Goal: Task Accomplishment & Management: Use online tool/utility

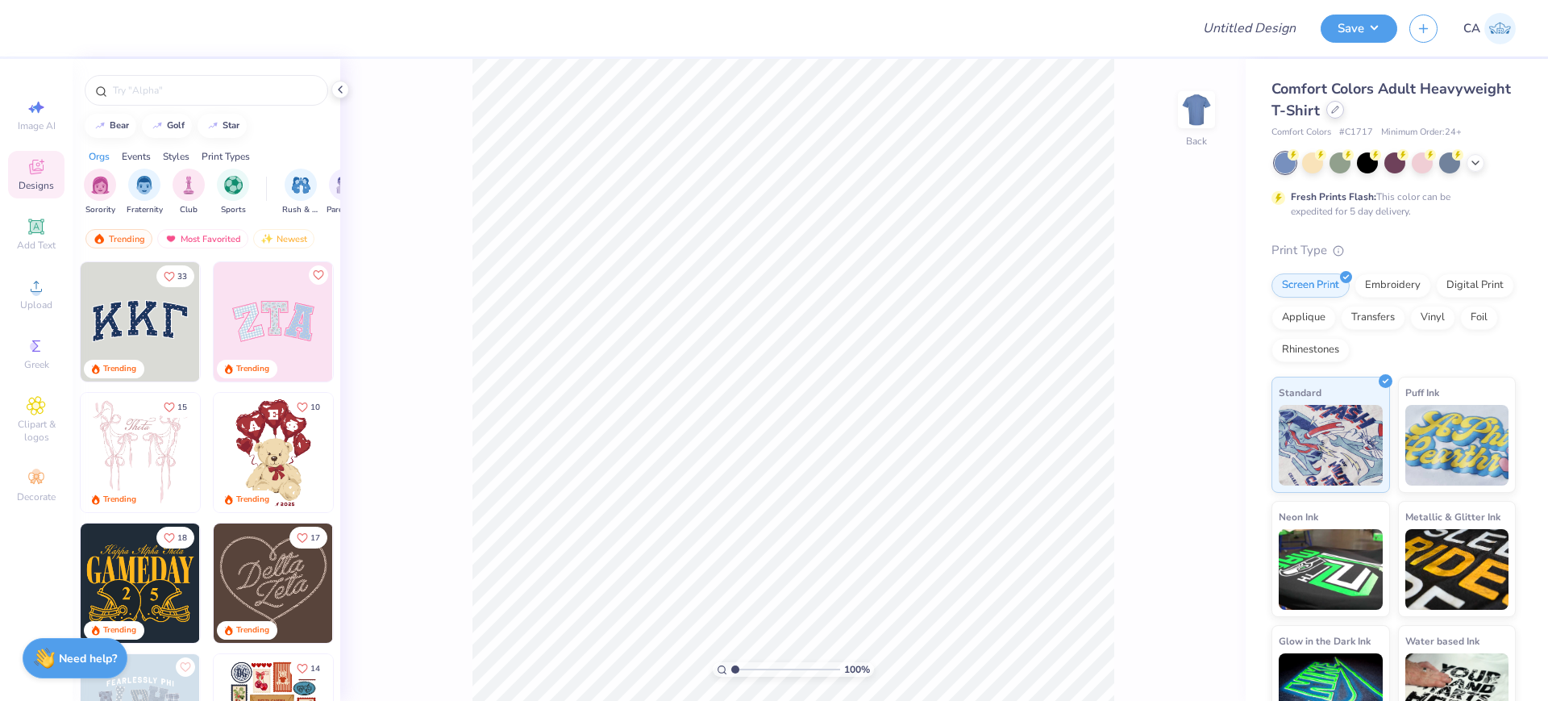
click at [1339, 111] on icon at bounding box center [1335, 110] width 8 height 8
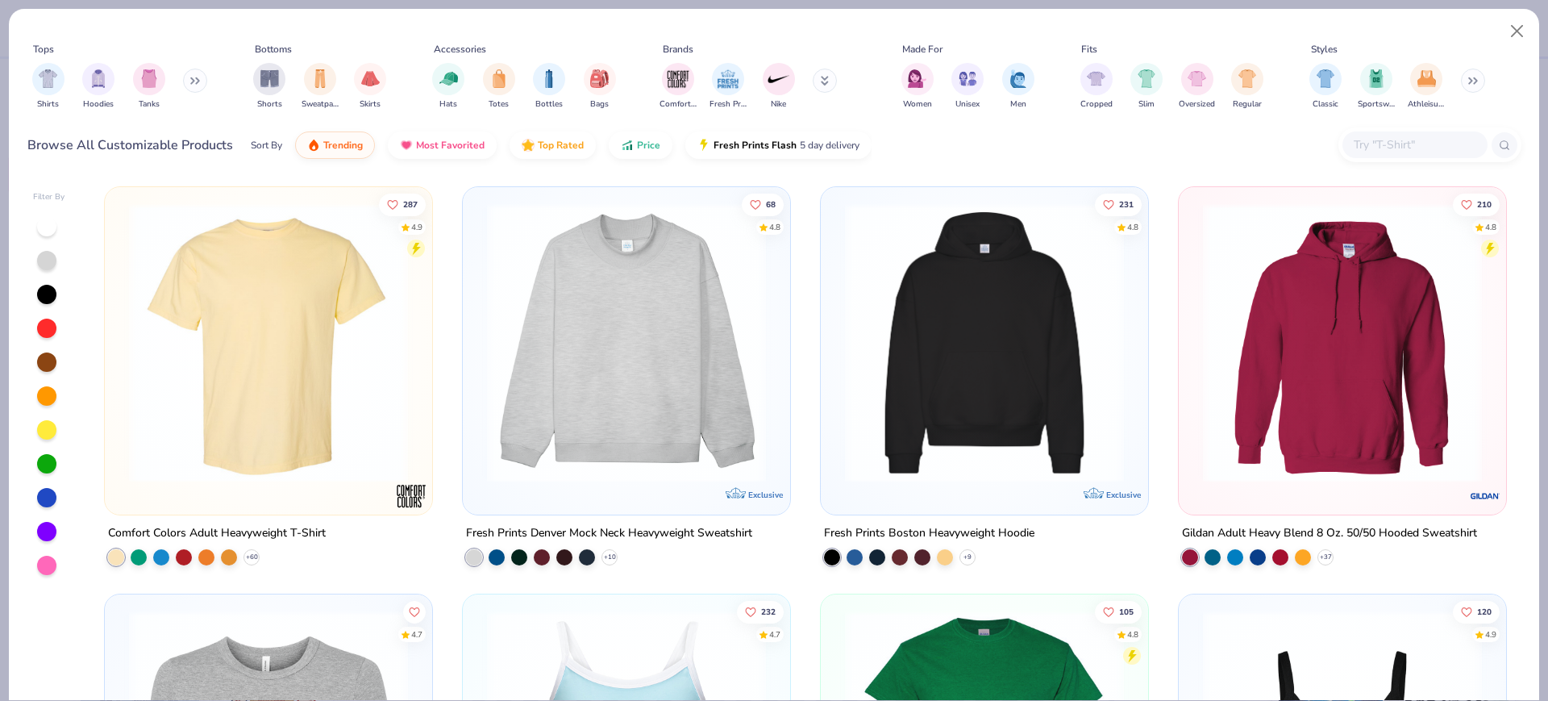
click at [1402, 146] on input "text" at bounding box center [1414, 144] width 124 height 19
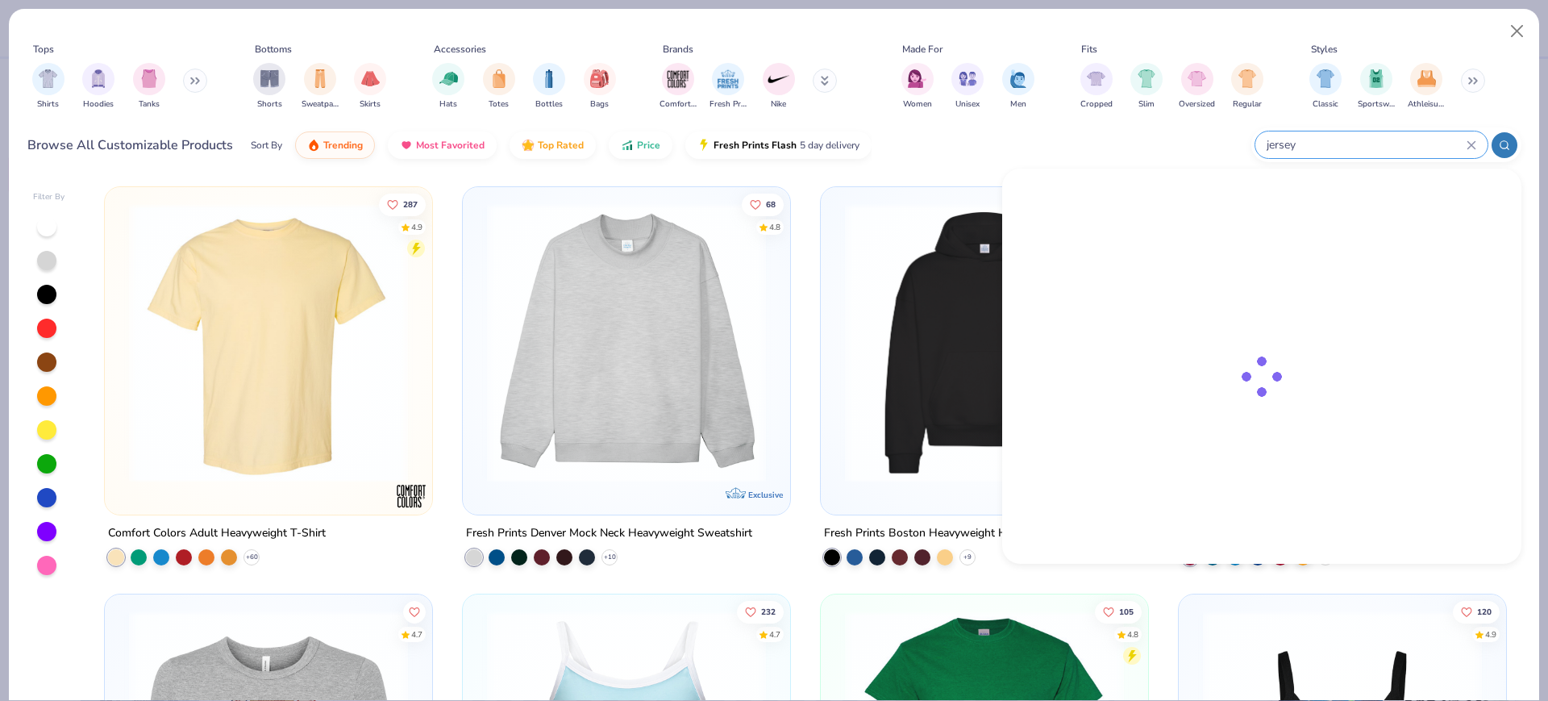
type input "jersey"
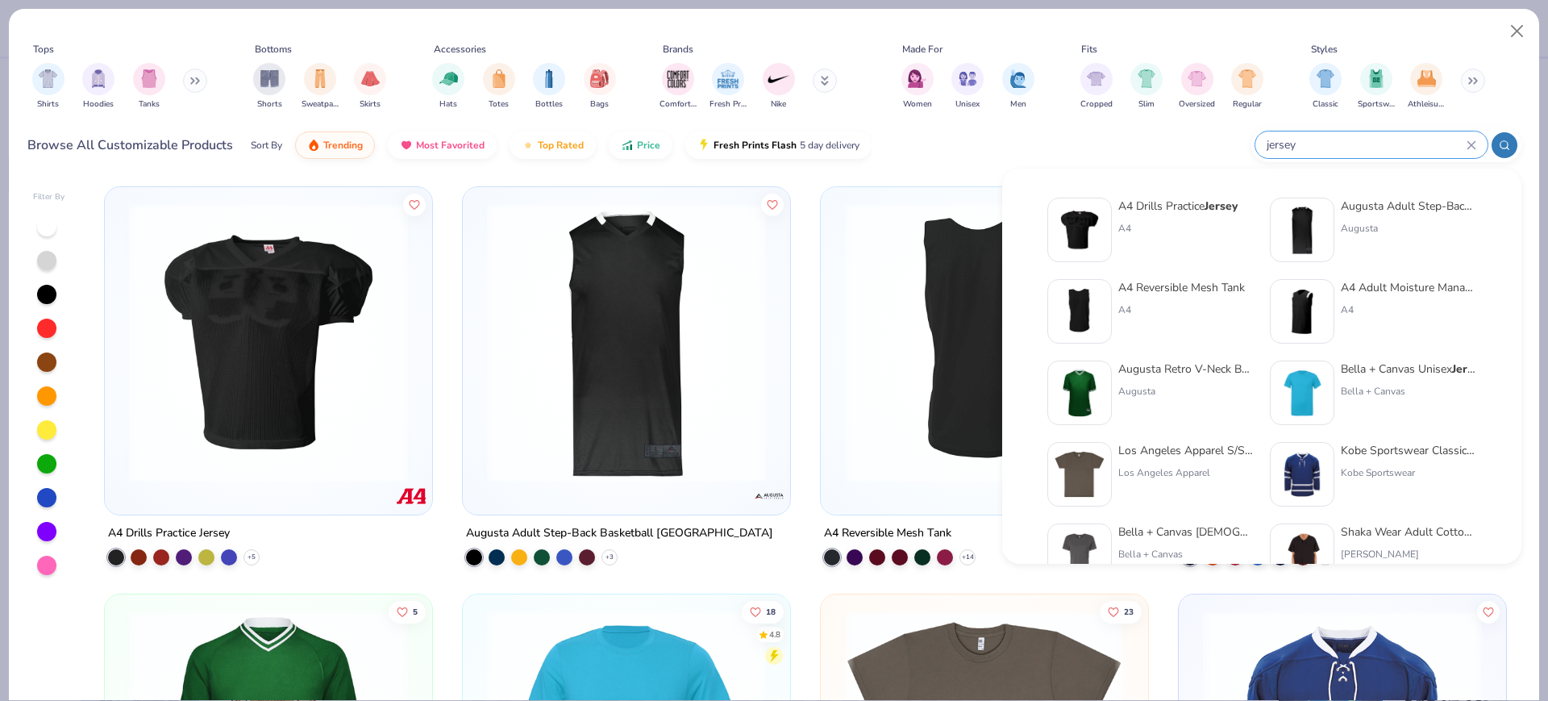
click at [1029, 135] on div "Browse All Customizable Products Sort By Trending Most Favorited Top Rated Pric…" at bounding box center [774, 145] width 1494 height 45
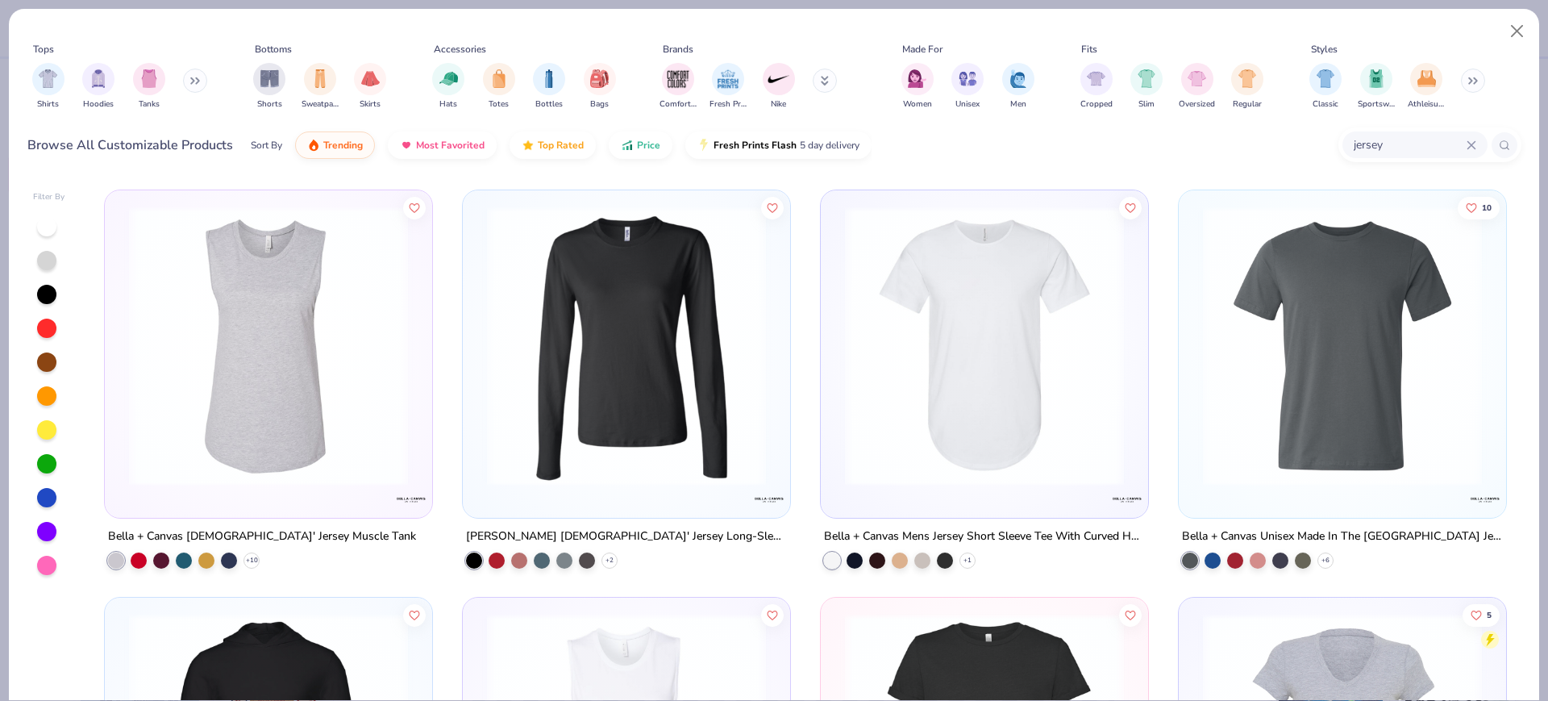
scroll to position [4381, 0]
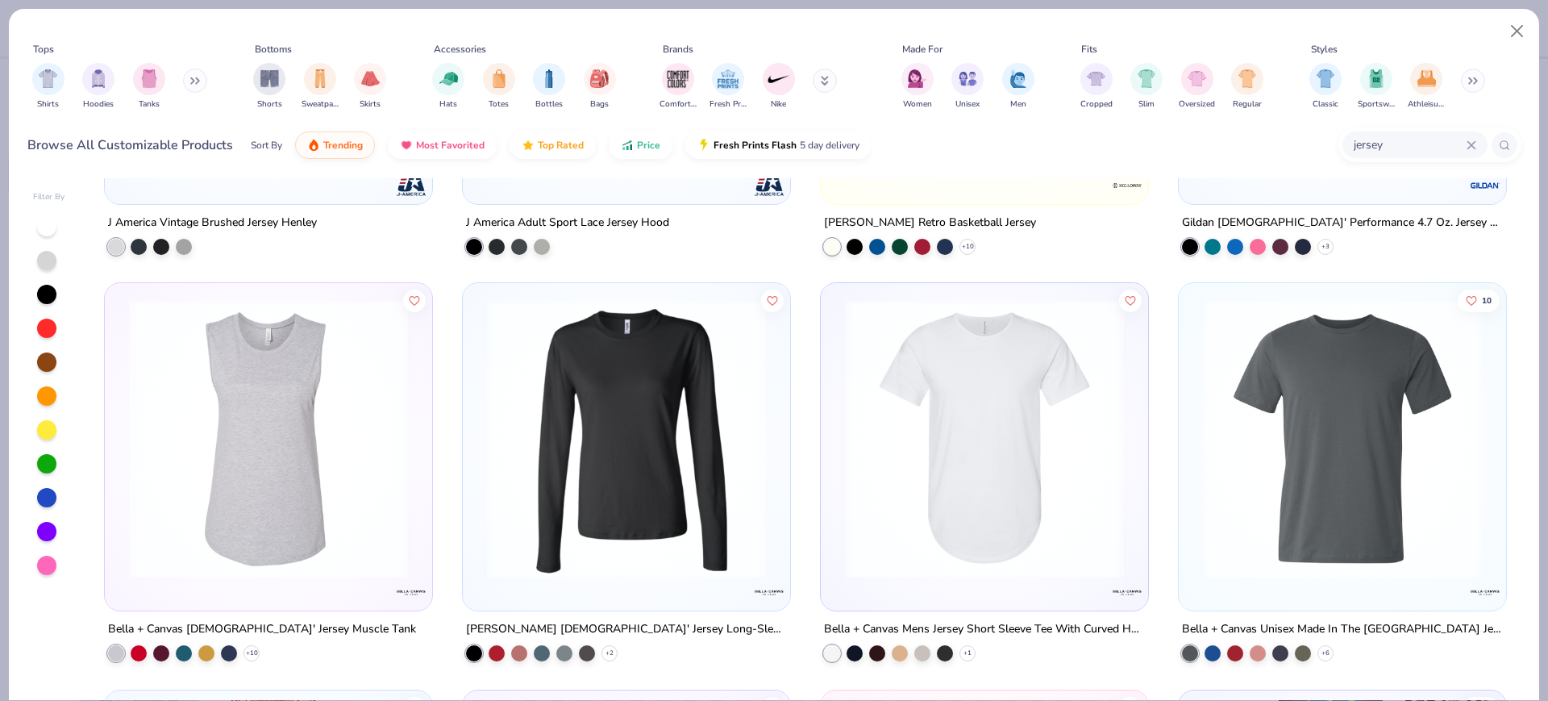
click at [1473, 150] on div "jersey" at bounding box center [1415, 144] width 145 height 27
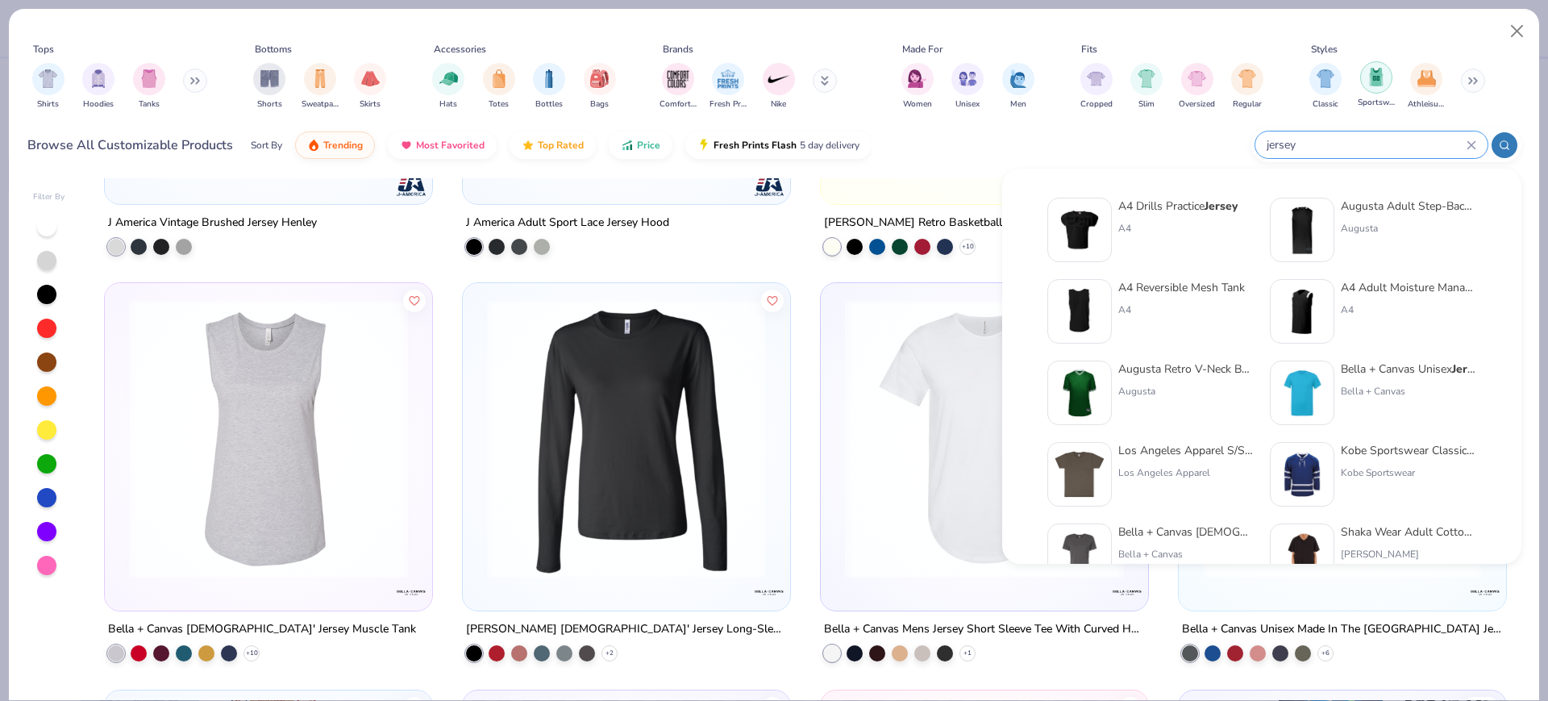
click at [1388, 88] on div "filter for Sportswear" at bounding box center [1376, 77] width 32 height 32
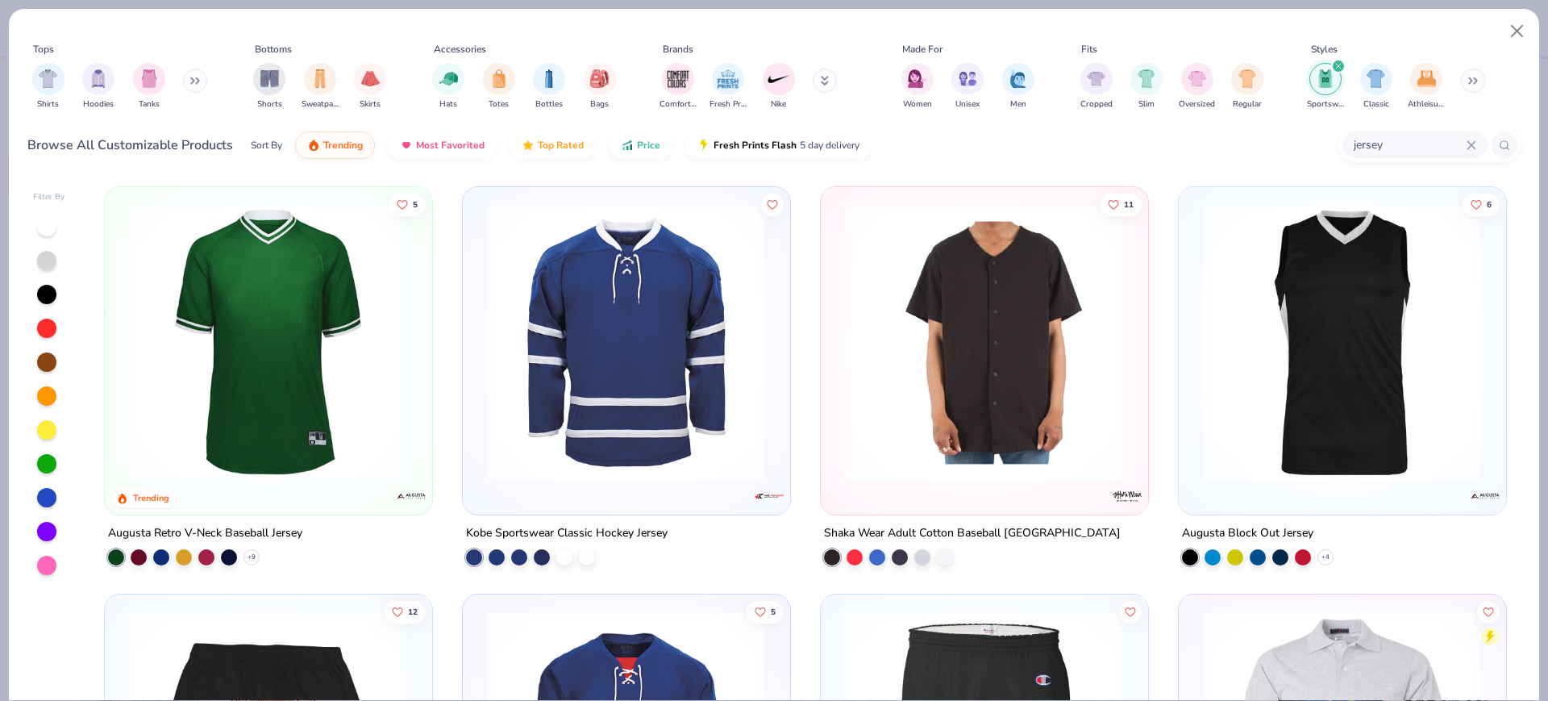
click at [1477, 151] on div "jersey" at bounding box center [1415, 144] width 145 height 27
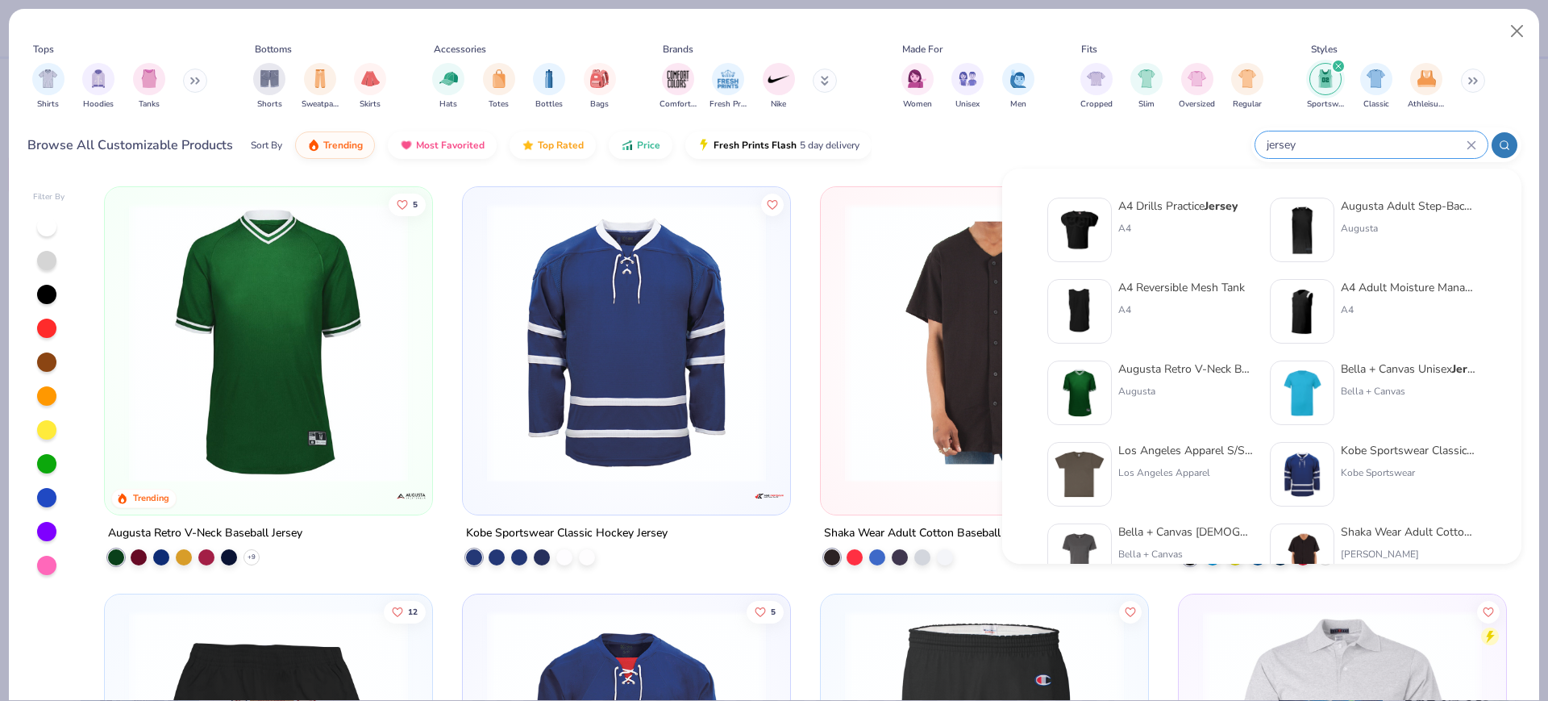
click at [1480, 144] on div "jersey" at bounding box center [1372, 144] width 232 height 27
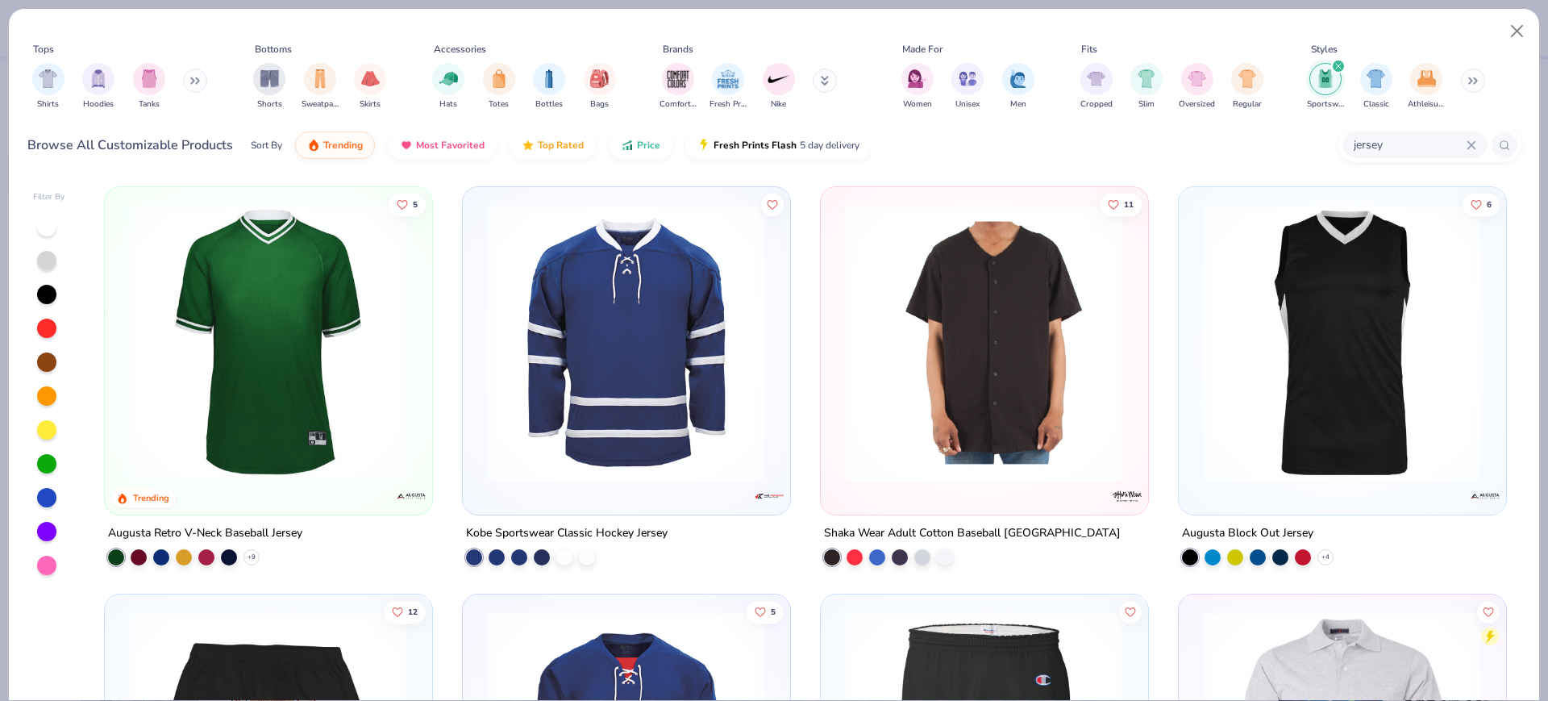
click at [1474, 144] on icon at bounding box center [1472, 145] width 10 height 10
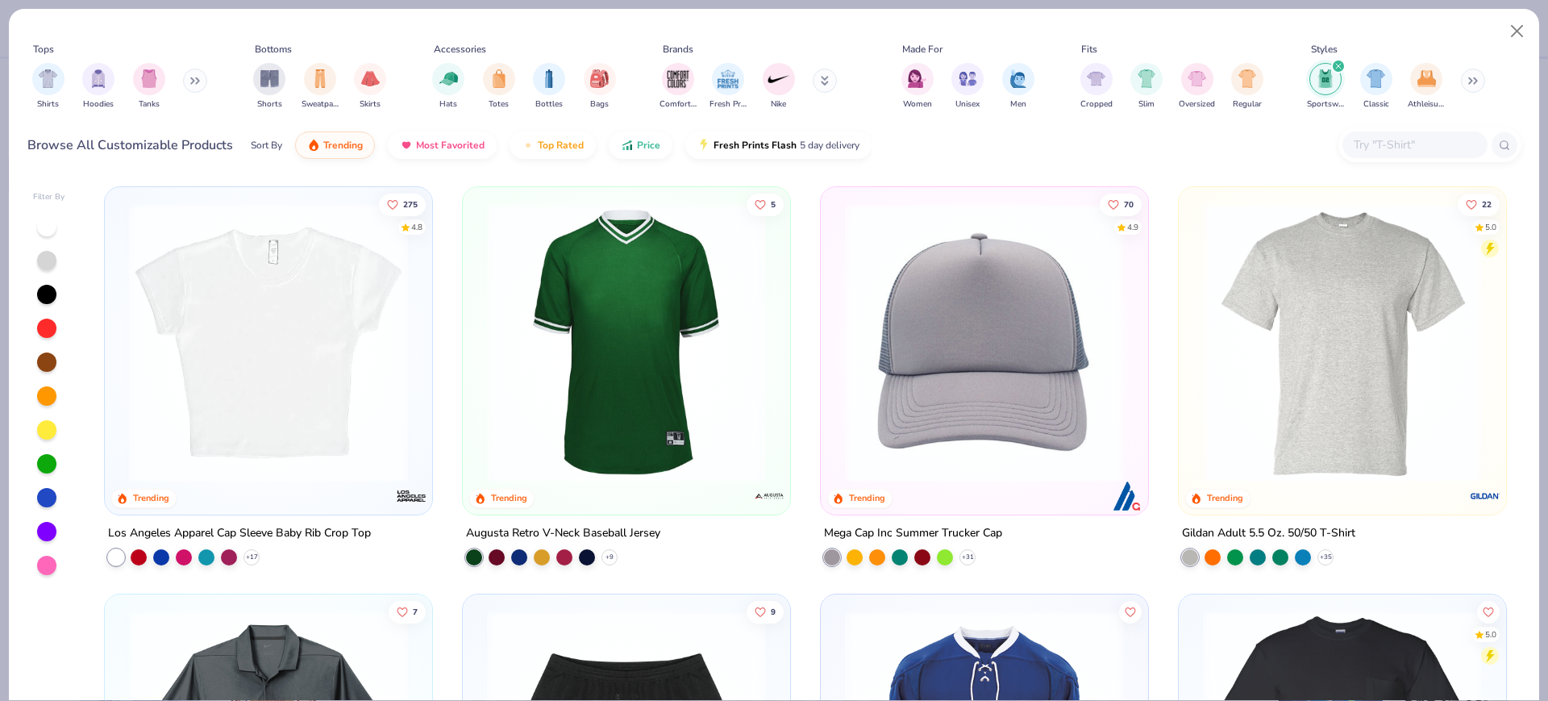
click at [564, 327] on img at bounding box center [626, 342] width 295 height 279
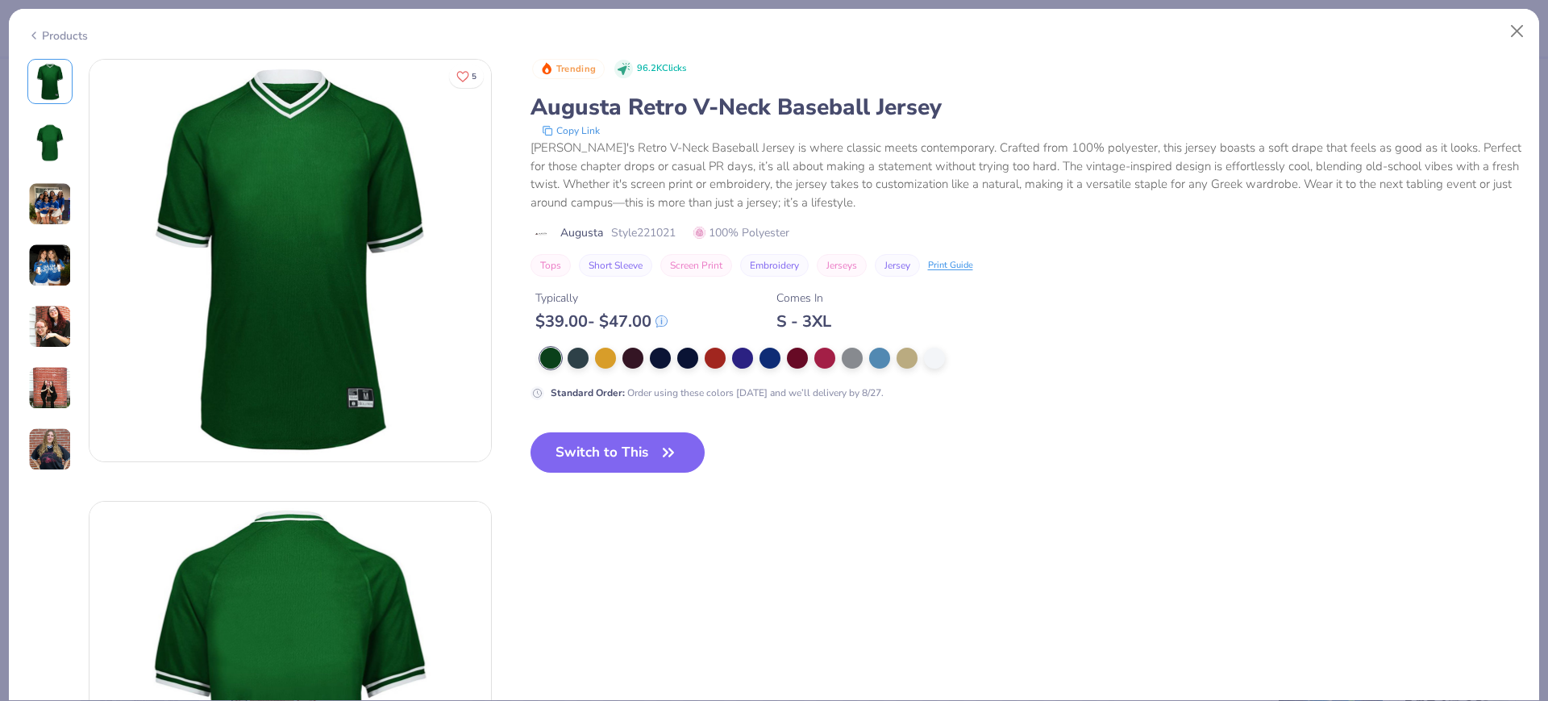
click at [40, 31] on div "Products" at bounding box center [57, 35] width 60 height 17
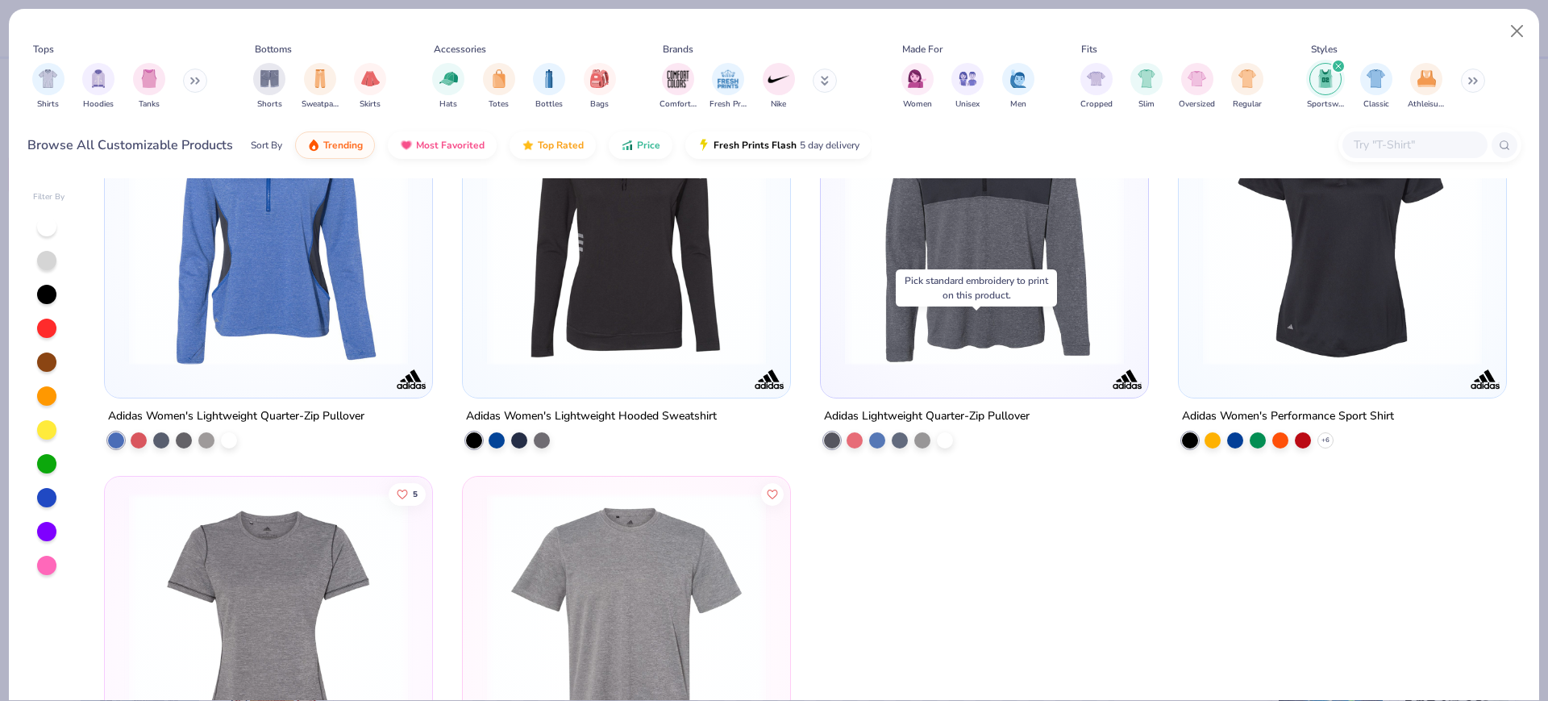
scroll to position [9255, 0]
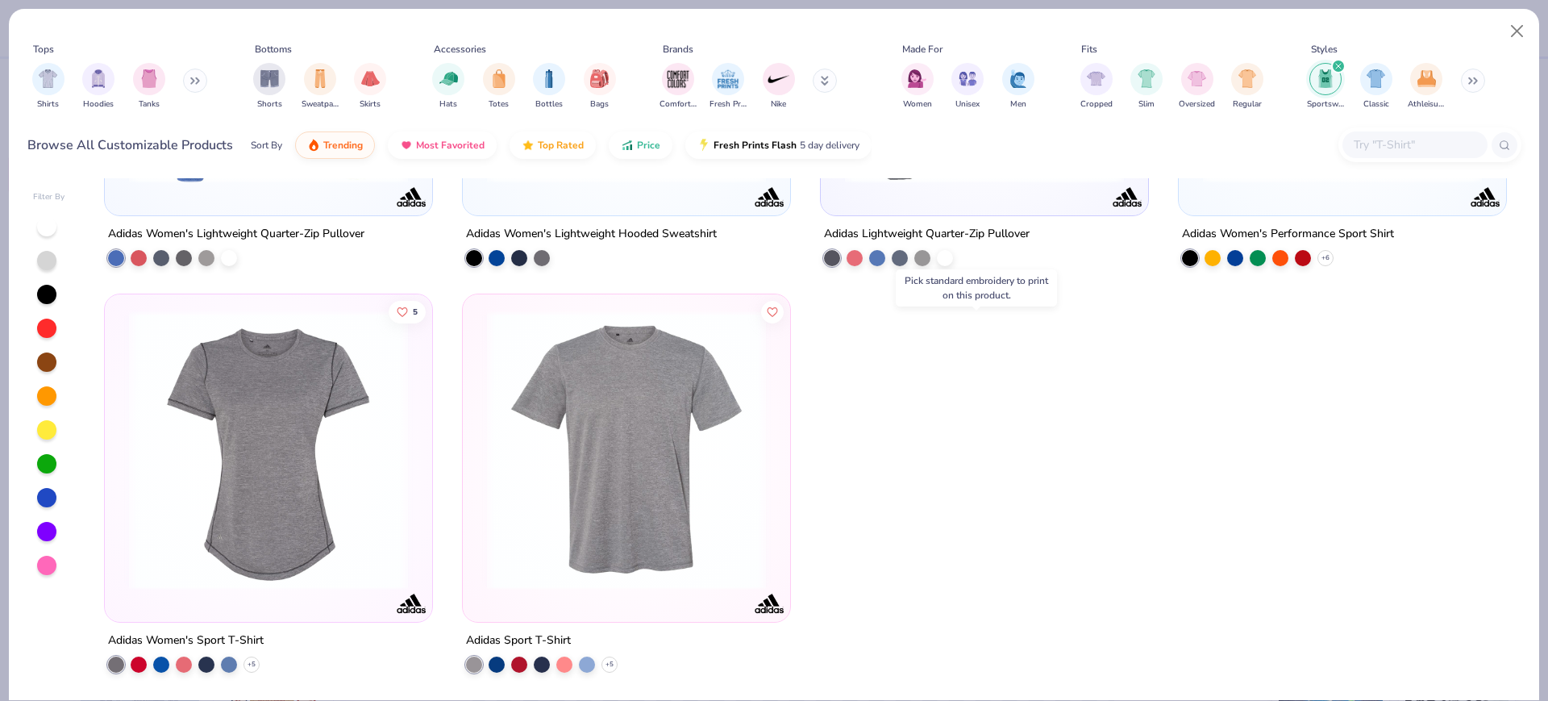
click at [1367, 144] on input "text" at bounding box center [1414, 144] width 124 height 19
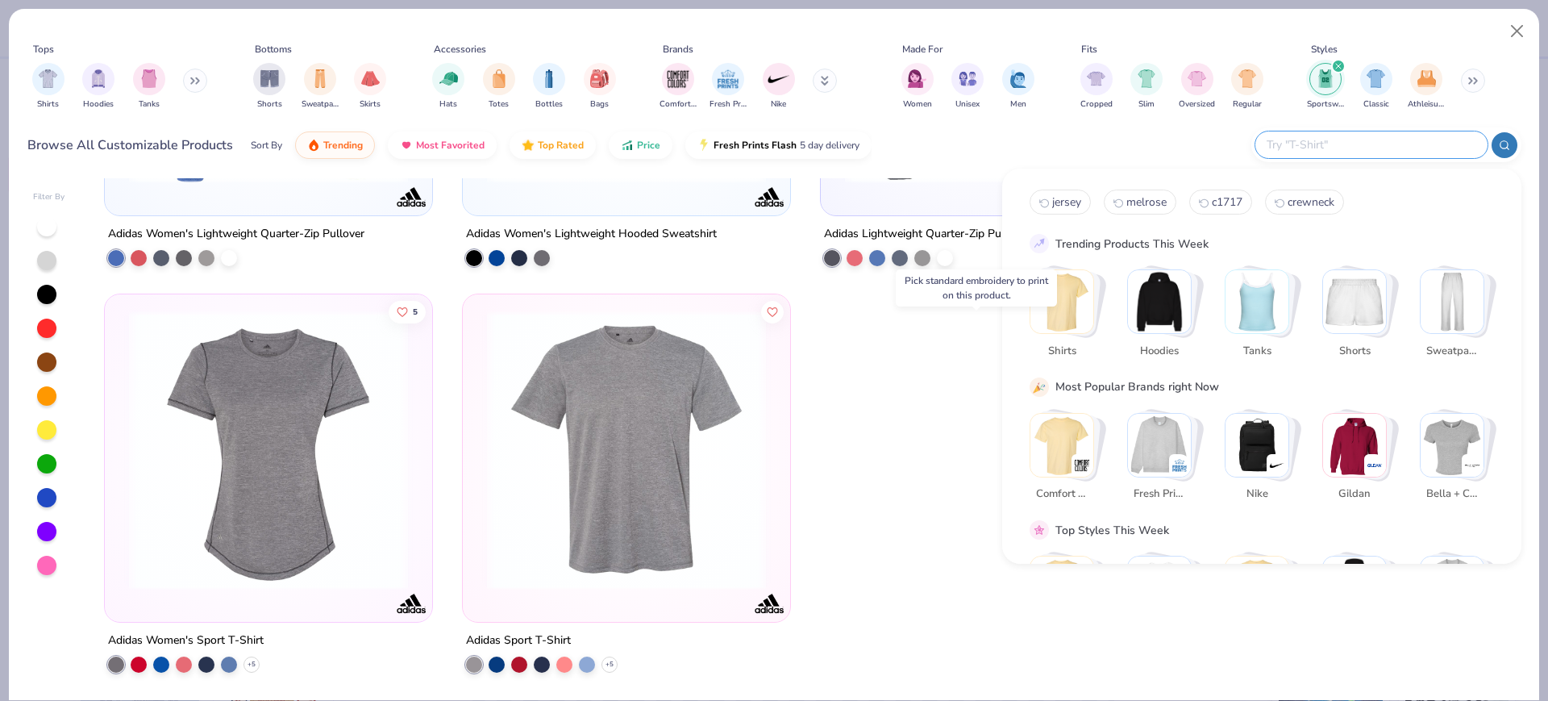
scroll to position [100, 0]
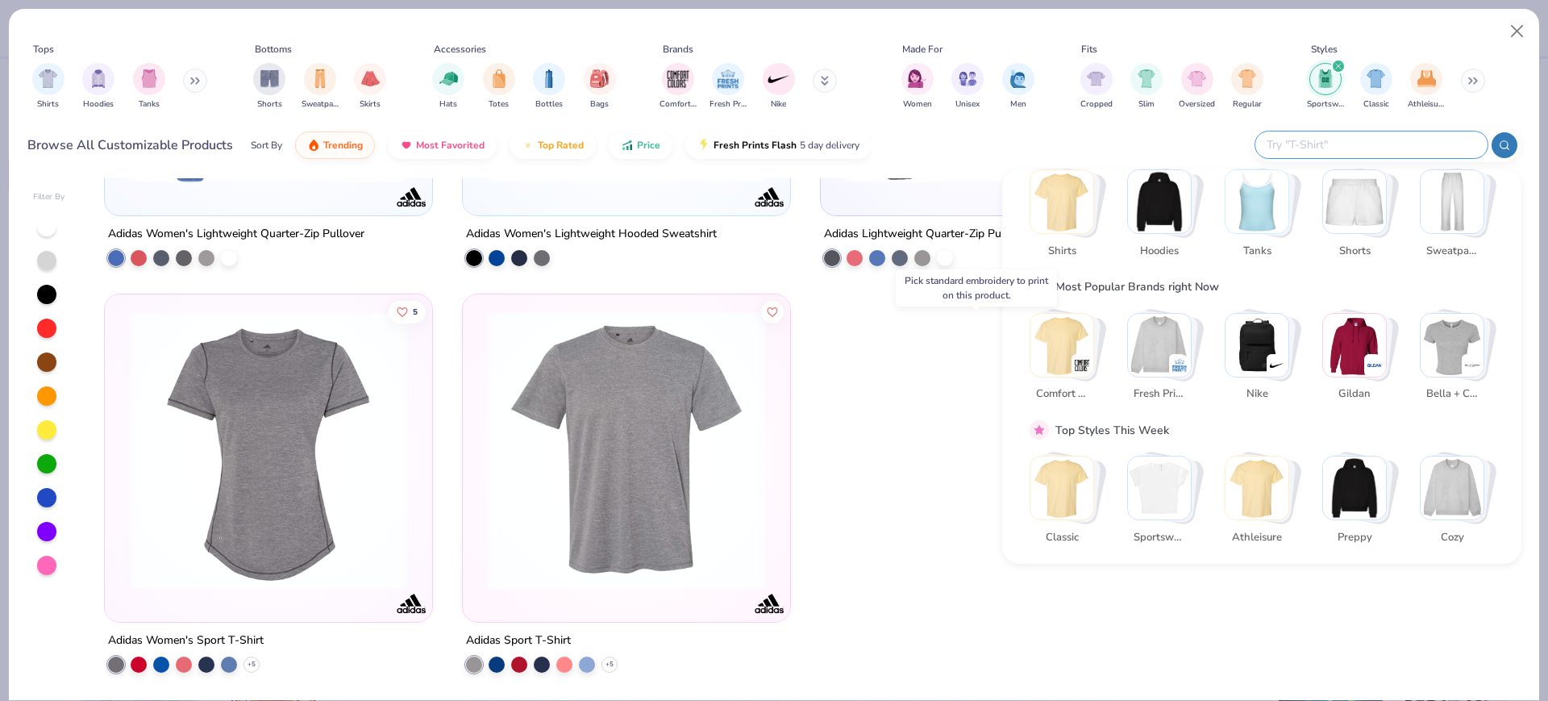
click at [823, 82] on icon at bounding box center [825, 81] width 8 height 10
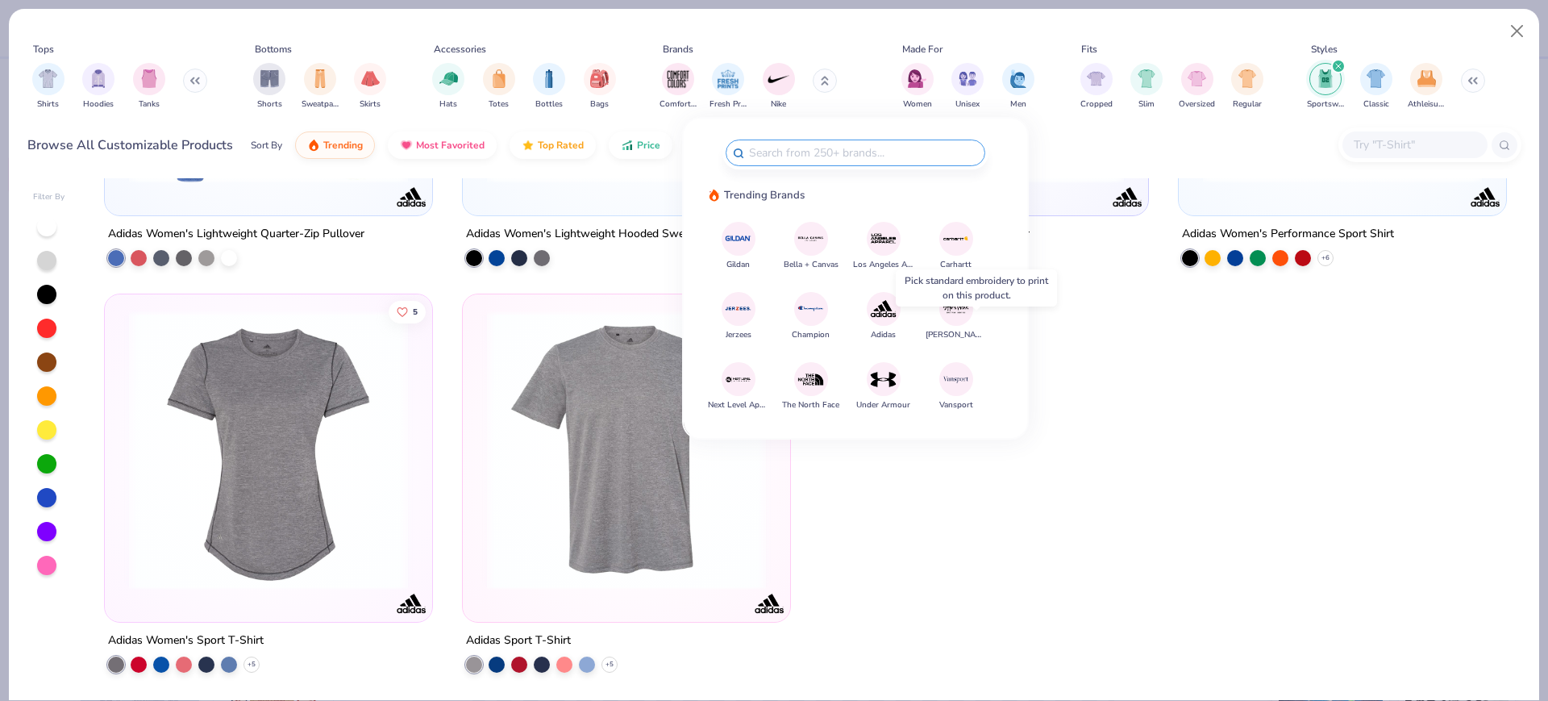
click at [1335, 65] on icon "filter for Sportswear" at bounding box center [1338, 66] width 6 height 6
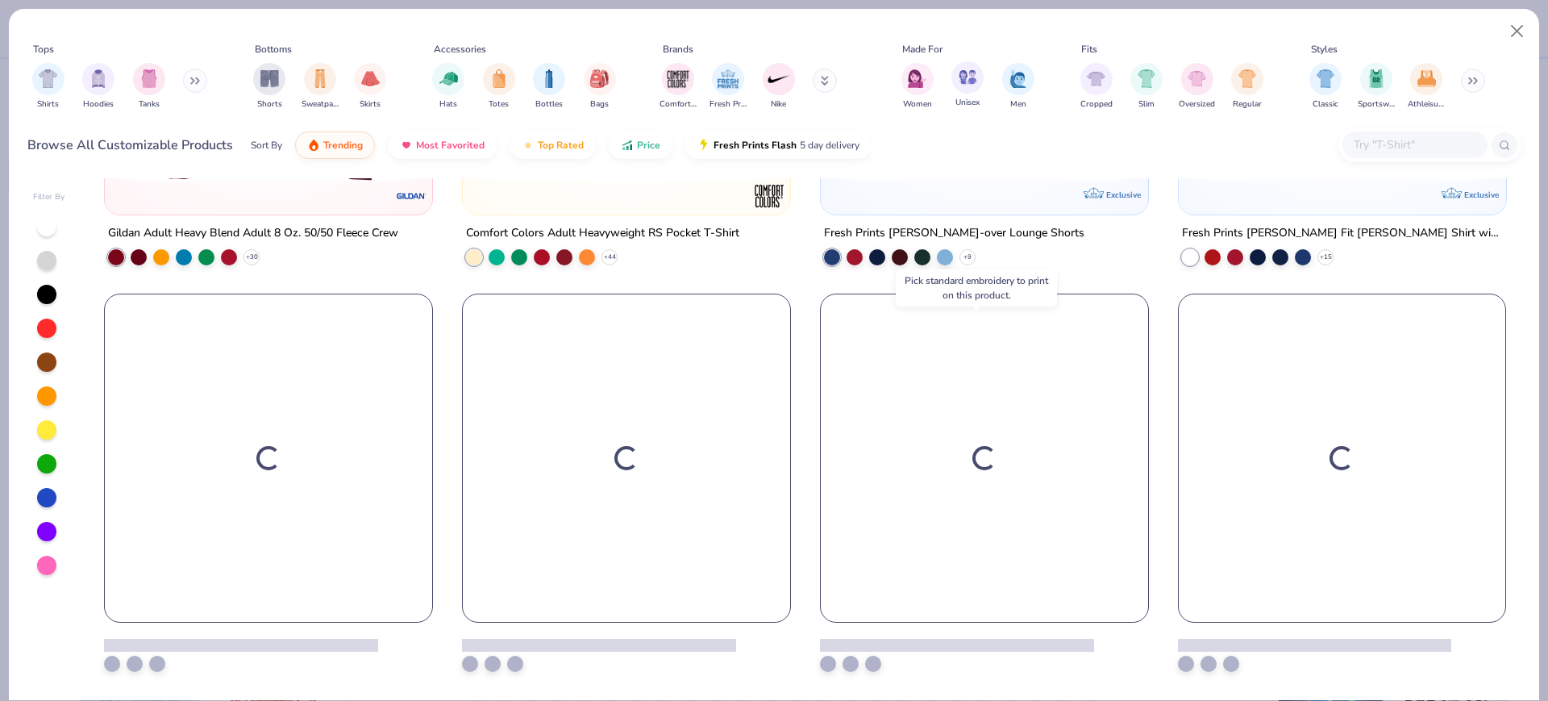
scroll to position [1928, 0]
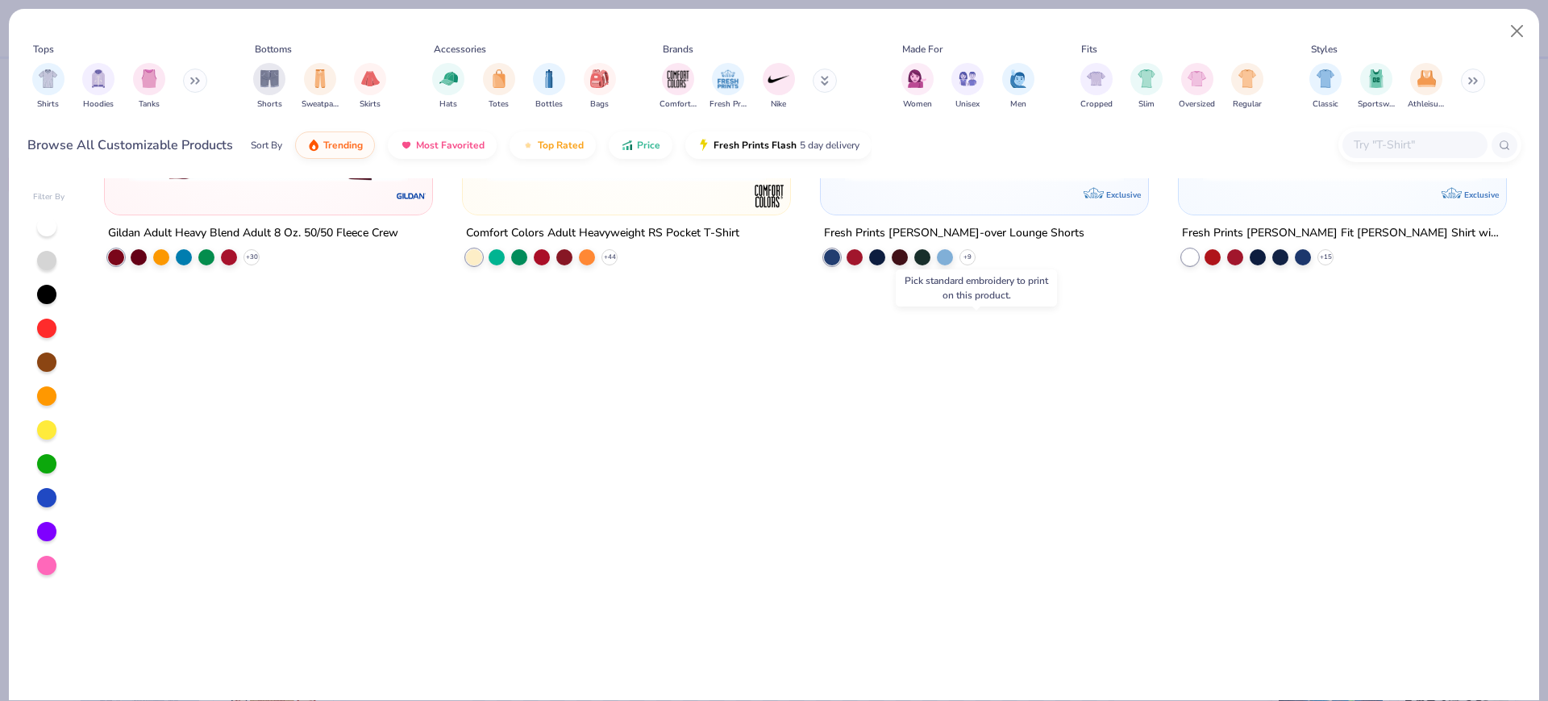
click at [818, 77] on button at bounding box center [825, 81] width 24 height 24
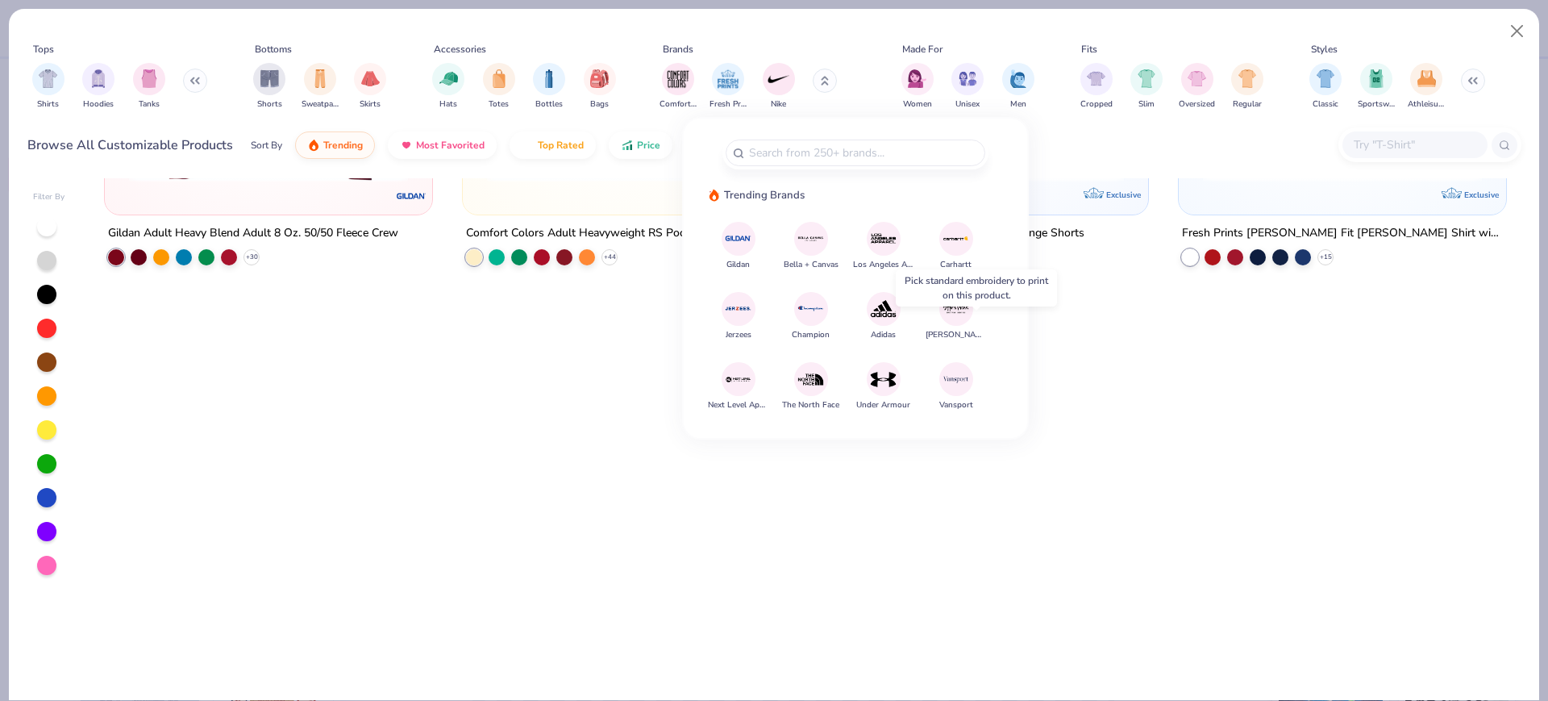
click at [731, 321] on div at bounding box center [739, 309] width 34 height 34
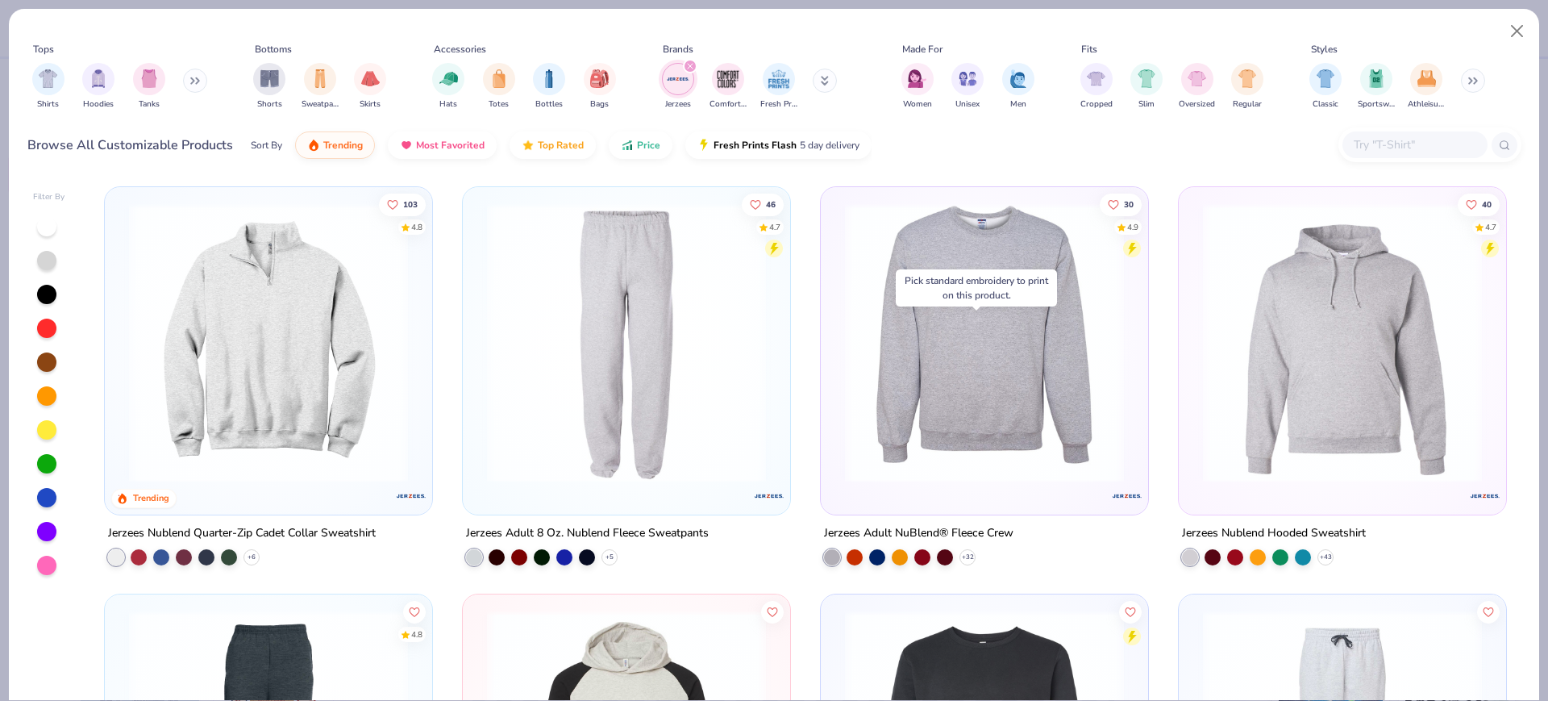
click at [692, 63] on icon "filter for Jerzees" at bounding box center [690, 66] width 6 height 6
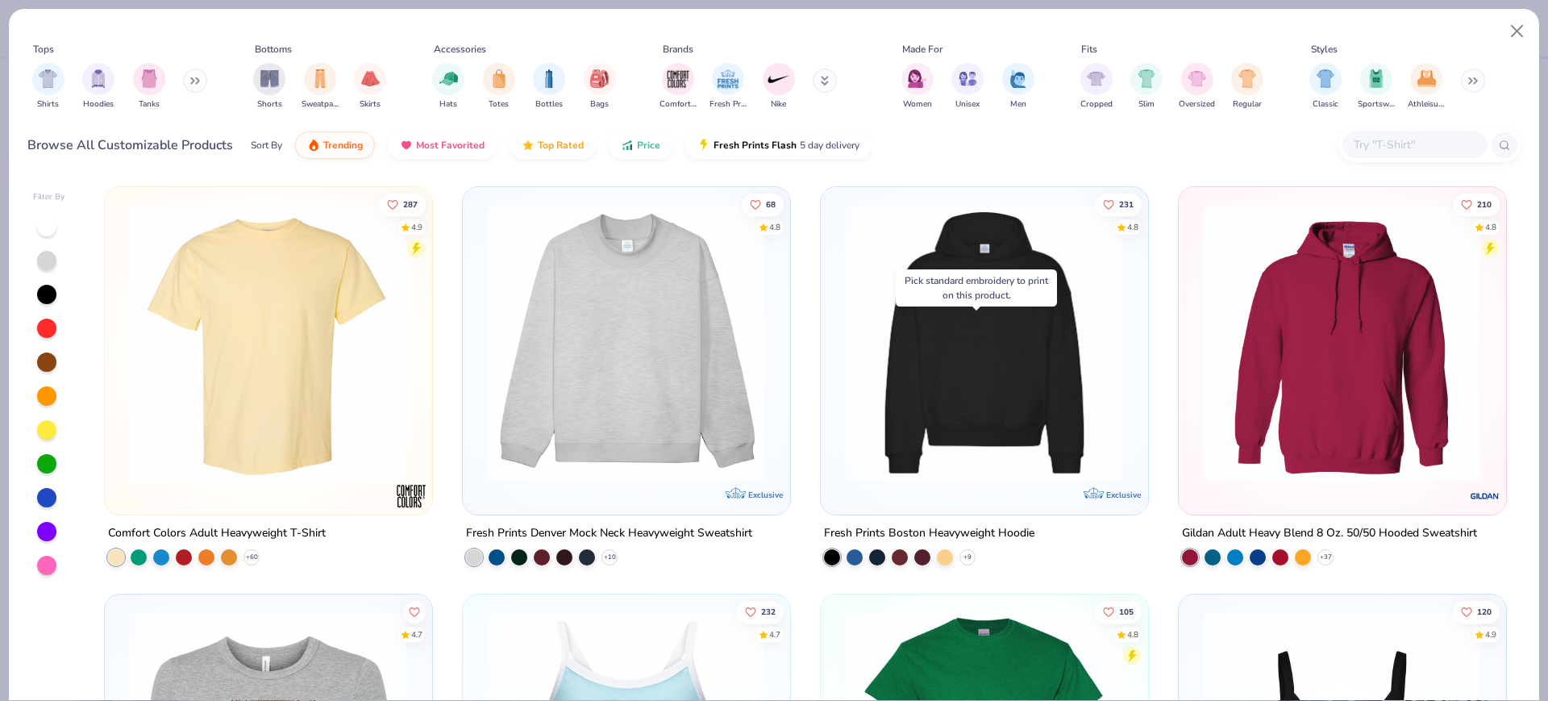
click at [820, 80] on div "Comfort Colors Fresh Prints Nike" at bounding box center [758, 86] width 203 height 60
click at [821, 80] on icon at bounding box center [825, 81] width 8 height 10
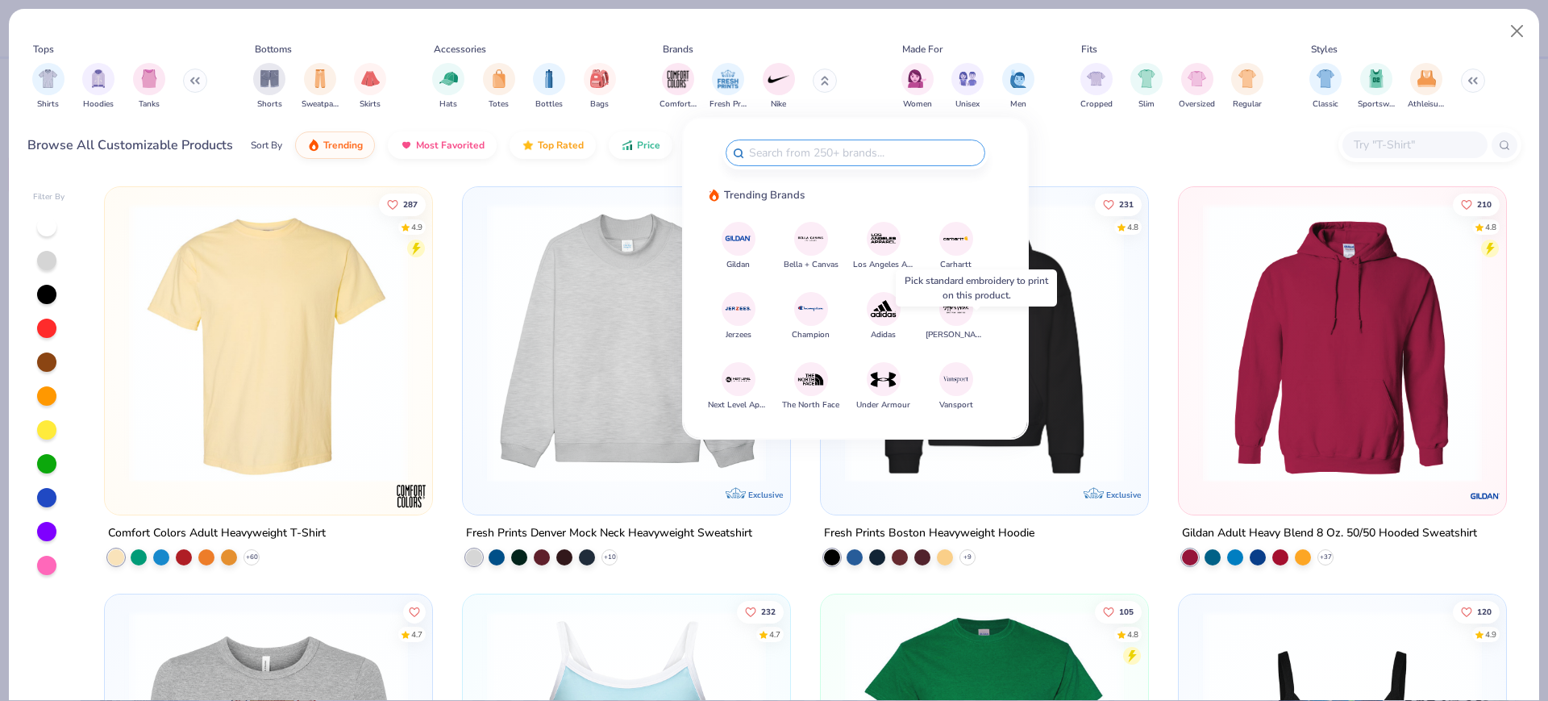
click at [767, 152] on input "text" at bounding box center [863, 153] width 231 height 19
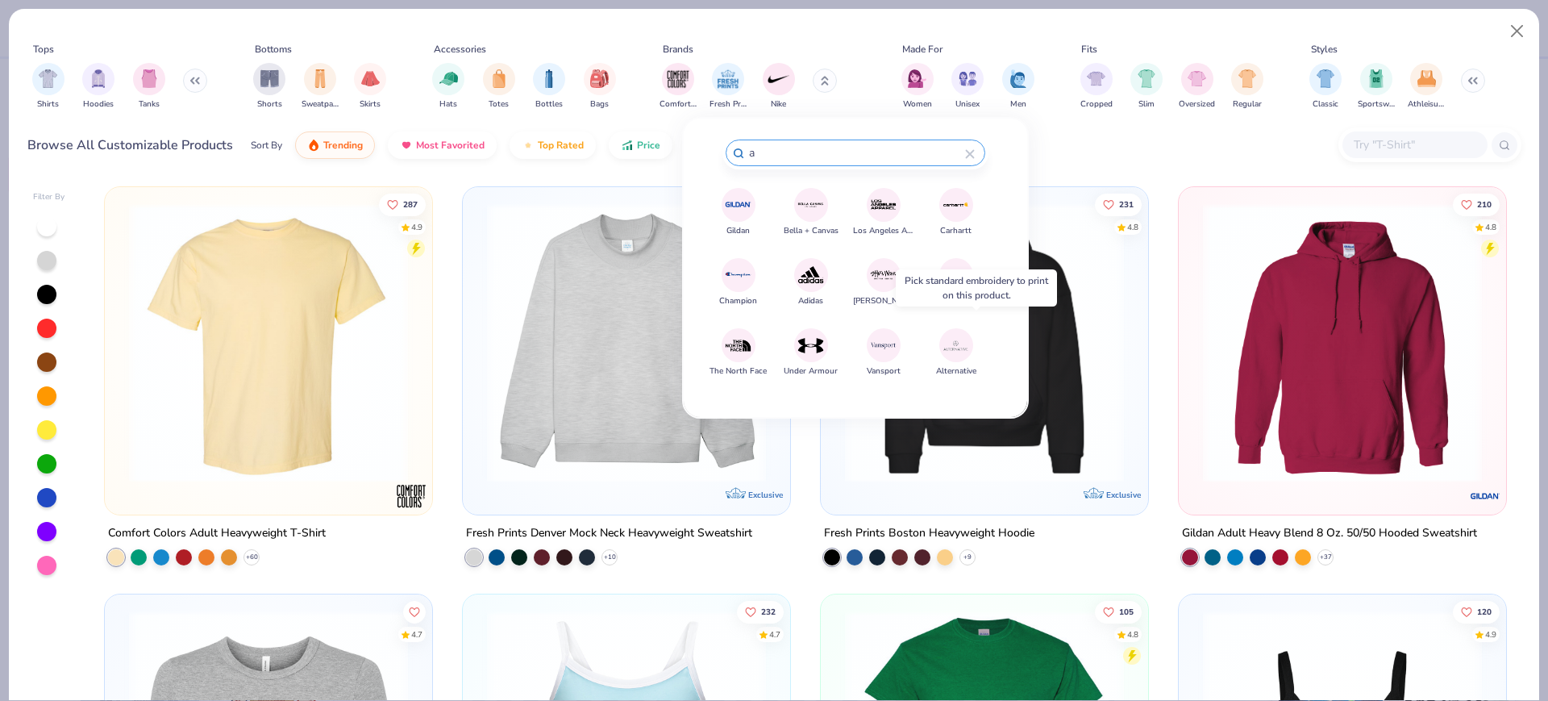
type input "a"
click at [956, 354] on img at bounding box center [956, 345] width 28 height 28
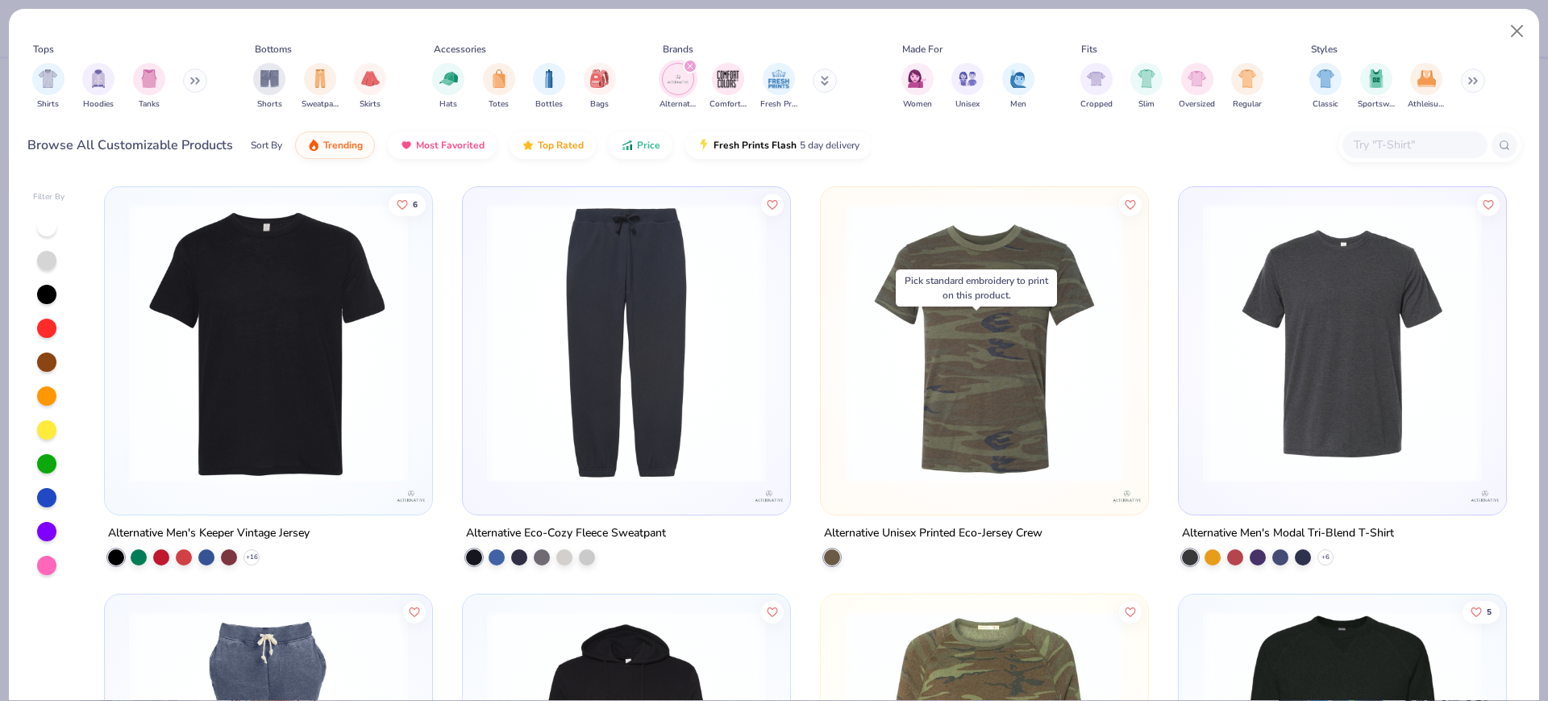
click at [685, 65] on div "filter for Alternative" at bounding box center [690, 66] width 15 height 15
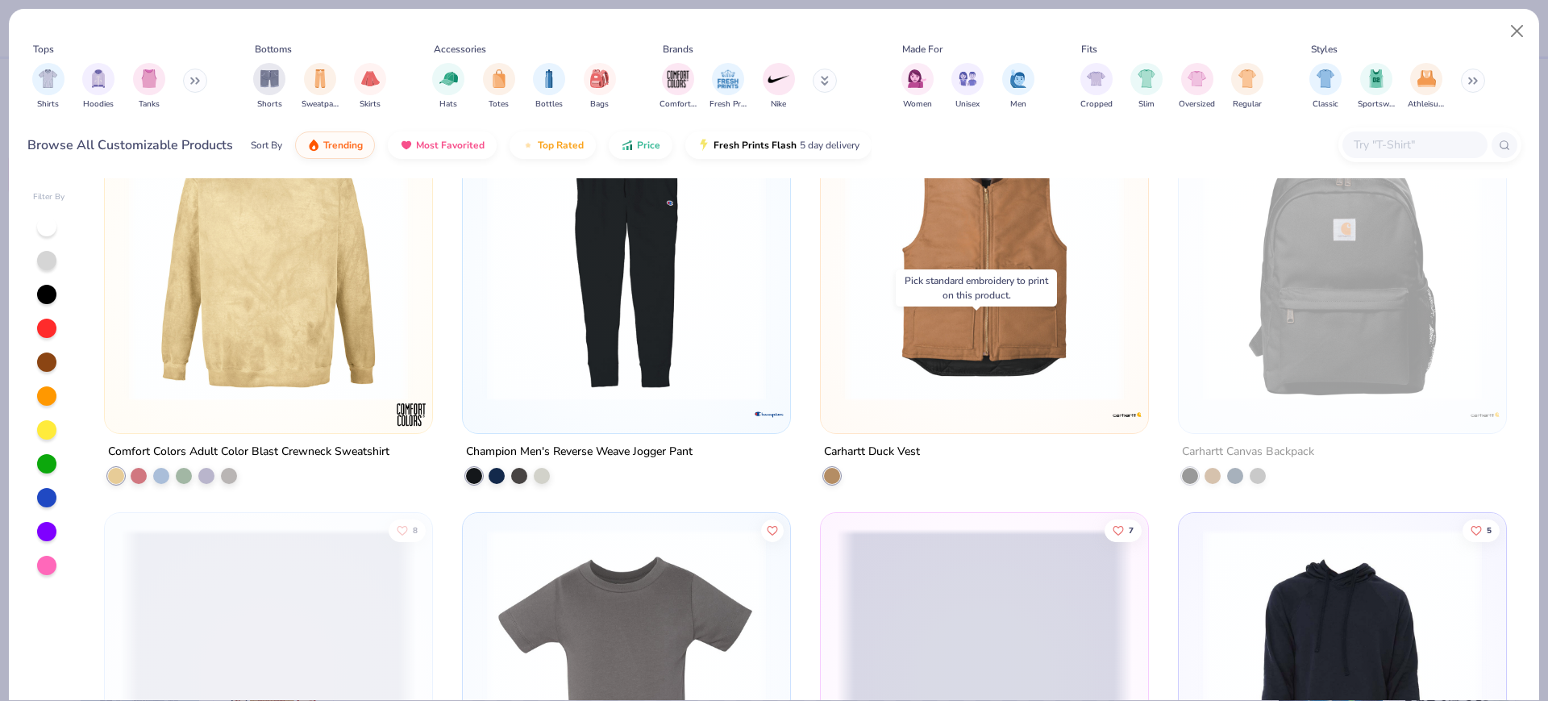
scroll to position [24710, 0]
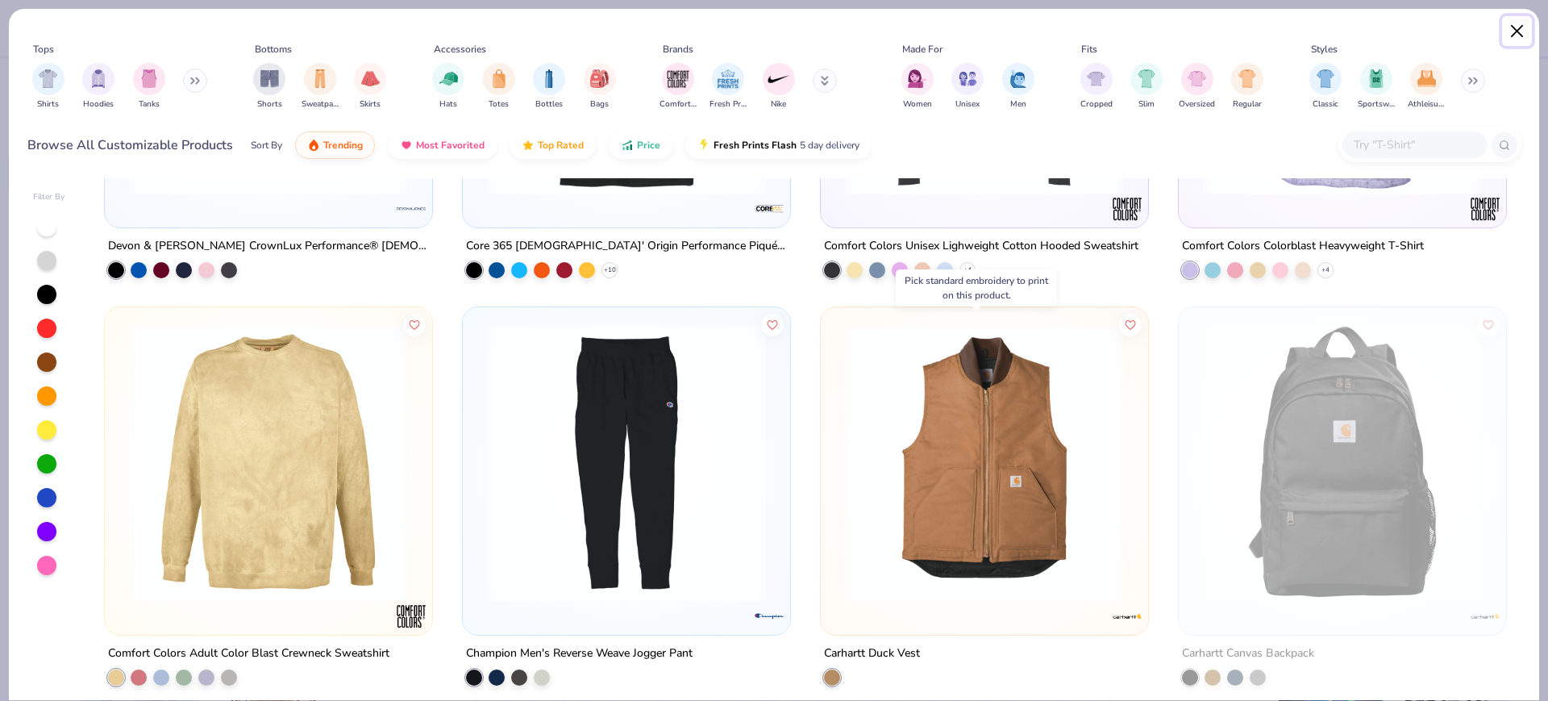
click at [1522, 34] on button "Close" at bounding box center [1517, 31] width 31 height 31
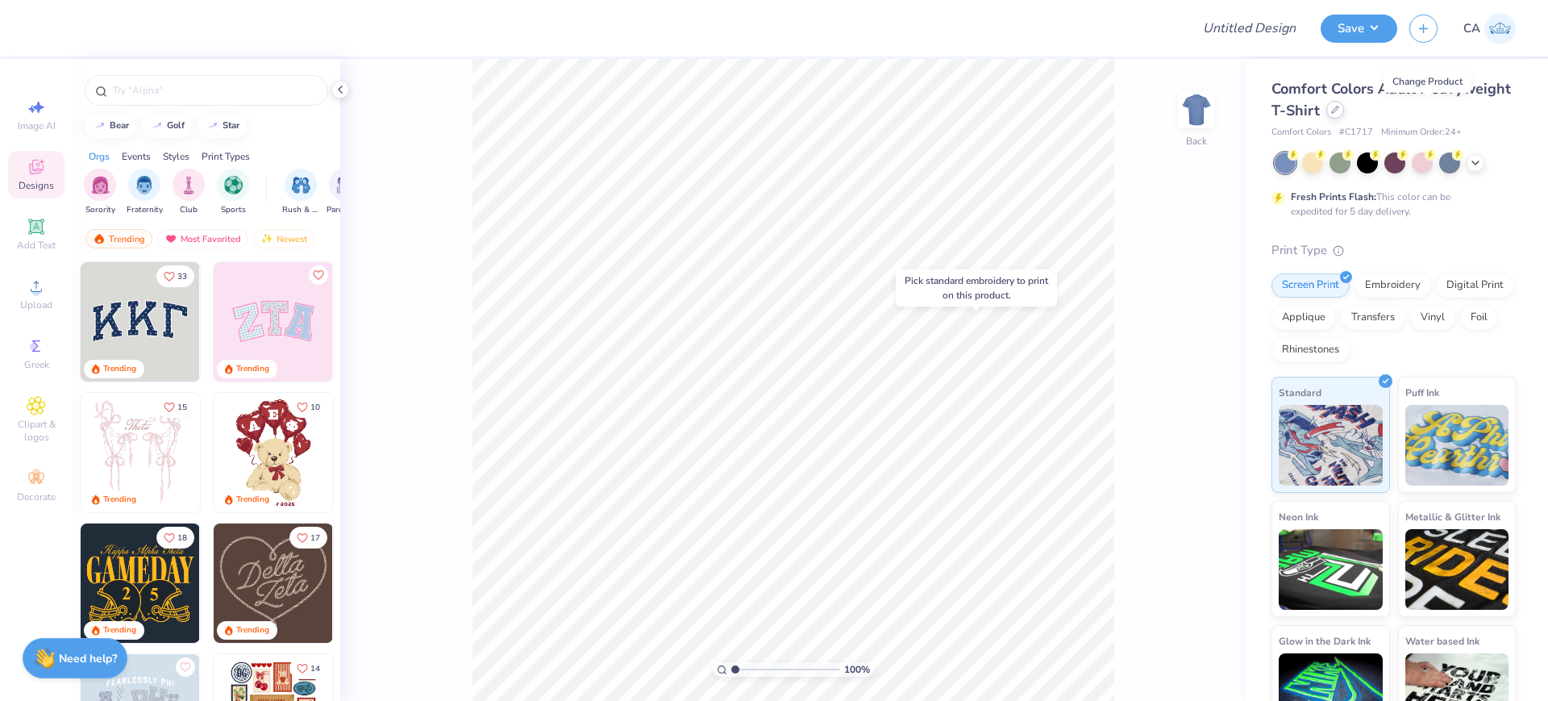
click at [1344, 111] on div at bounding box center [1336, 110] width 18 height 18
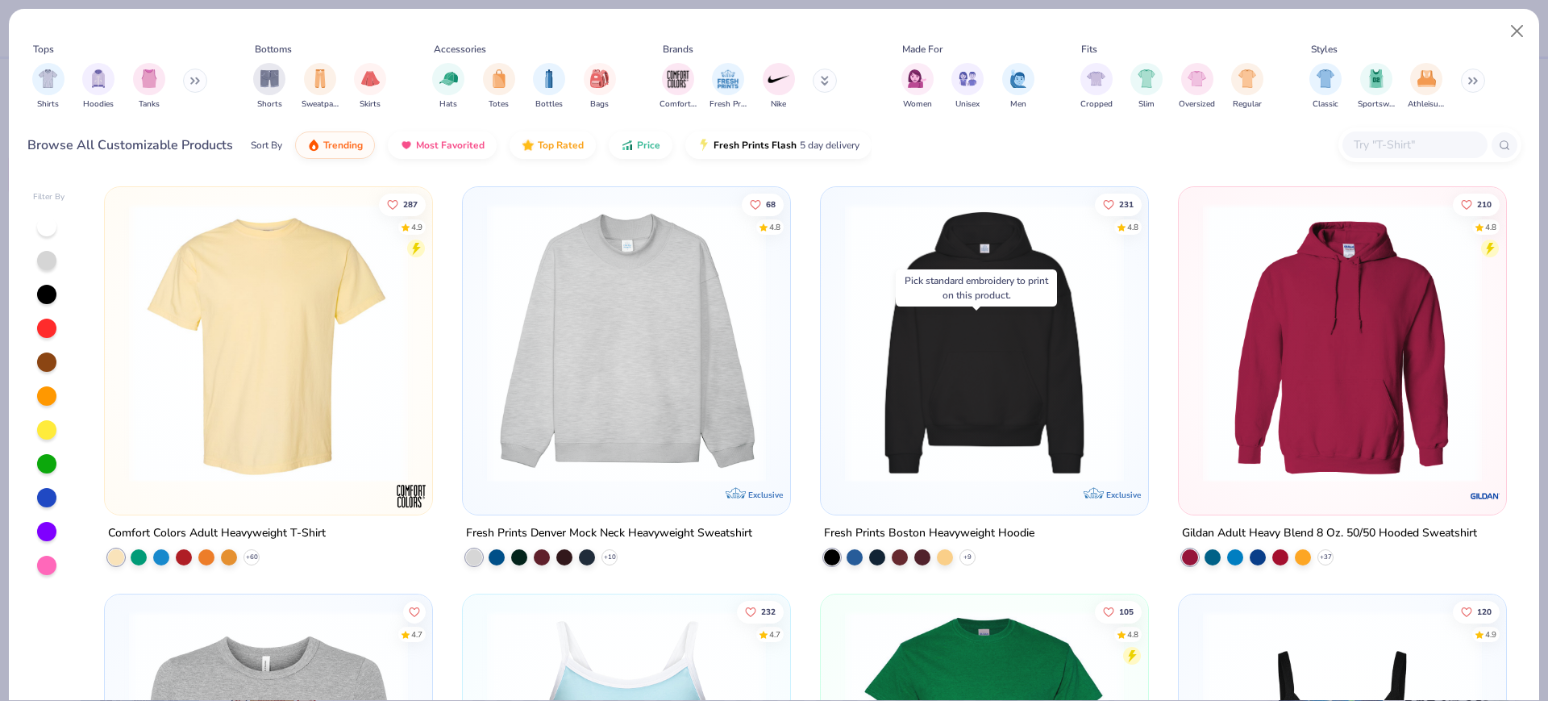
click at [1408, 143] on input "text" at bounding box center [1414, 144] width 124 height 19
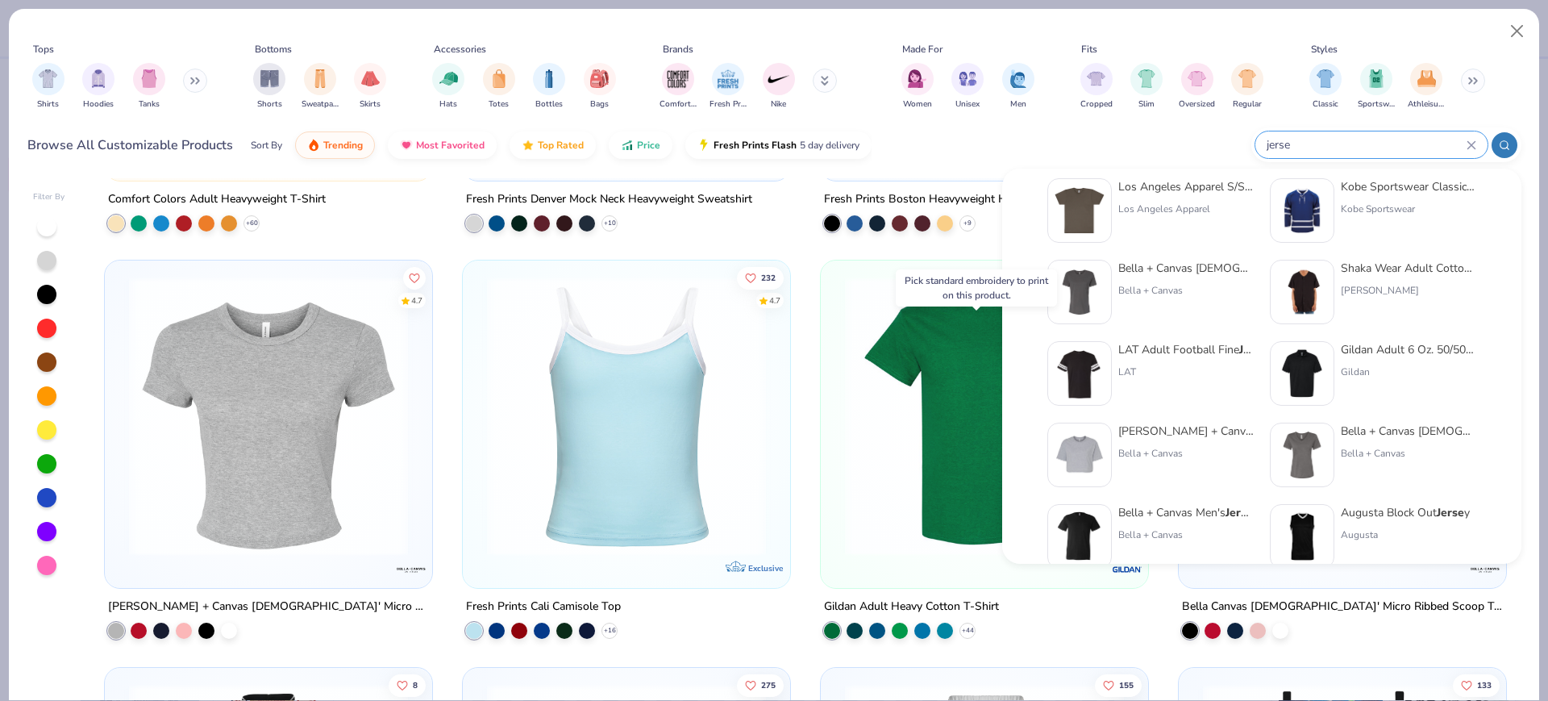
scroll to position [706, 0]
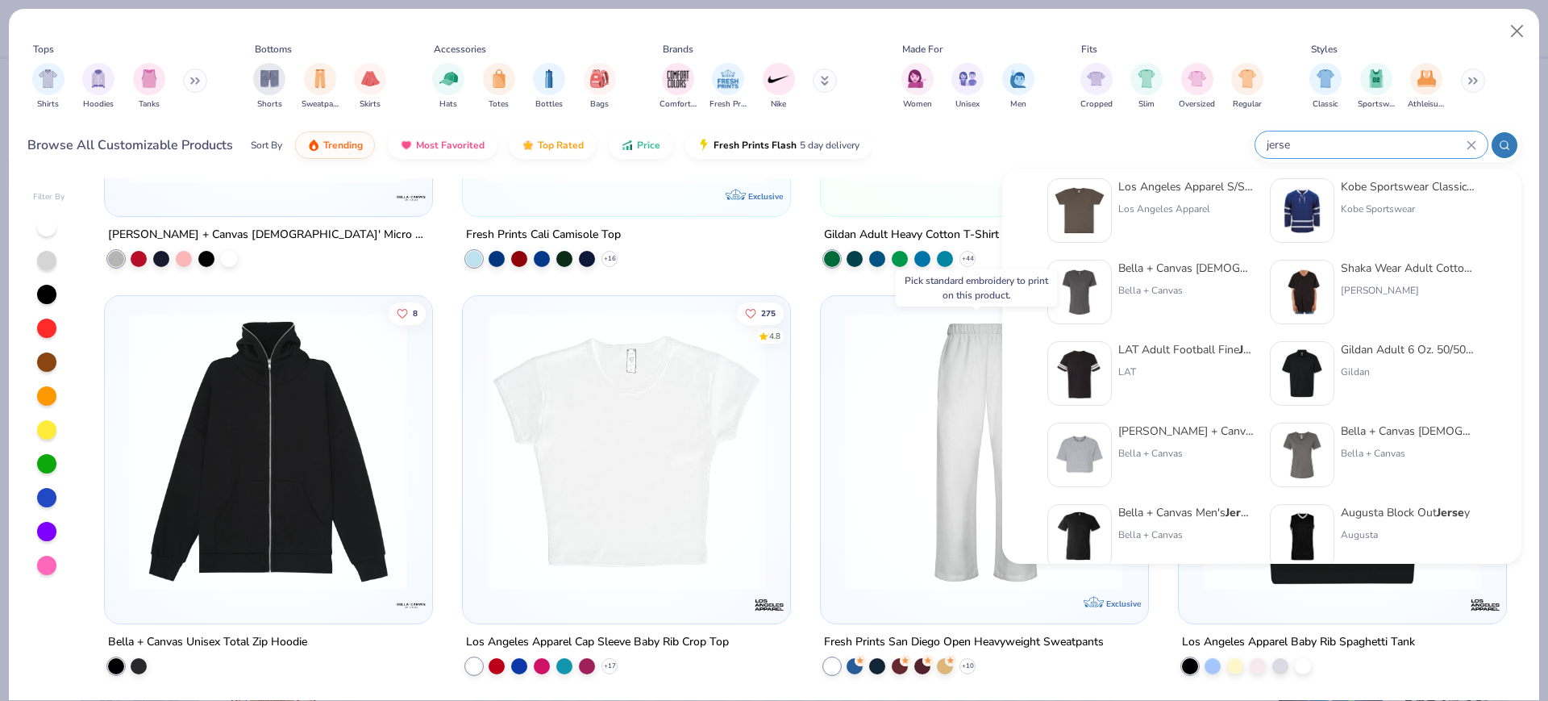
type input "jerse"
click at [948, 131] on div "Browse All Customizable Products Sort By Trending Most Favorited Top Rated Pric…" at bounding box center [774, 145] width 1494 height 45
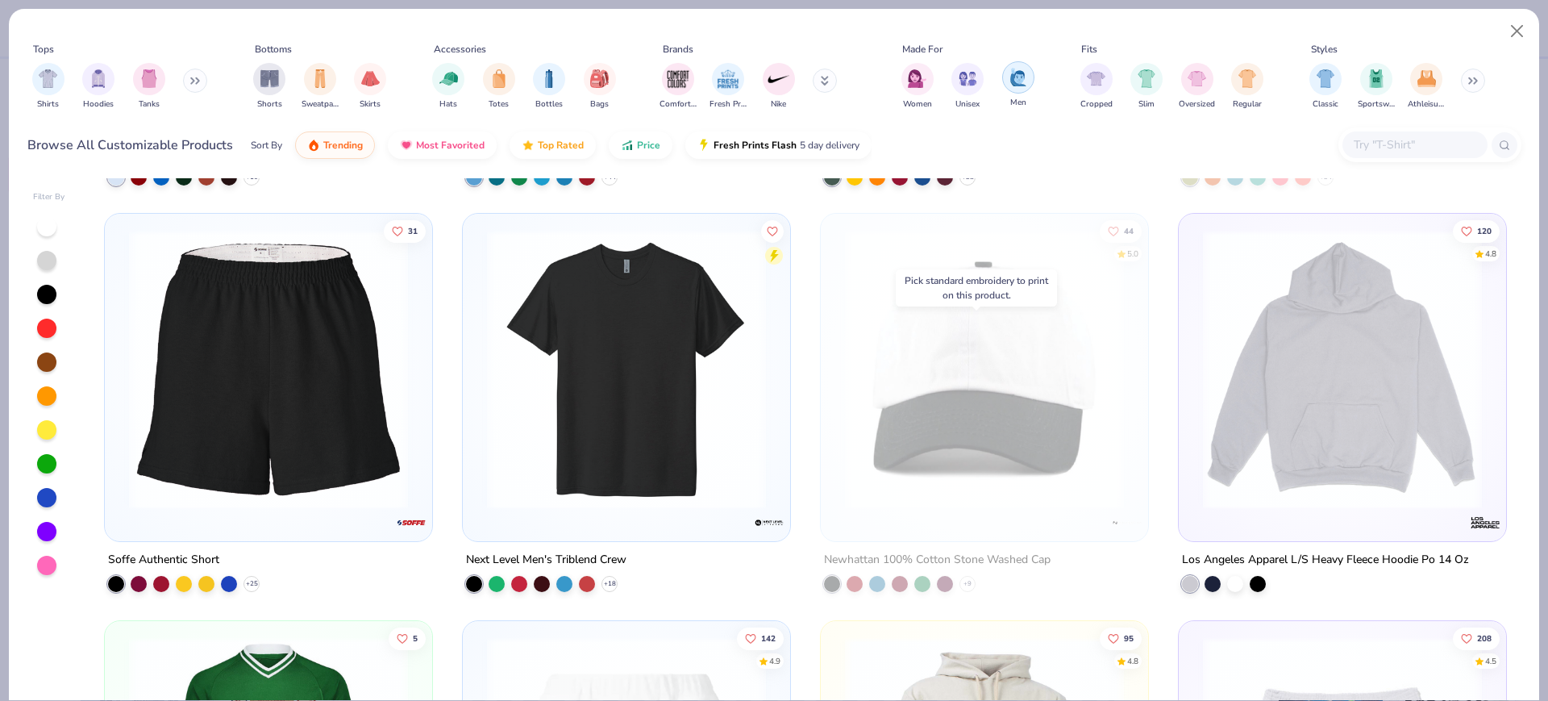
scroll to position [0, 411]
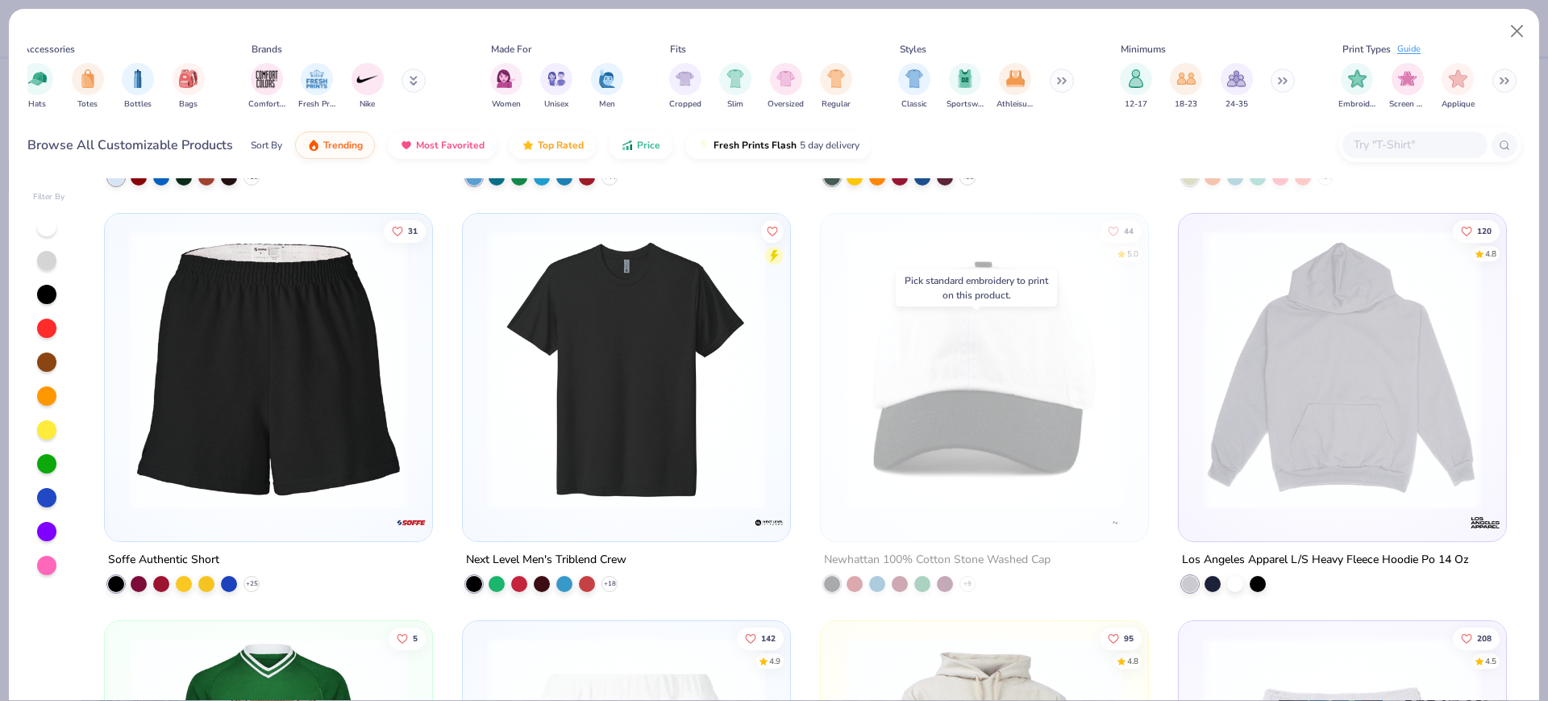
click at [1062, 86] on button at bounding box center [1062, 81] width 24 height 24
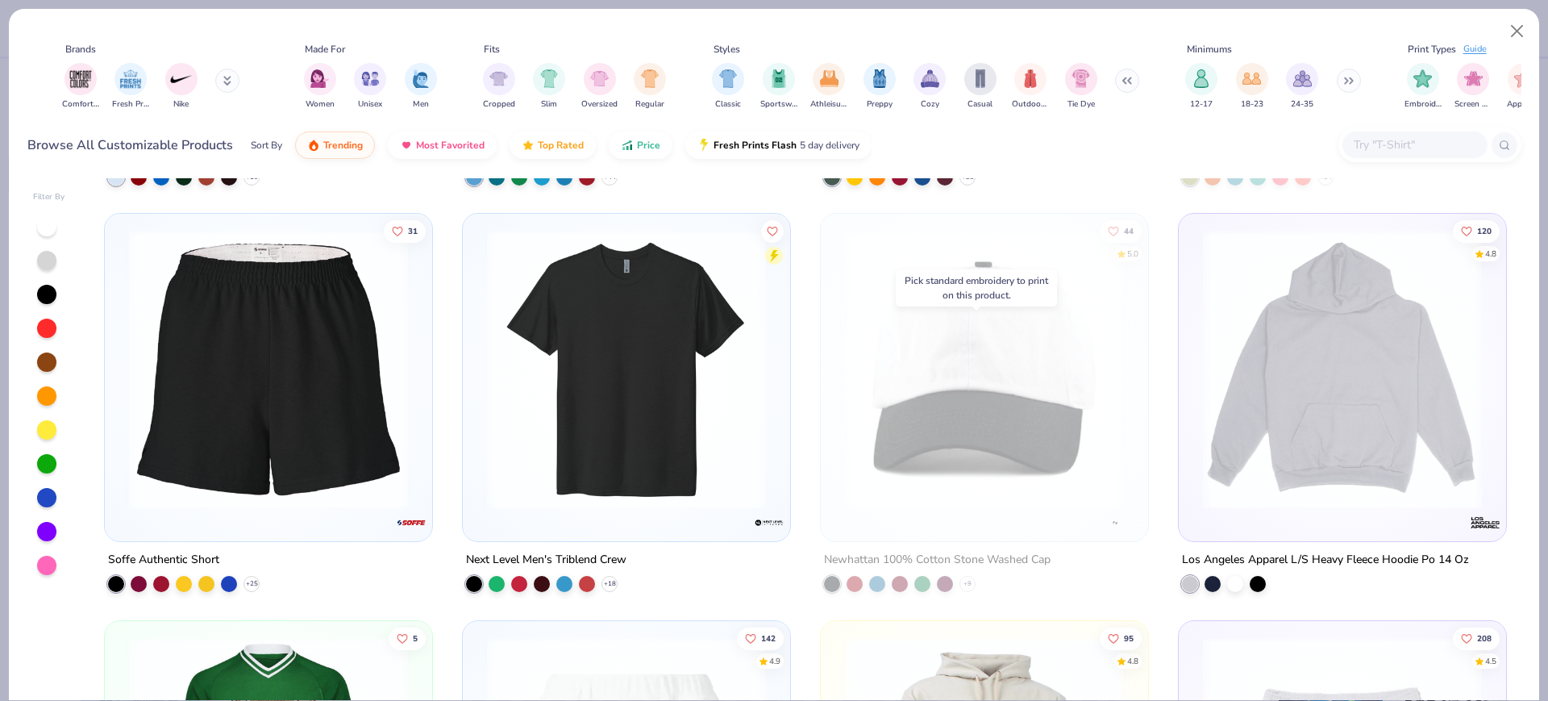
scroll to position [0, 562]
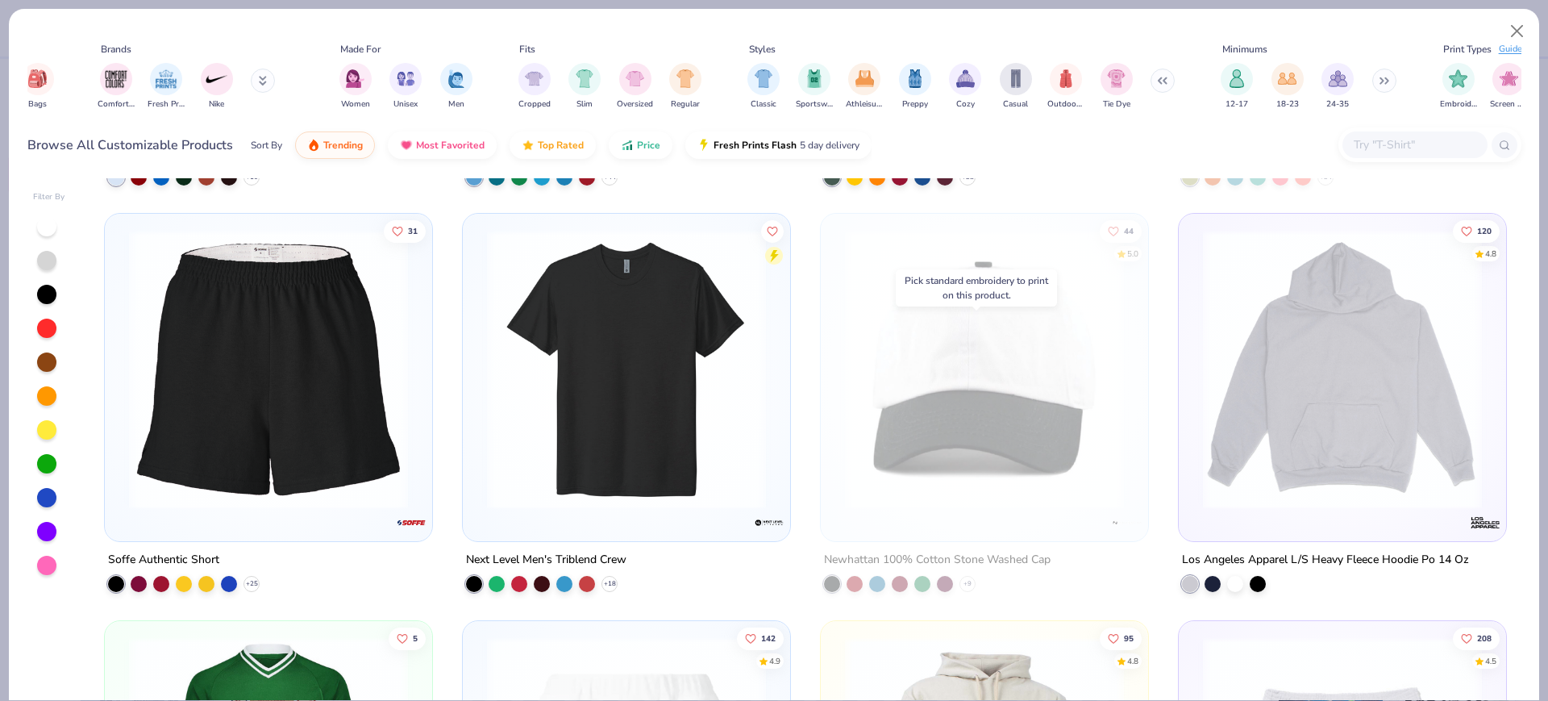
click at [1368, 148] on input "text" at bounding box center [1414, 144] width 124 height 19
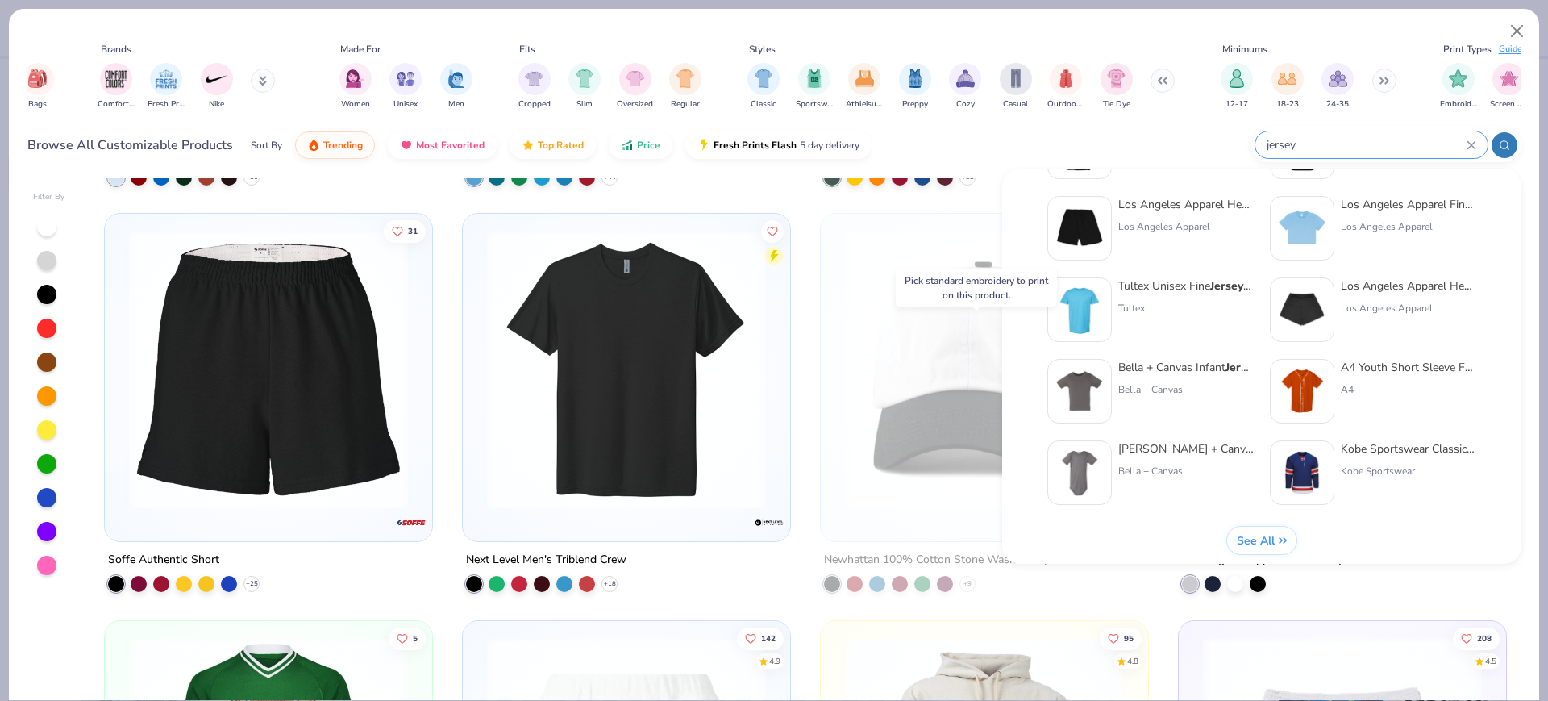
scroll to position [662, 0]
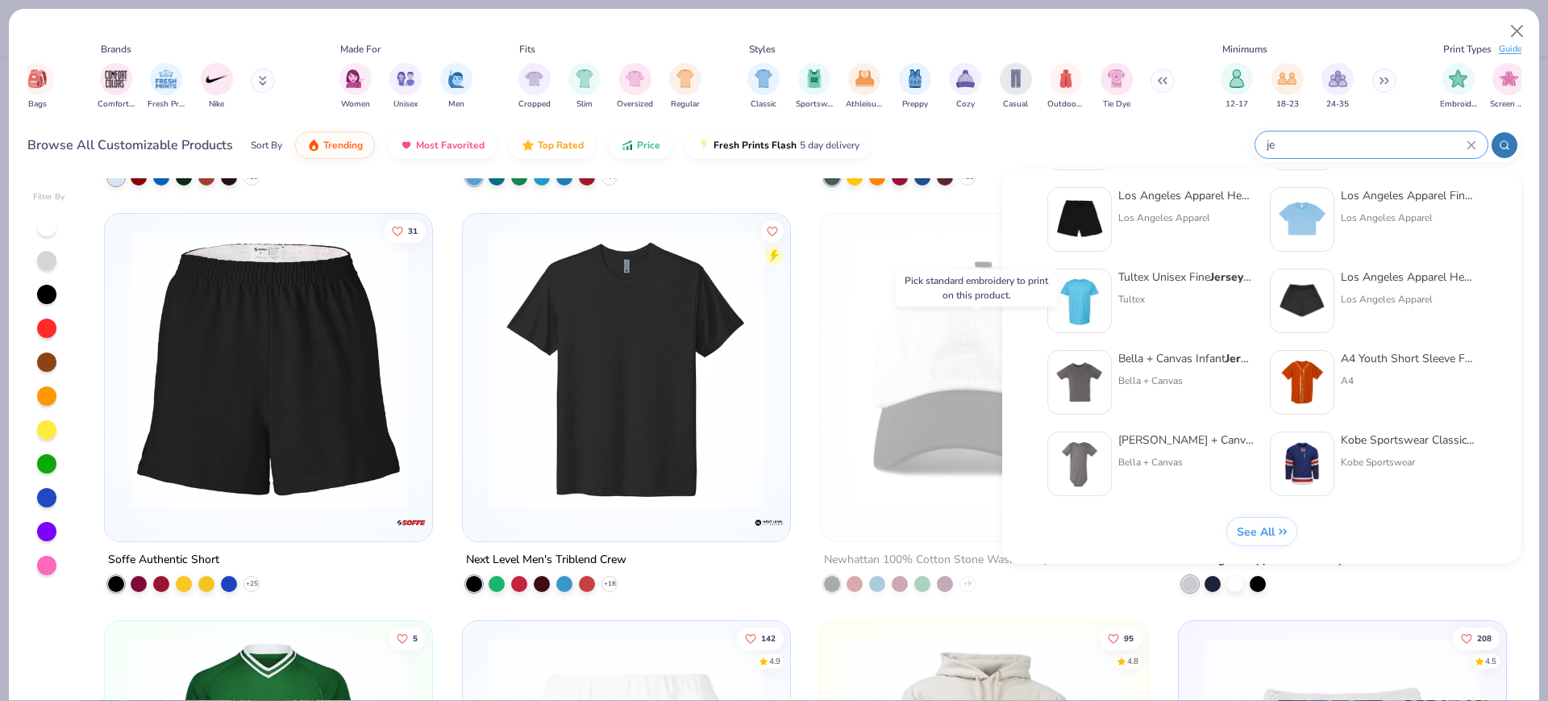
type input "j"
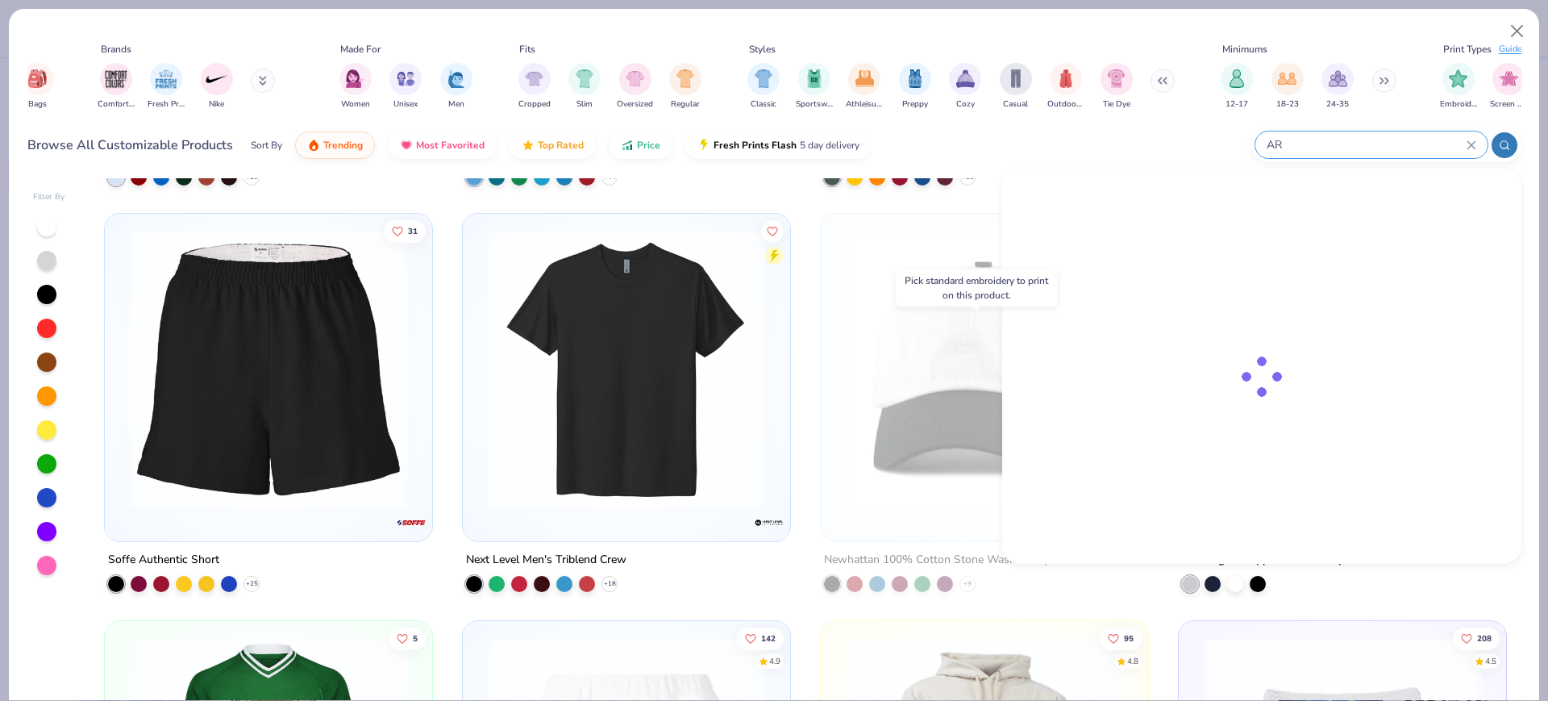
scroll to position [0, 0]
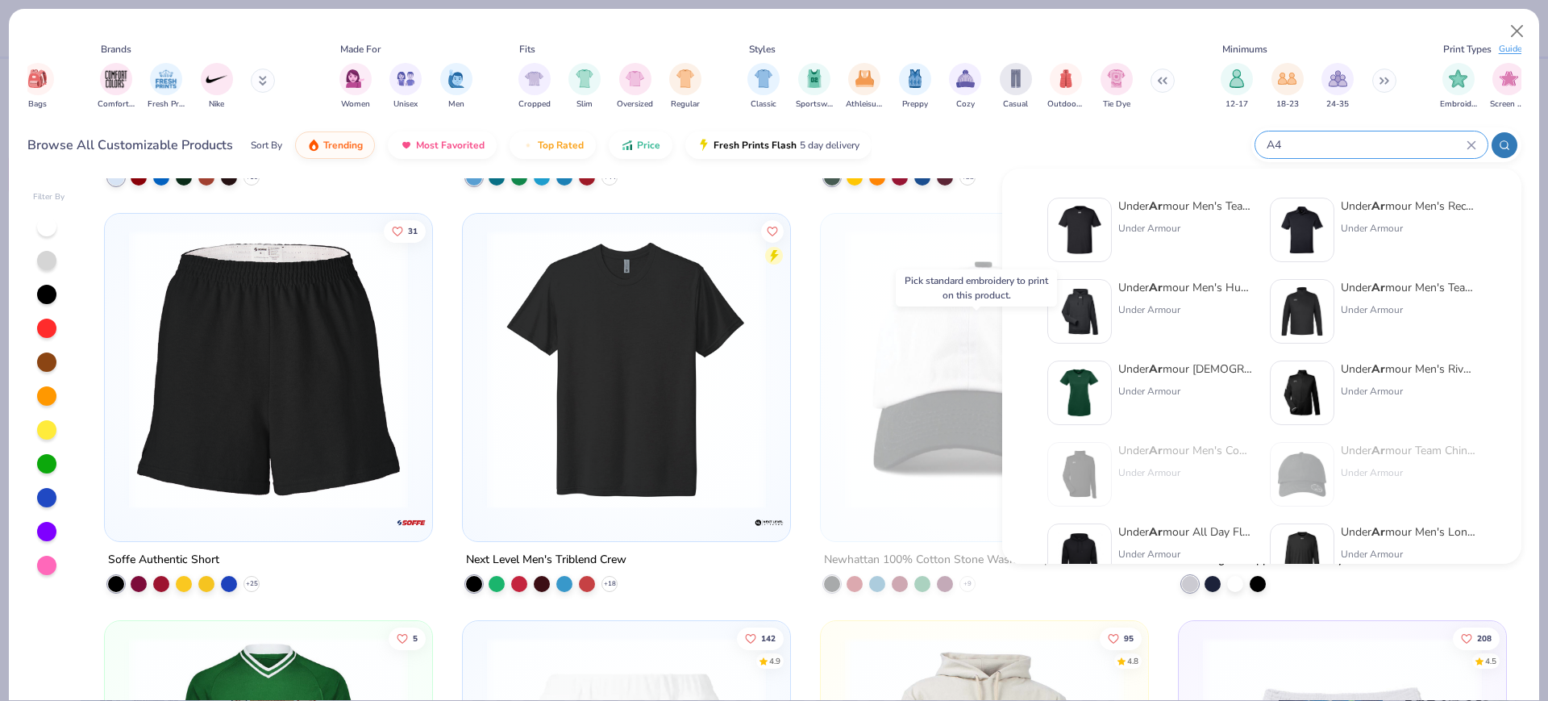
type input "A4"
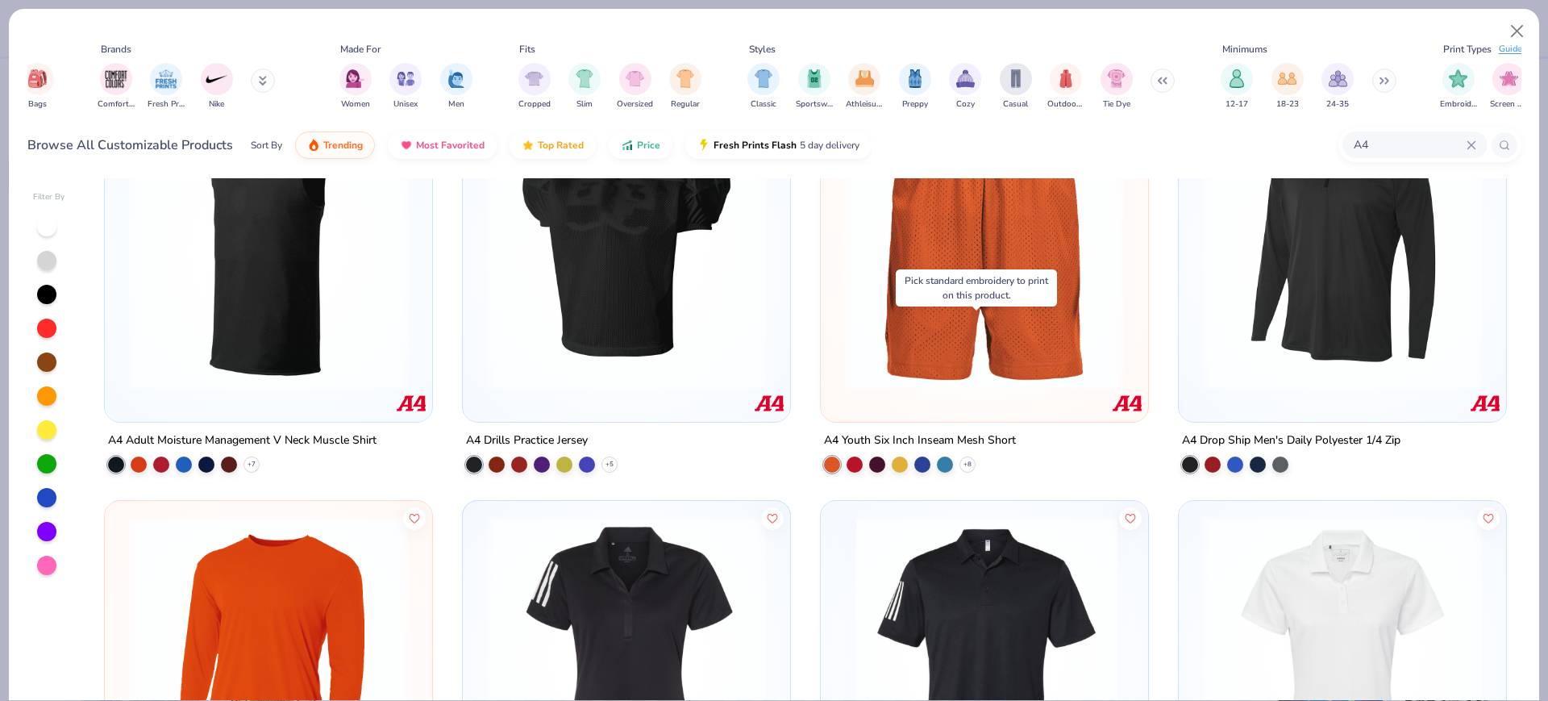
scroll to position [706, 0]
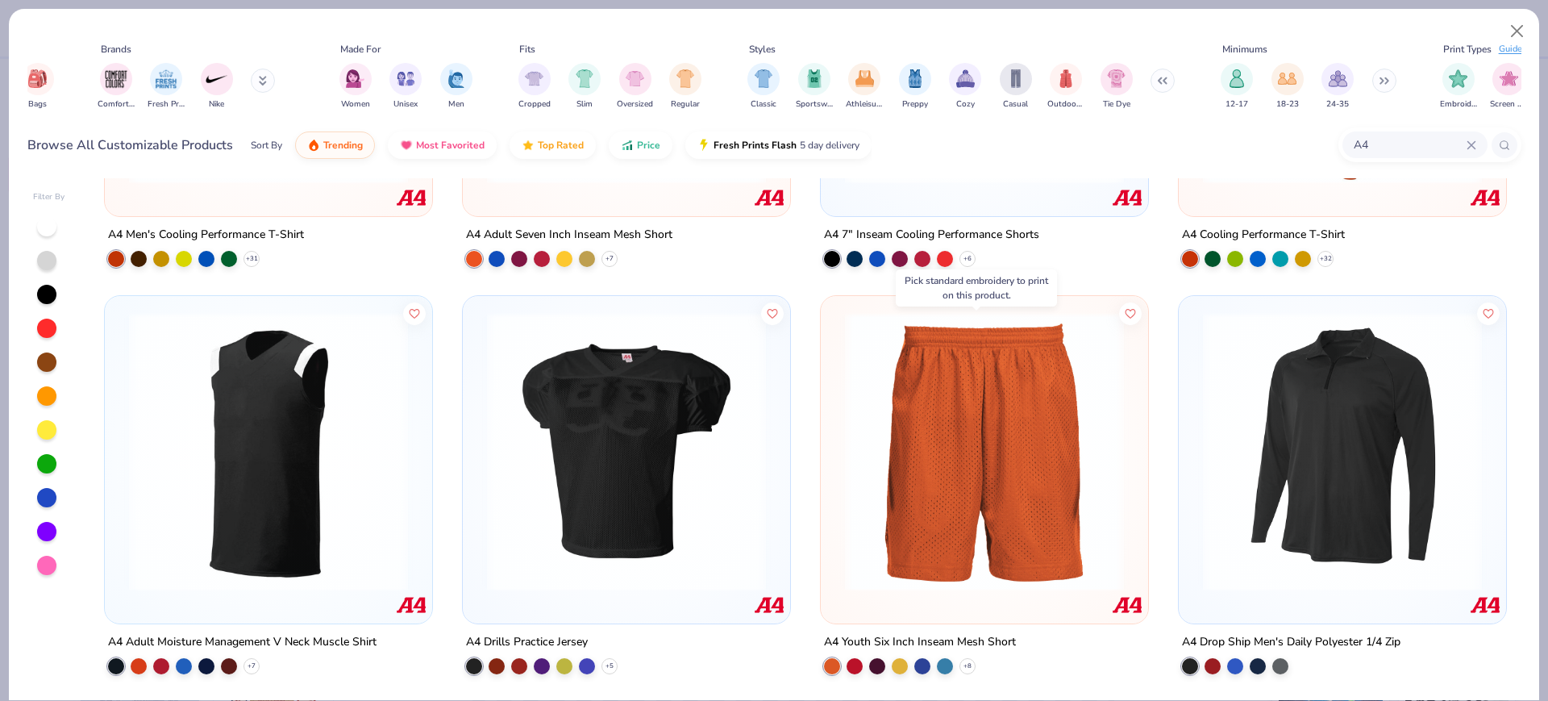
click at [559, 428] on img at bounding box center [626, 450] width 295 height 279
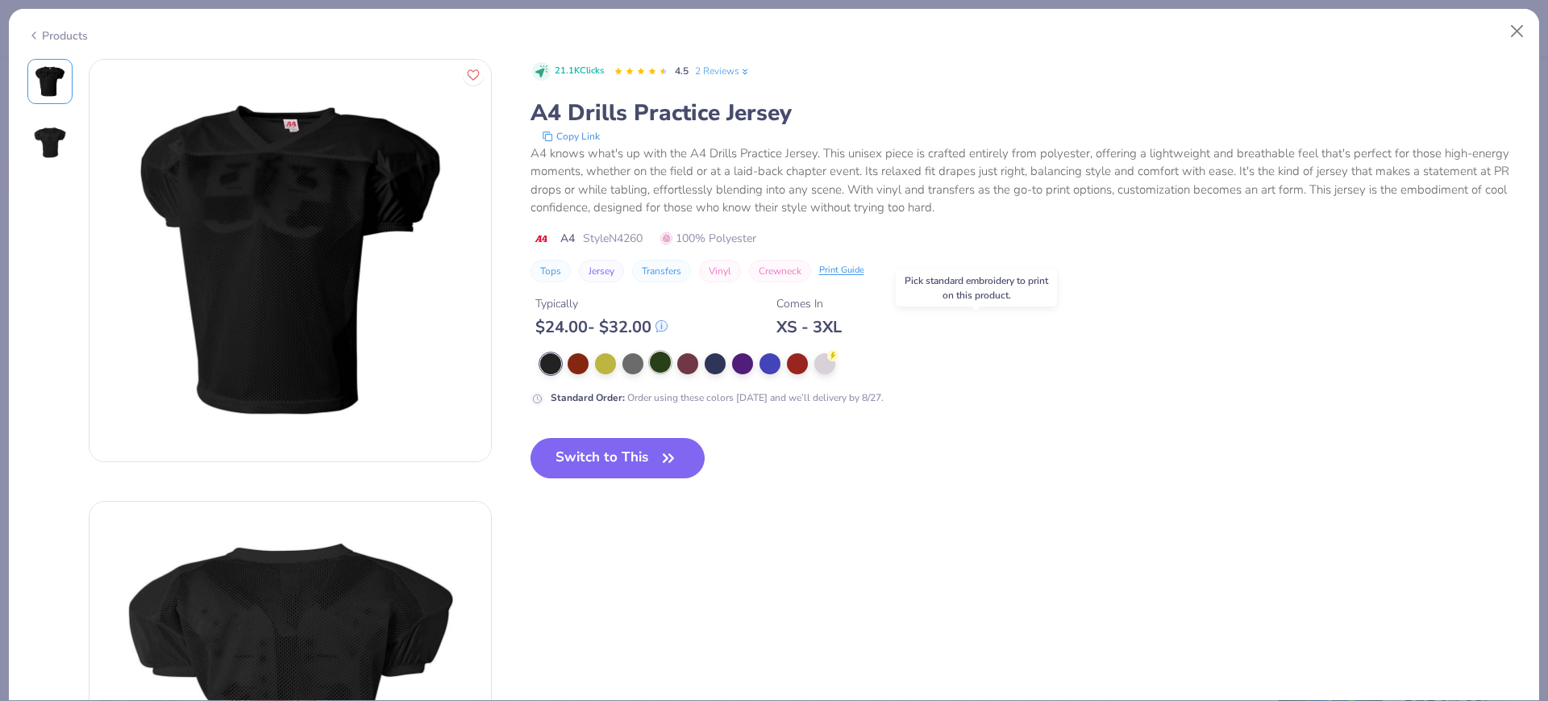
click at [652, 365] on div at bounding box center [660, 362] width 21 height 21
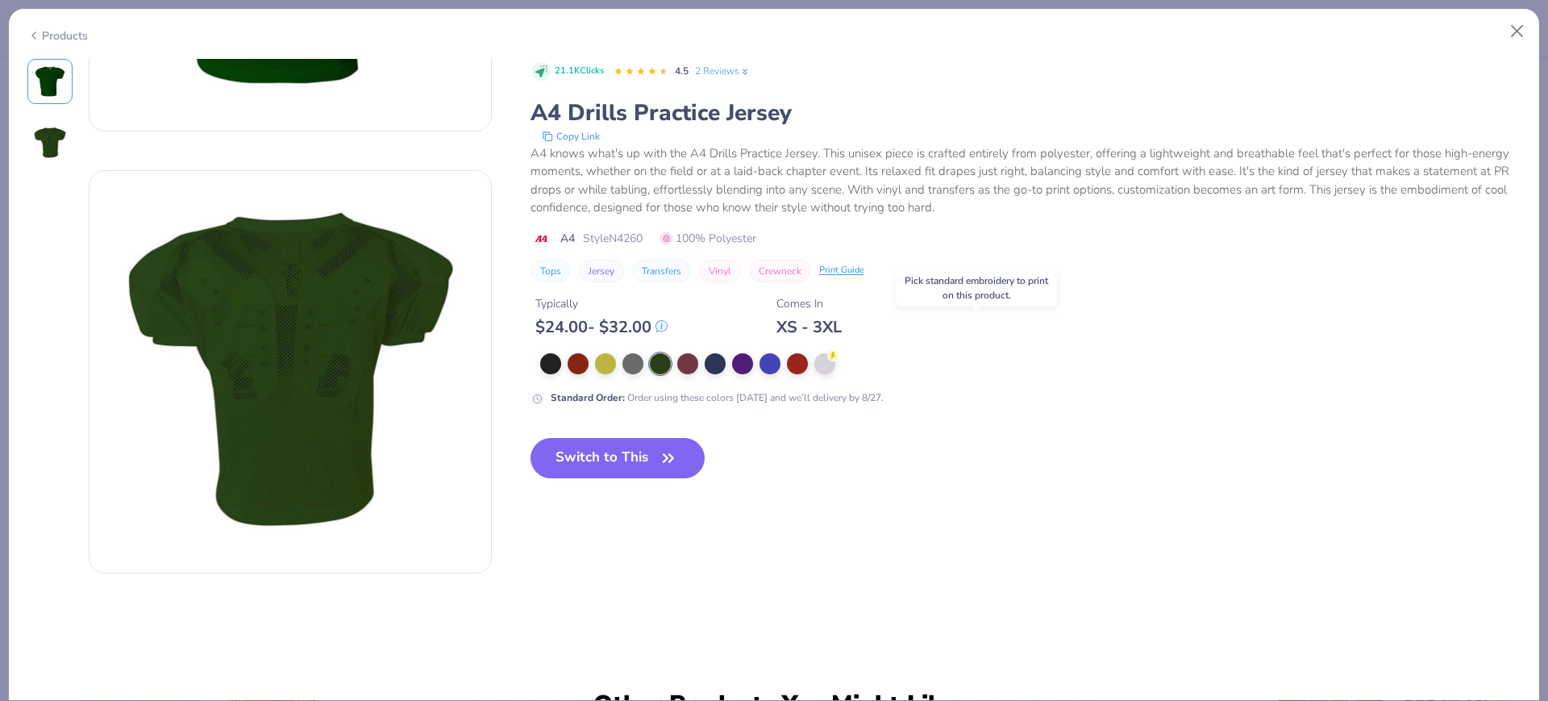
scroll to position [202, 0]
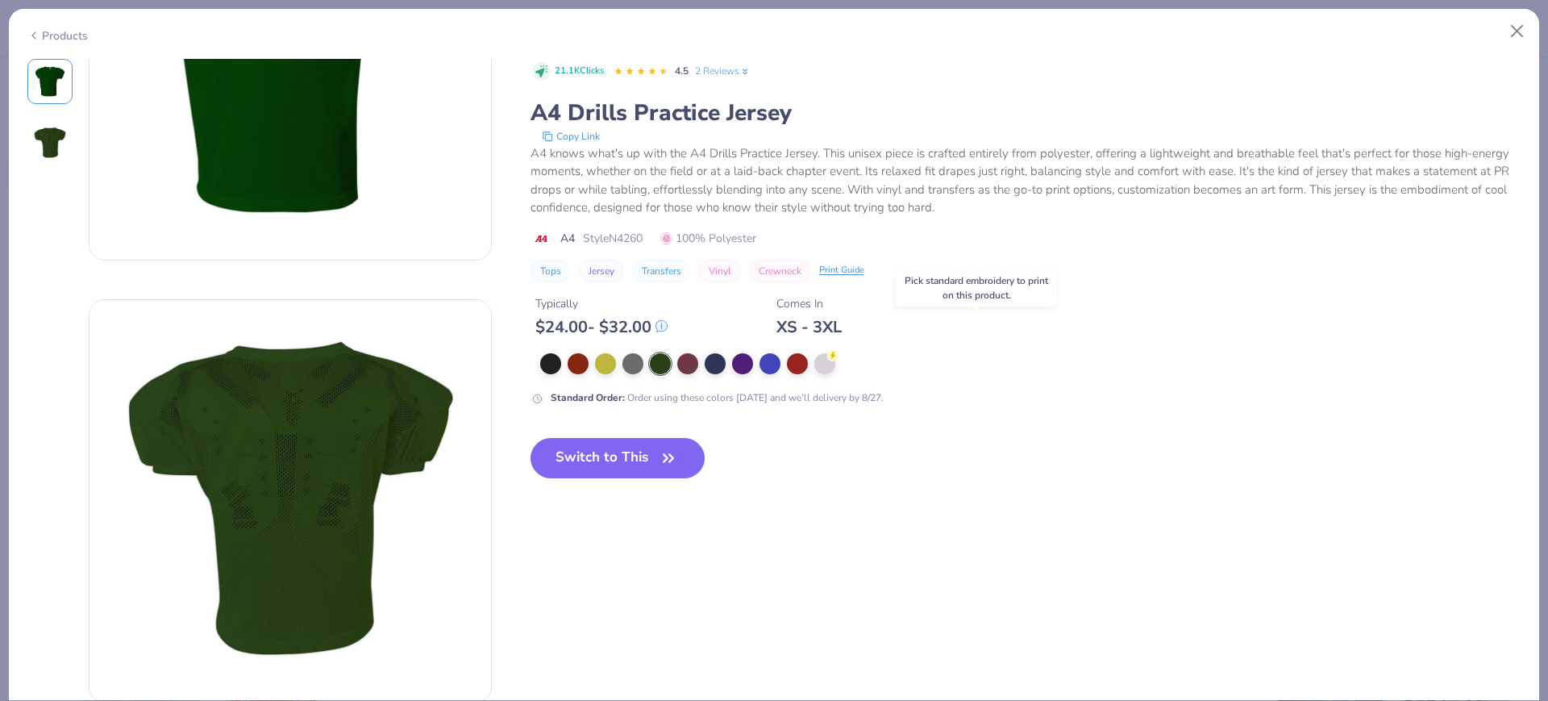
click at [46, 34] on div "Products" at bounding box center [57, 35] width 60 height 17
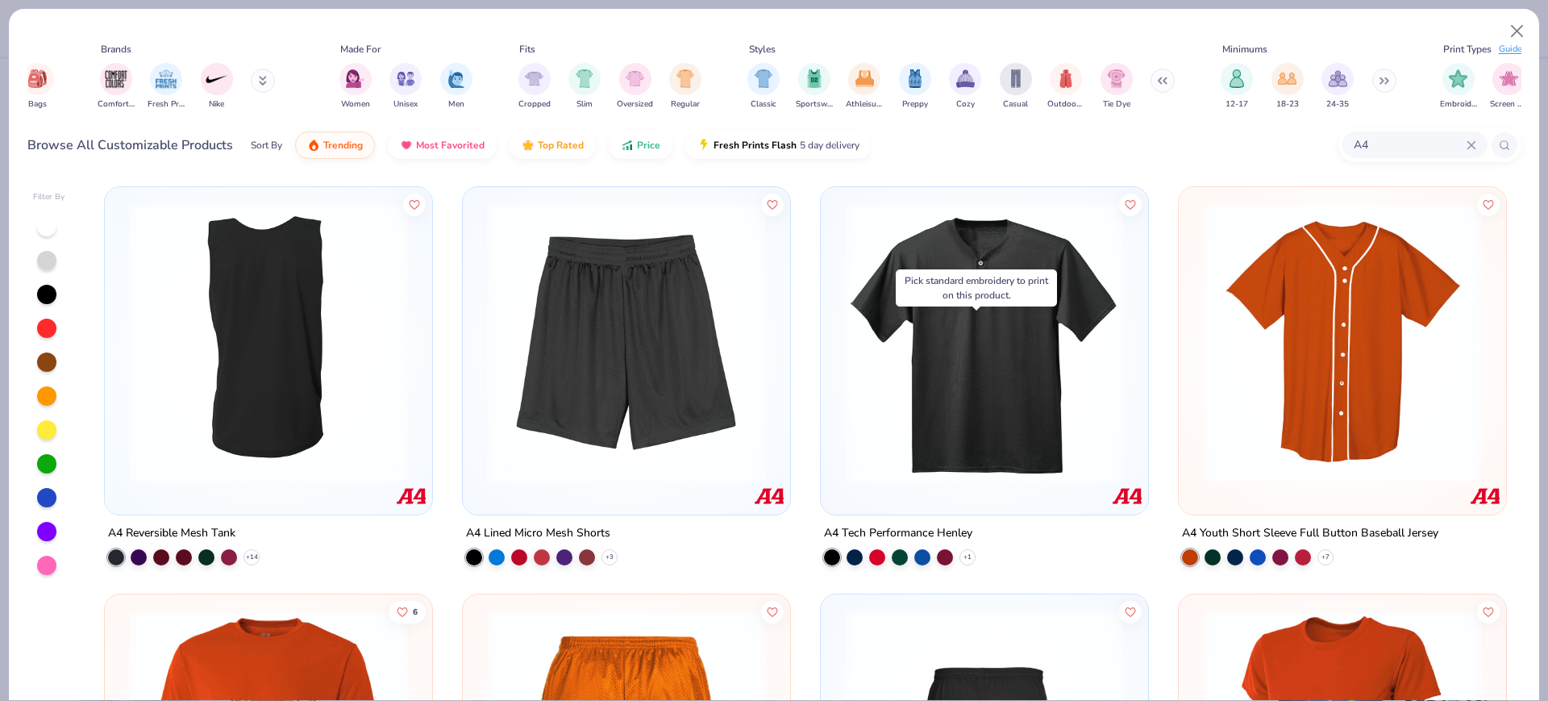
click at [1469, 140] on icon at bounding box center [1472, 145] width 10 height 10
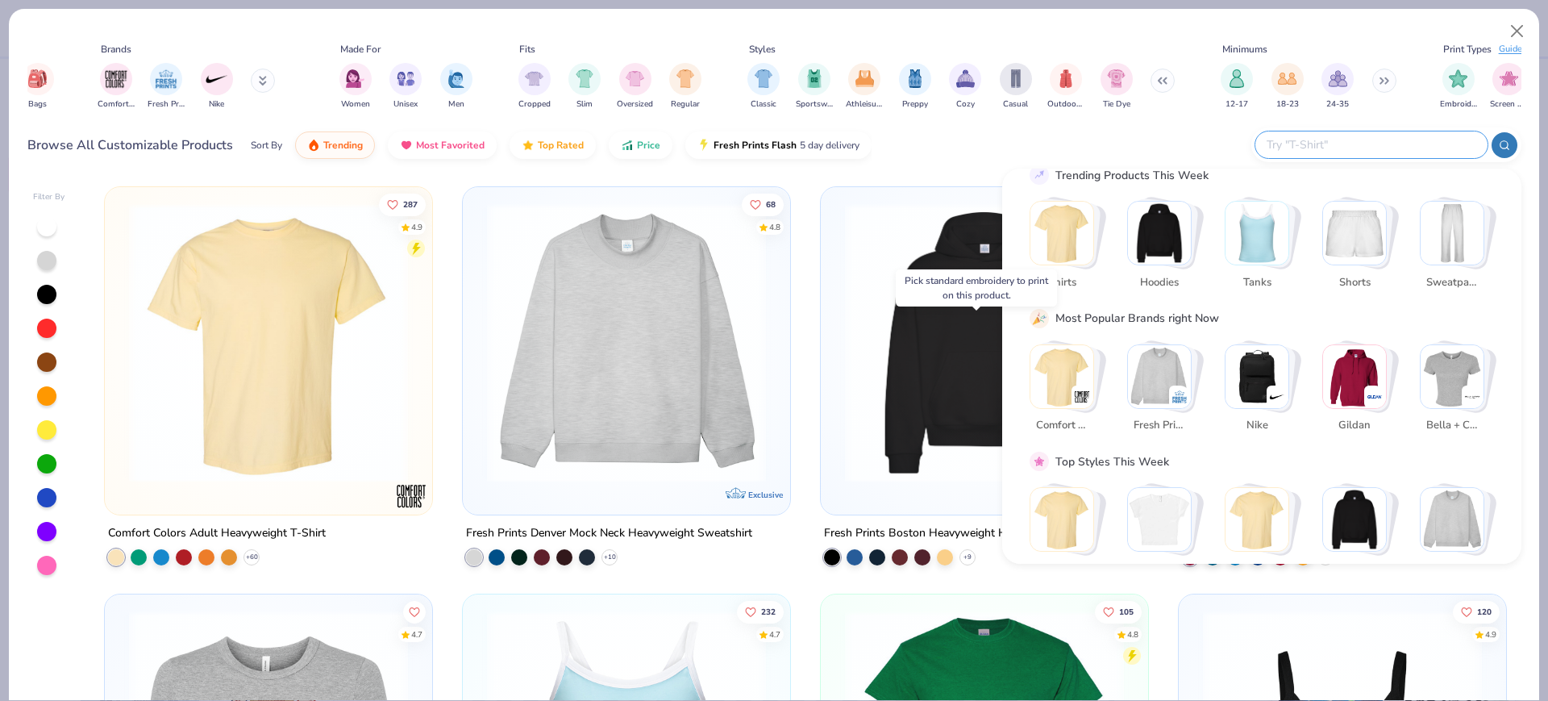
scroll to position [100, 0]
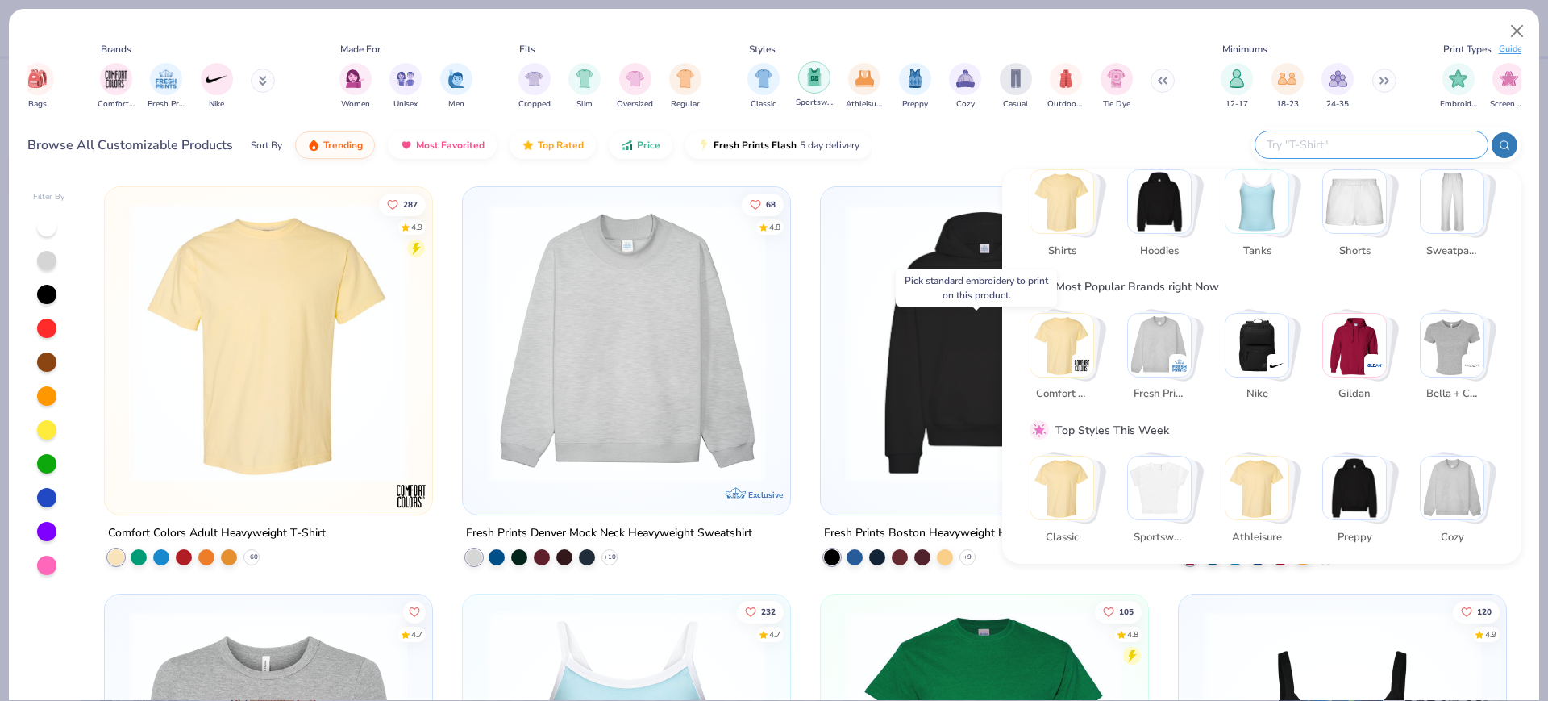
click at [826, 80] on div "filter for Sportswear" at bounding box center [814, 77] width 32 height 32
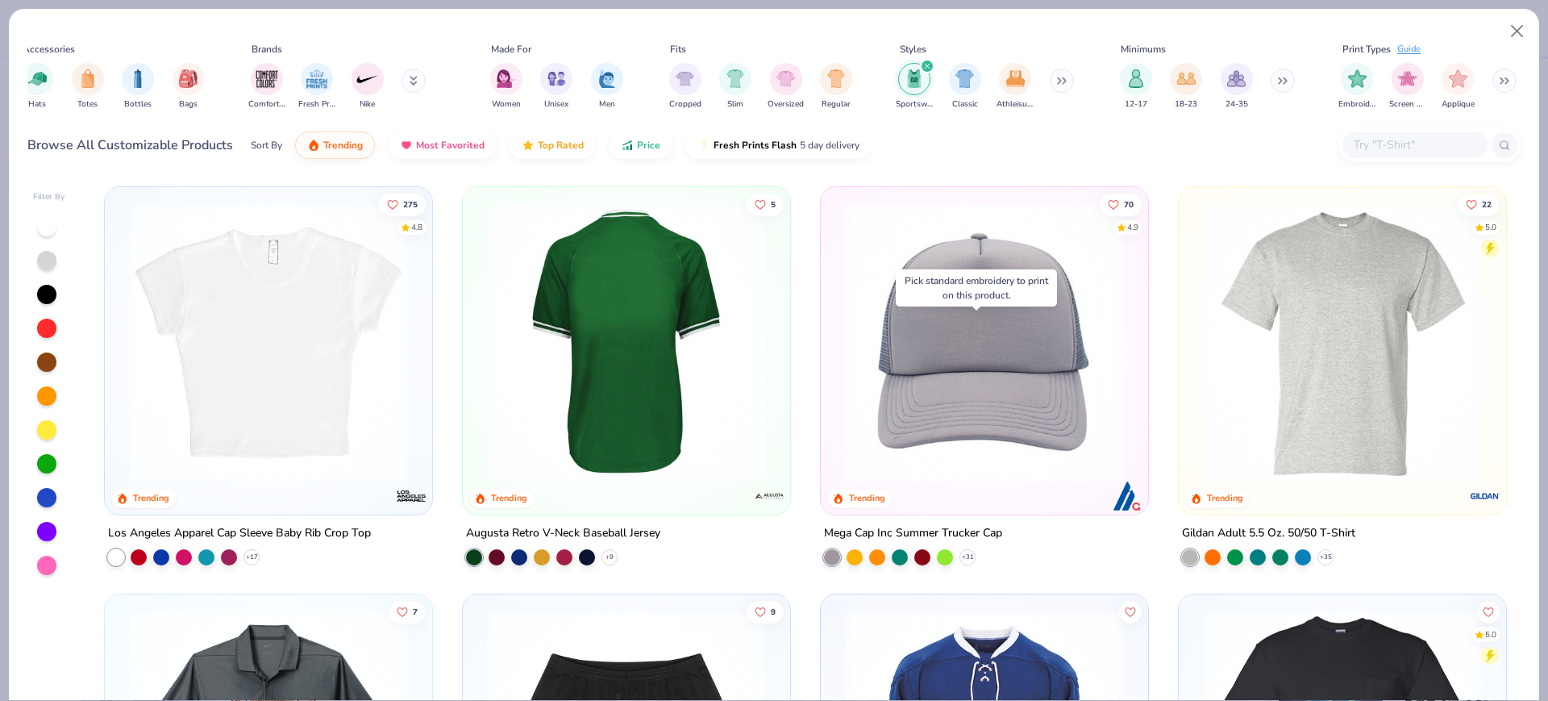
click at [550, 376] on img at bounding box center [626, 342] width 295 height 279
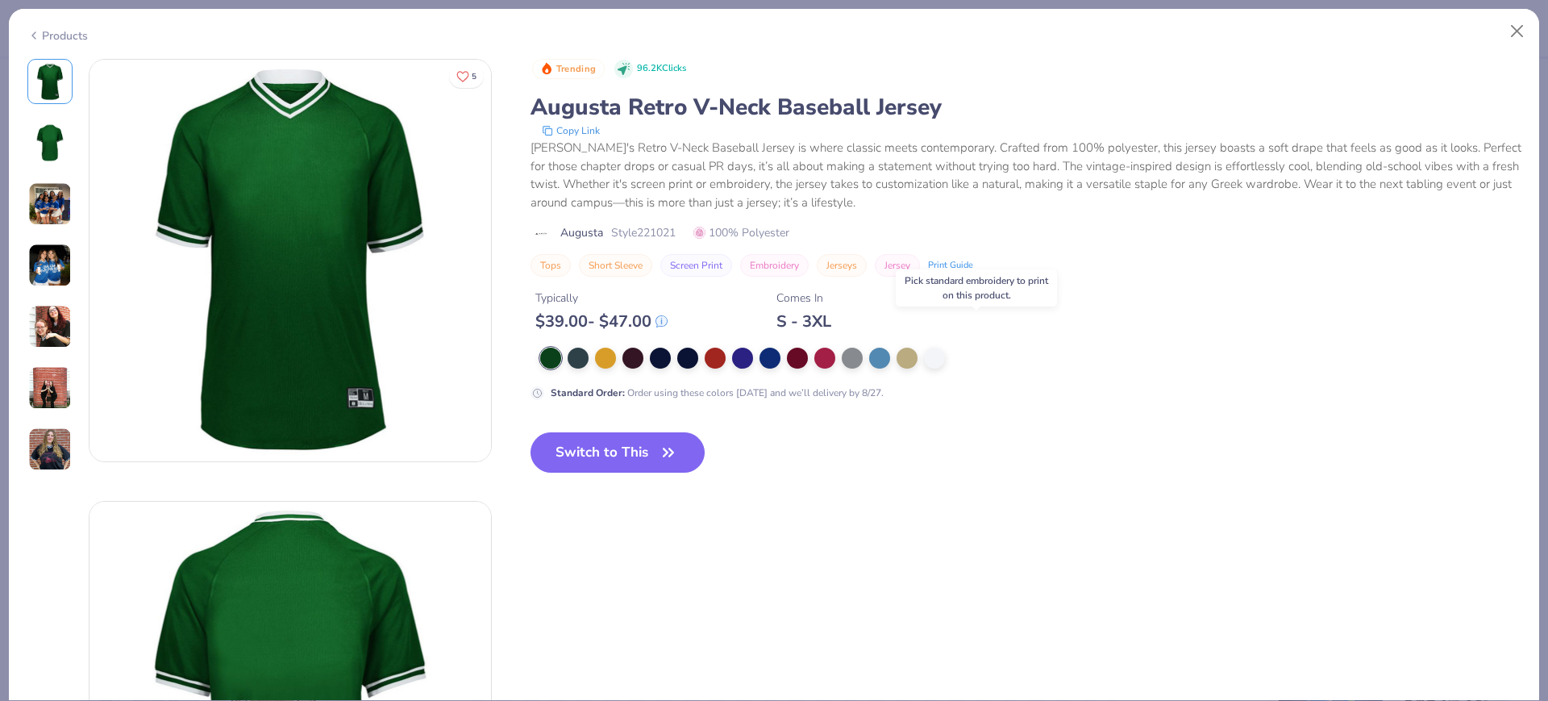
click at [56, 40] on div "Products" at bounding box center [774, 30] width 1531 height 42
click at [43, 34] on div "Products" at bounding box center [57, 35] width 60 height 17
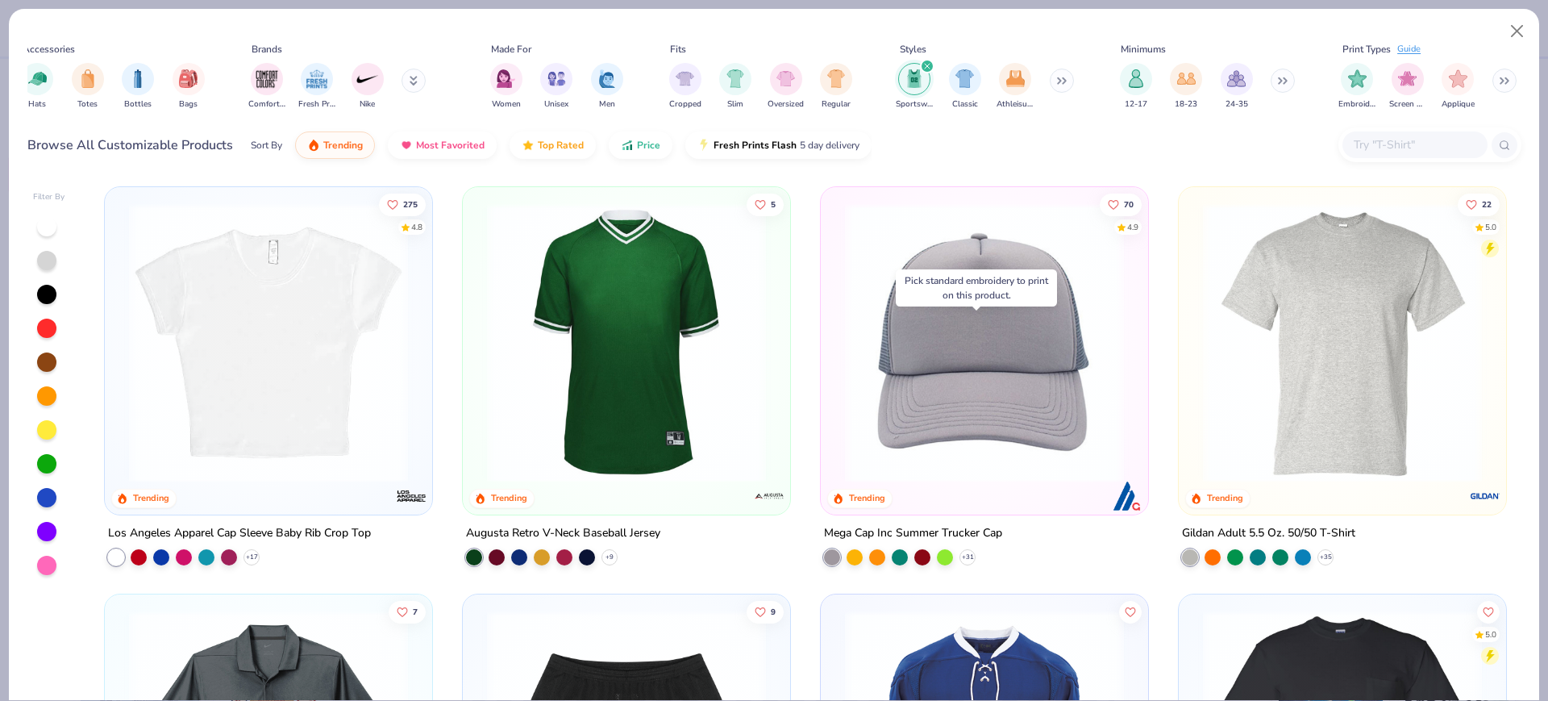
click at [1419, 148] on input "text" at bounding box center [1414, 144] width 124 height 19
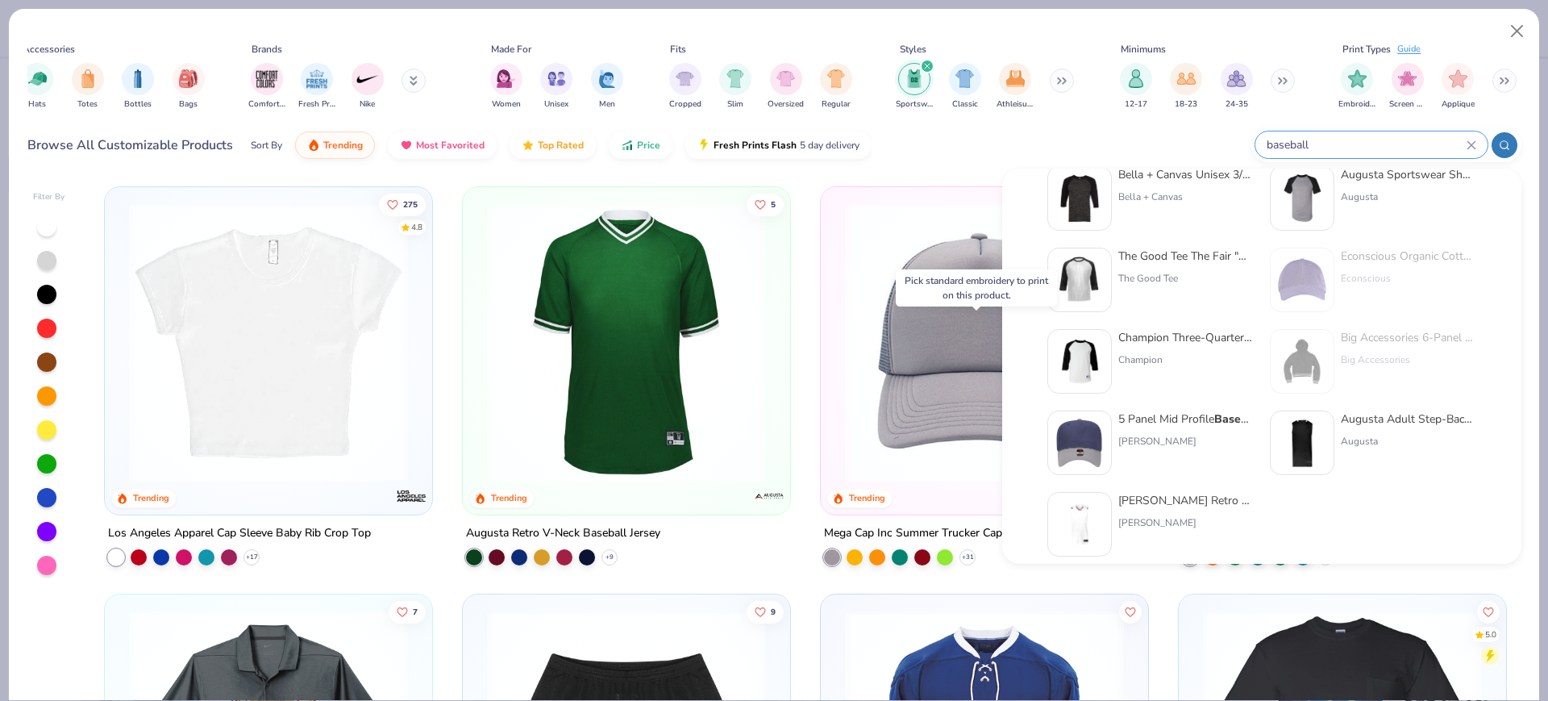
scroll to position [94, 0]
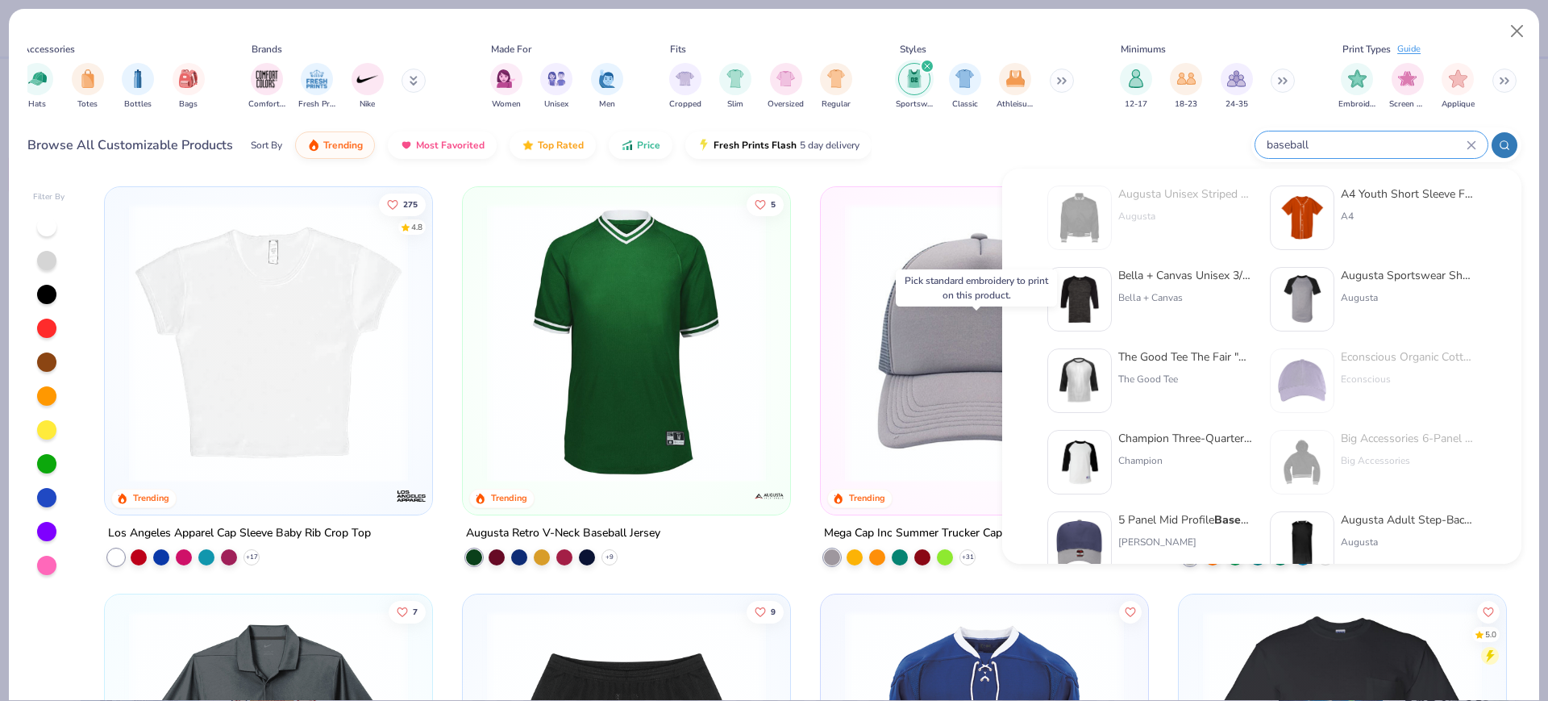
click at [1367, 136] on input "baseball" at bounding box center [1366, 144] width 202 height 19
paste input "6937"
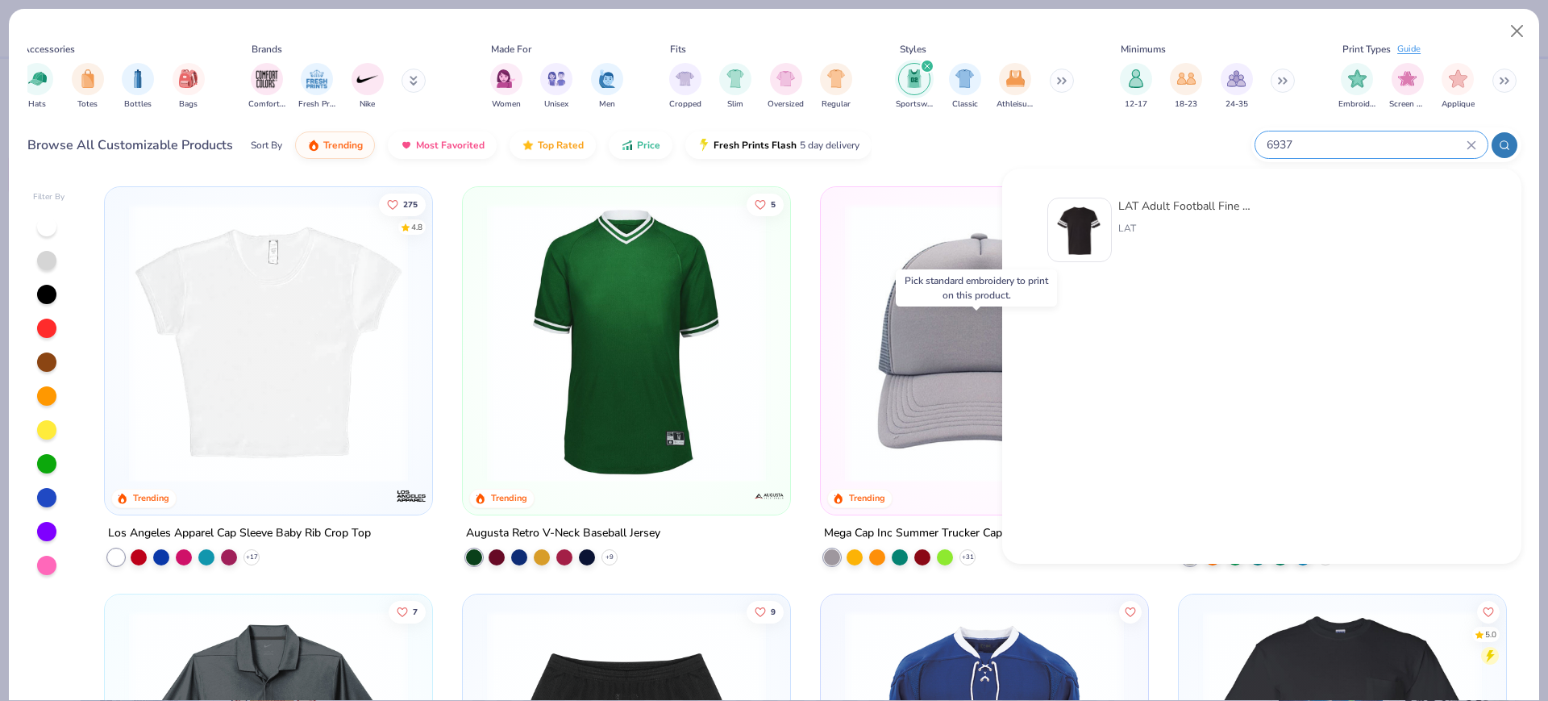
type input "6937"
click at [1209, 207] on div "LAT Adult Football Fine Jersey Tee" at bounding box center [1186, 206] width 135 height 17
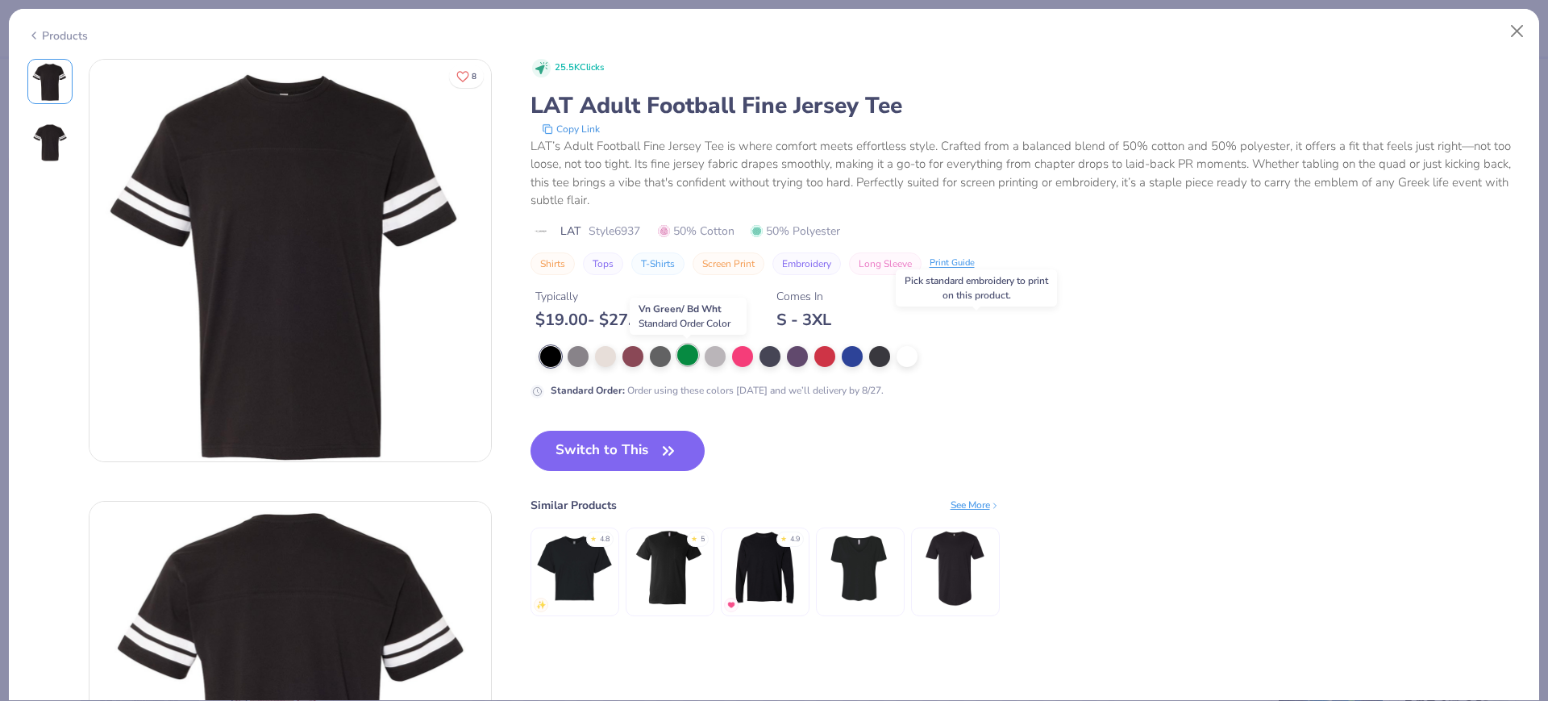
click at [692, 352] on div at bounding box center [687, 354] width 21 height 21
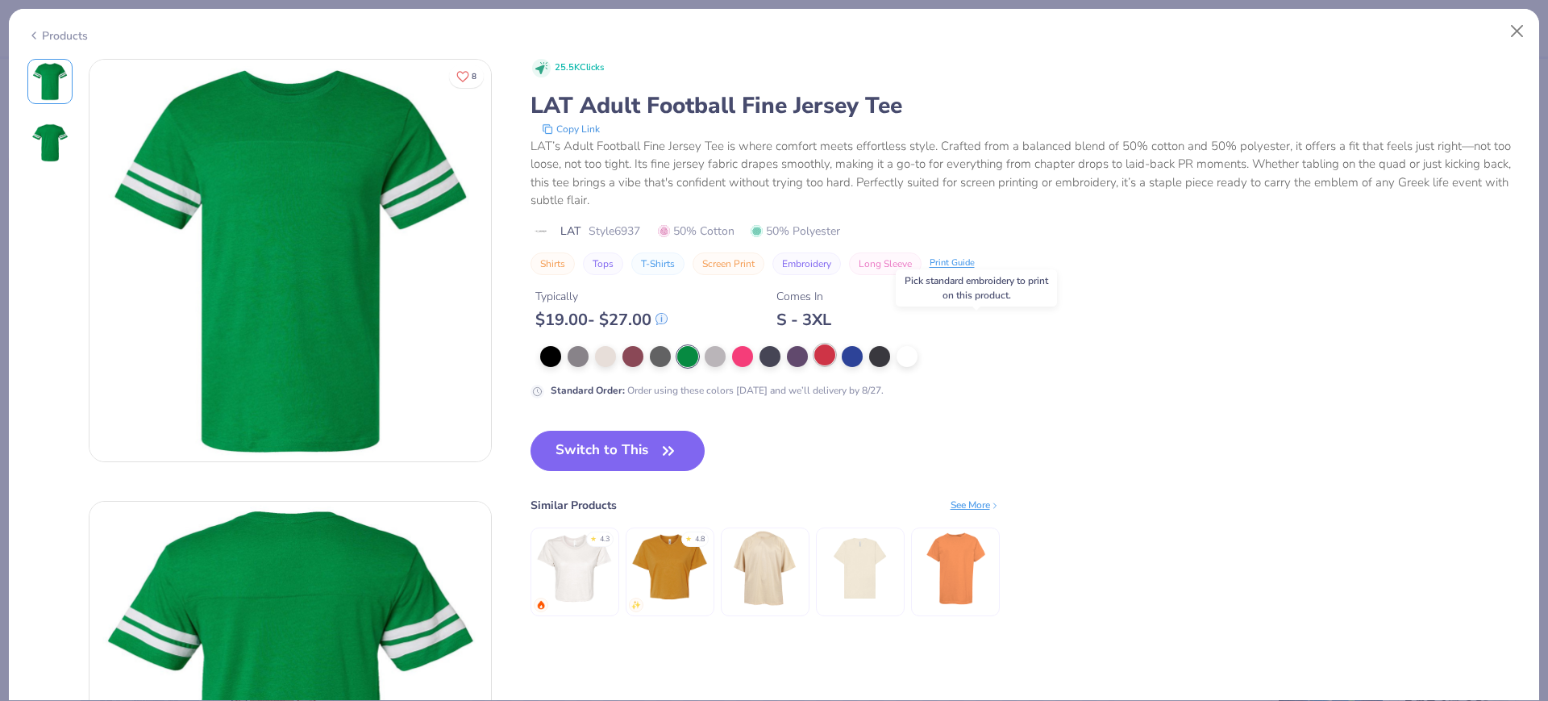
click at [818, 364] on div at bounding box center [824, 354] width 21 height 21
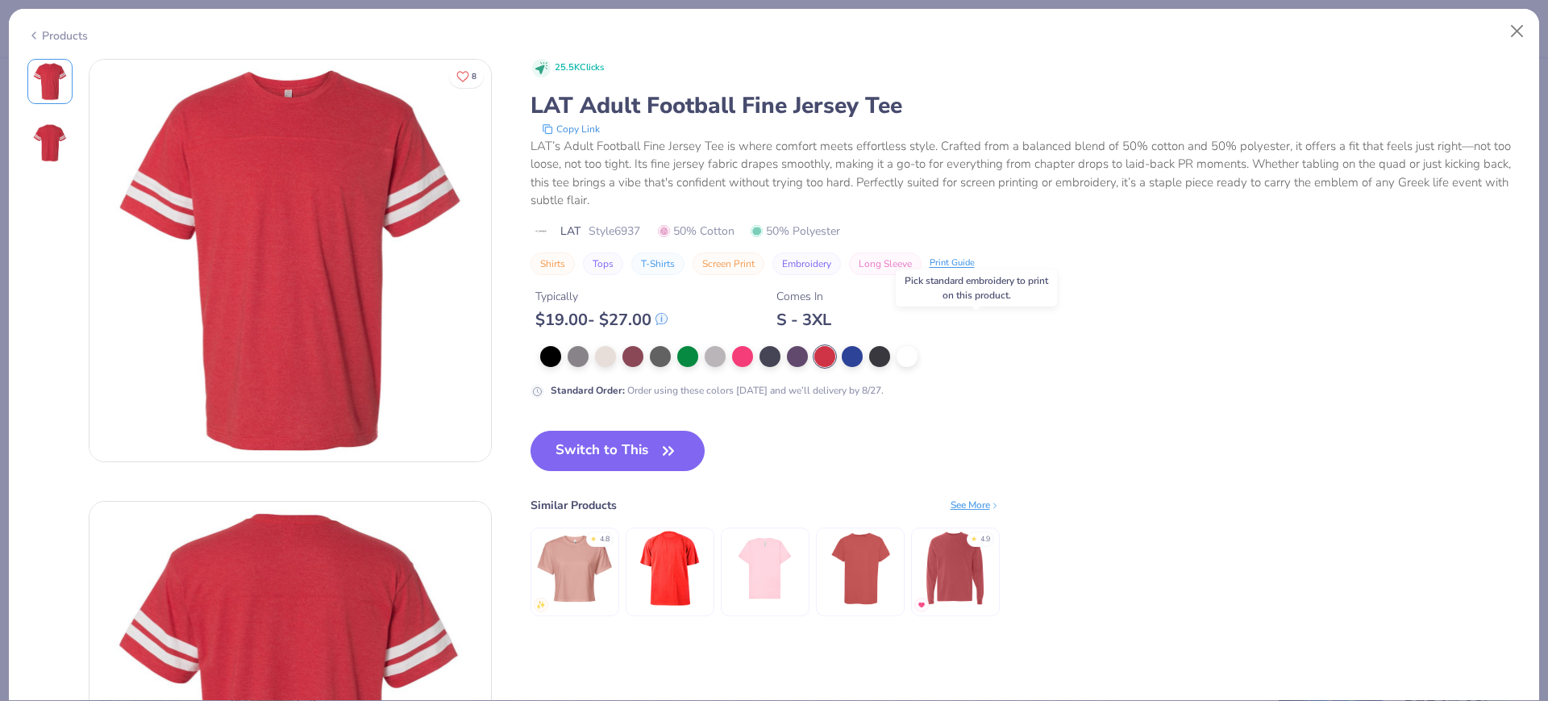
click at [639, 233] on span "Style 6937" at bounding box center [615, 231] width 52 height 17
copy span "6937"
click at [667, 454] on icon "button" at bounding box center [668, 451] width 23 height 23
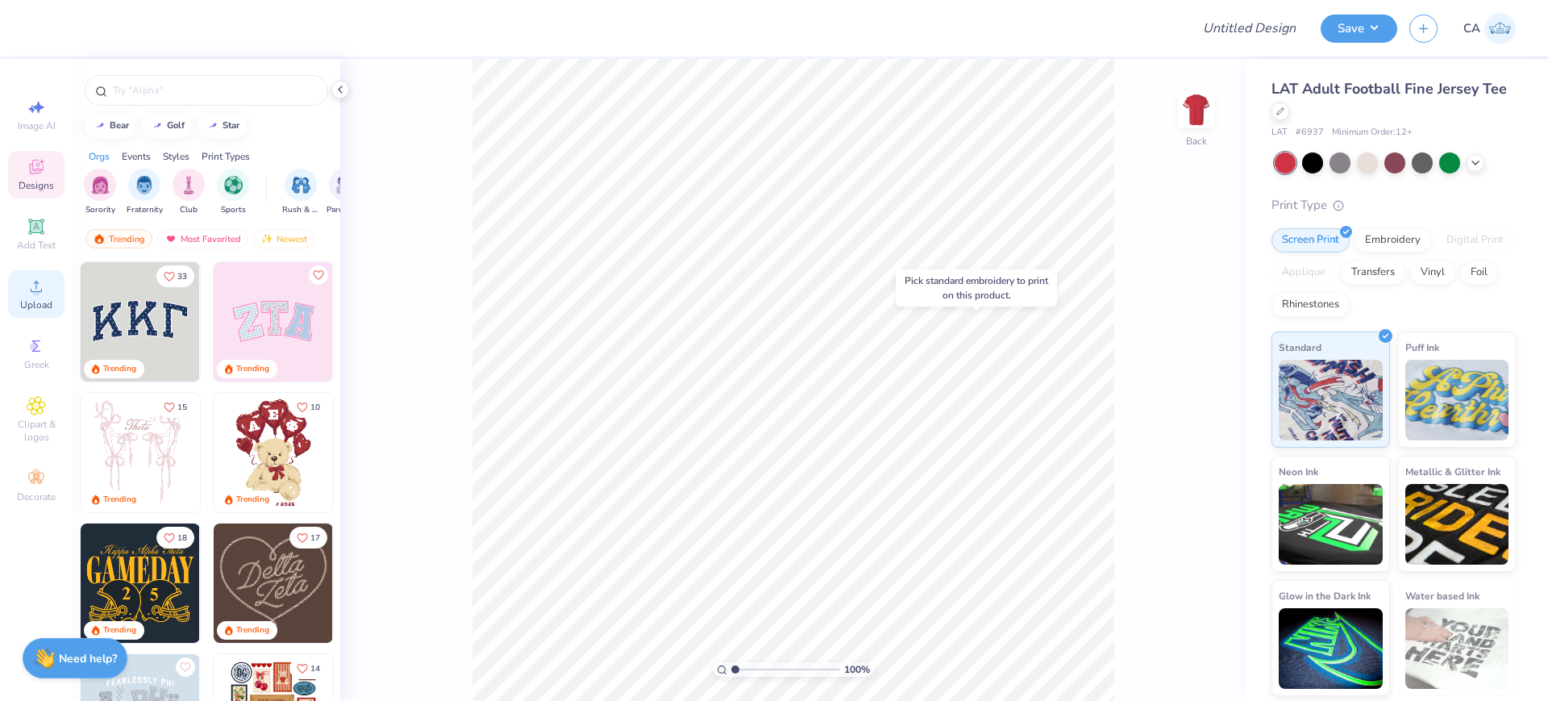
click at [37, 288] on circle at bounding box center [35, 291] width 9 height 9
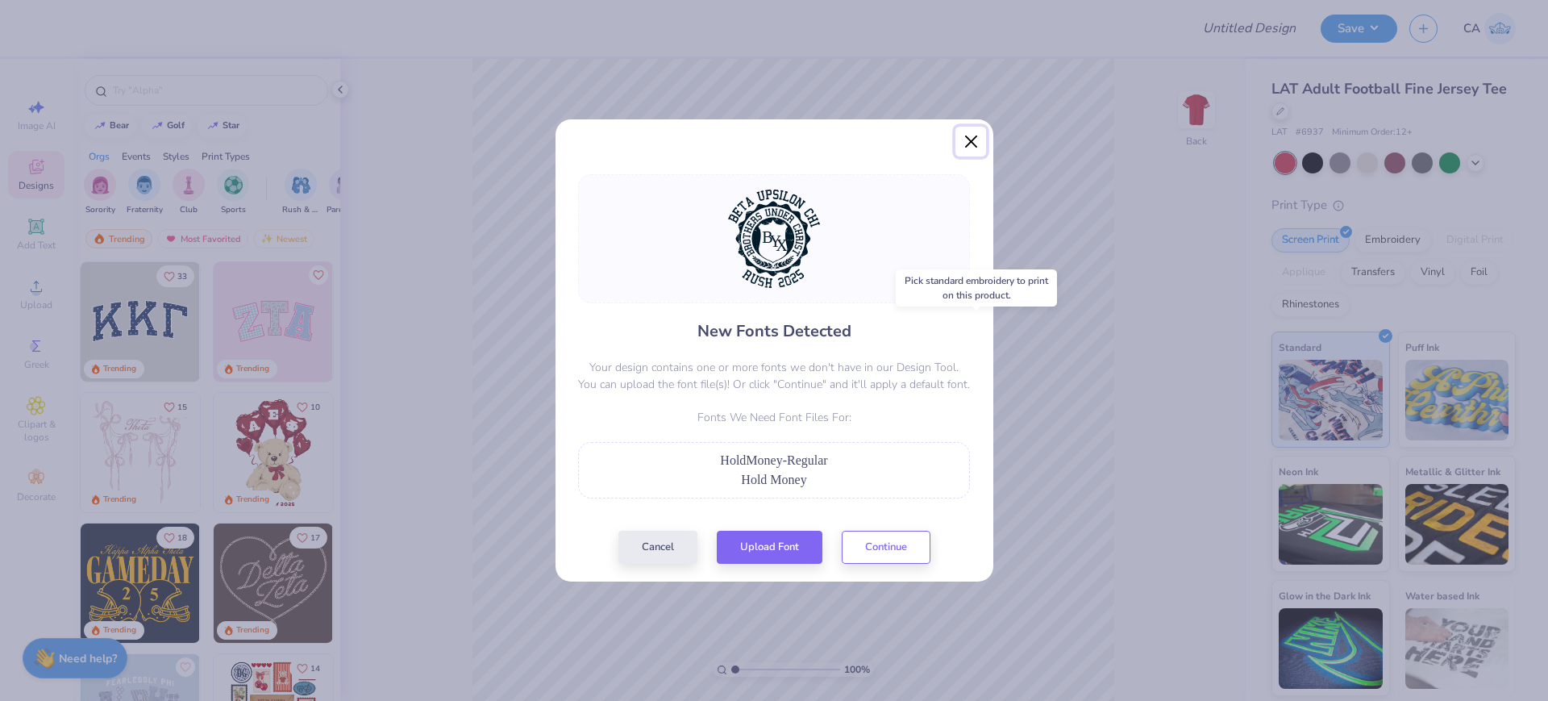
click at [978, 138] on button "Close" at bounding box center [971, 142] width 31 height 31
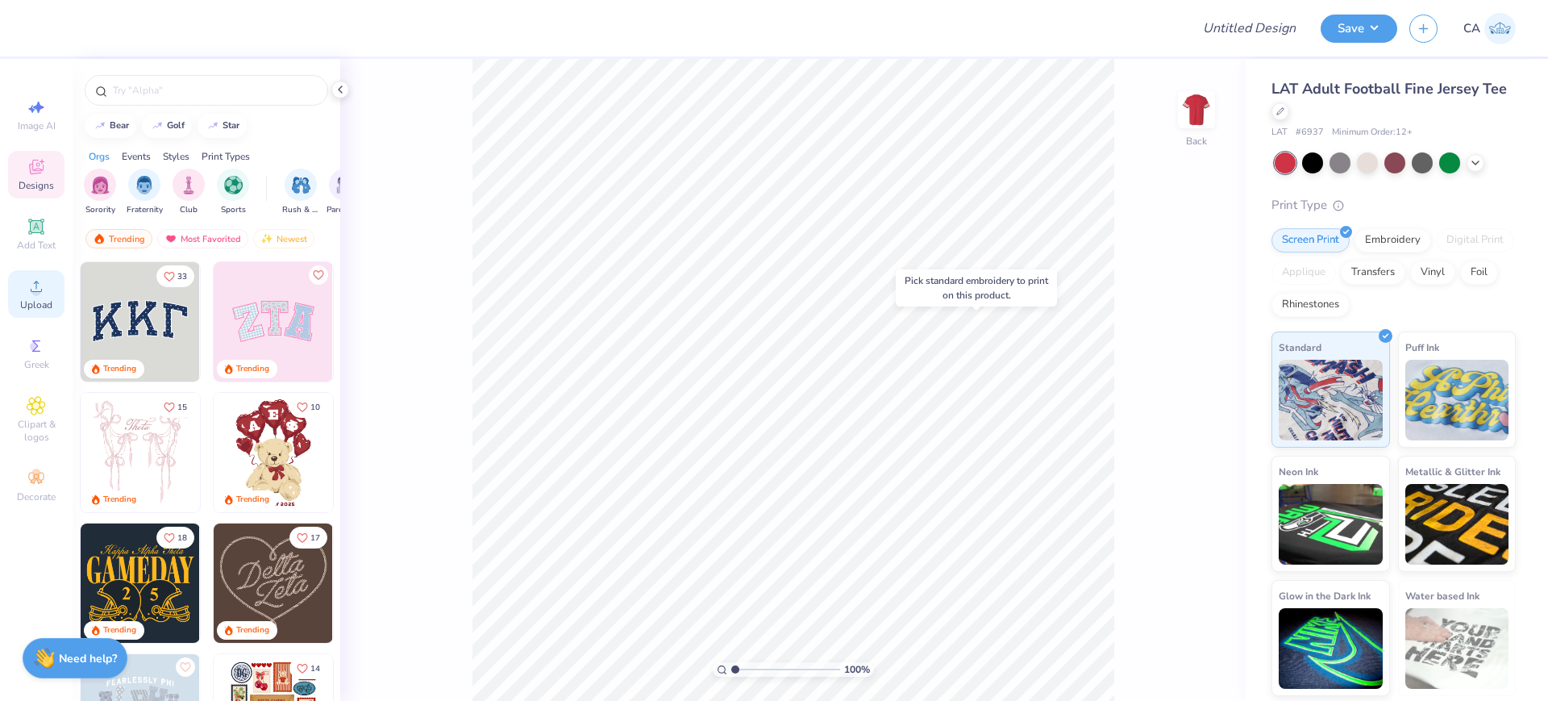
click at [40, 290] on circle at bounding box center [35, 291] width 9 height 9
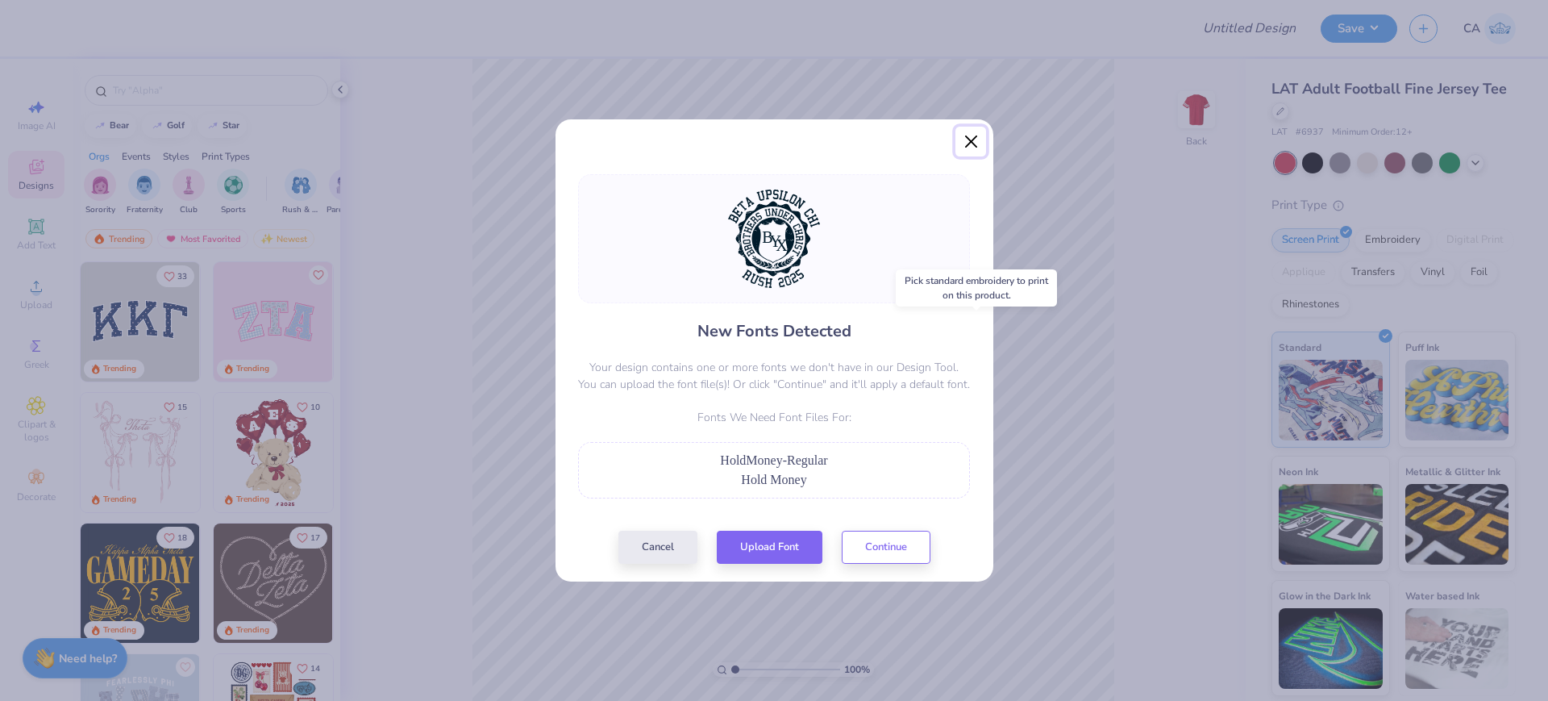
click at [966, 142] on button "Close" at bounding box center [971, 142] width 31 height 31
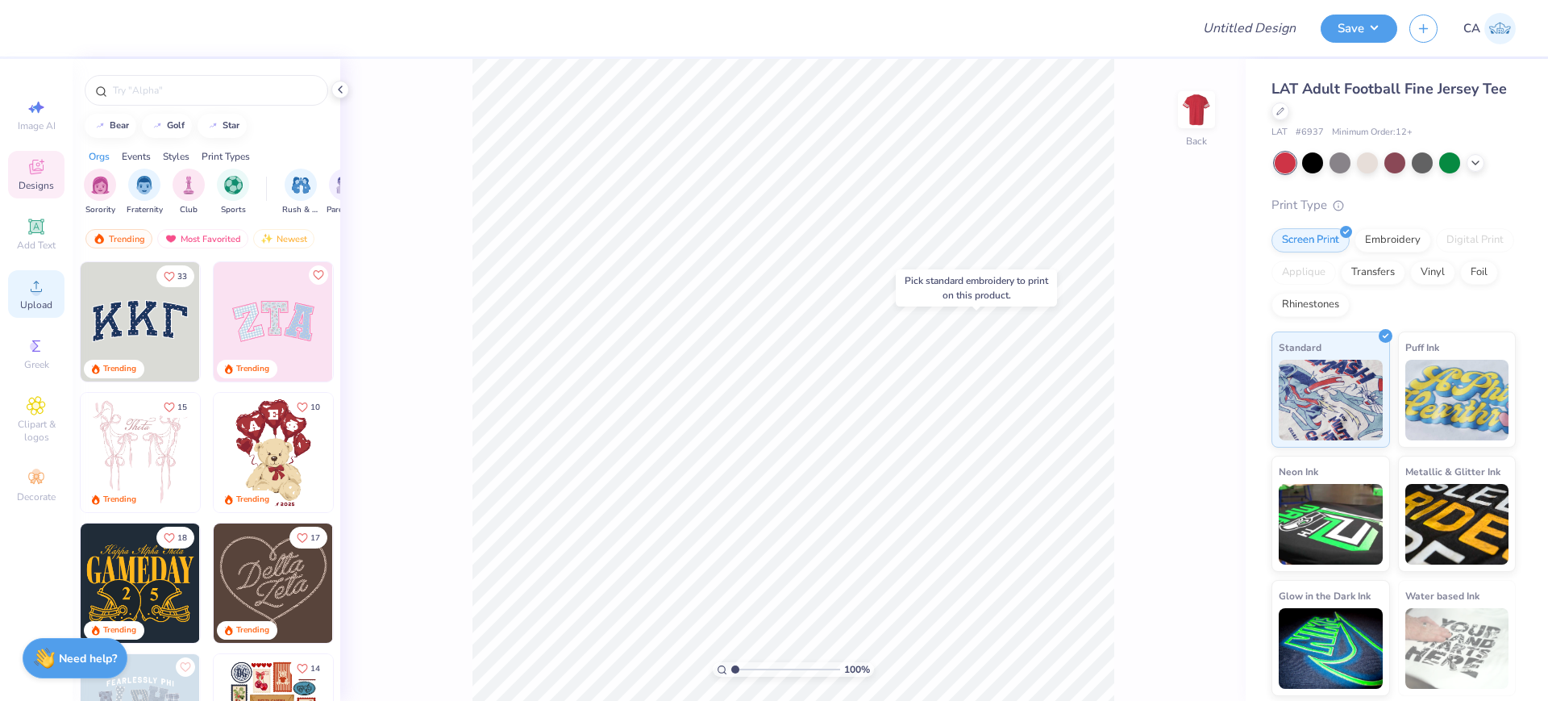
click at [35, 302] on span "Upload" at bounding box center [36, 304] width 32 height 13
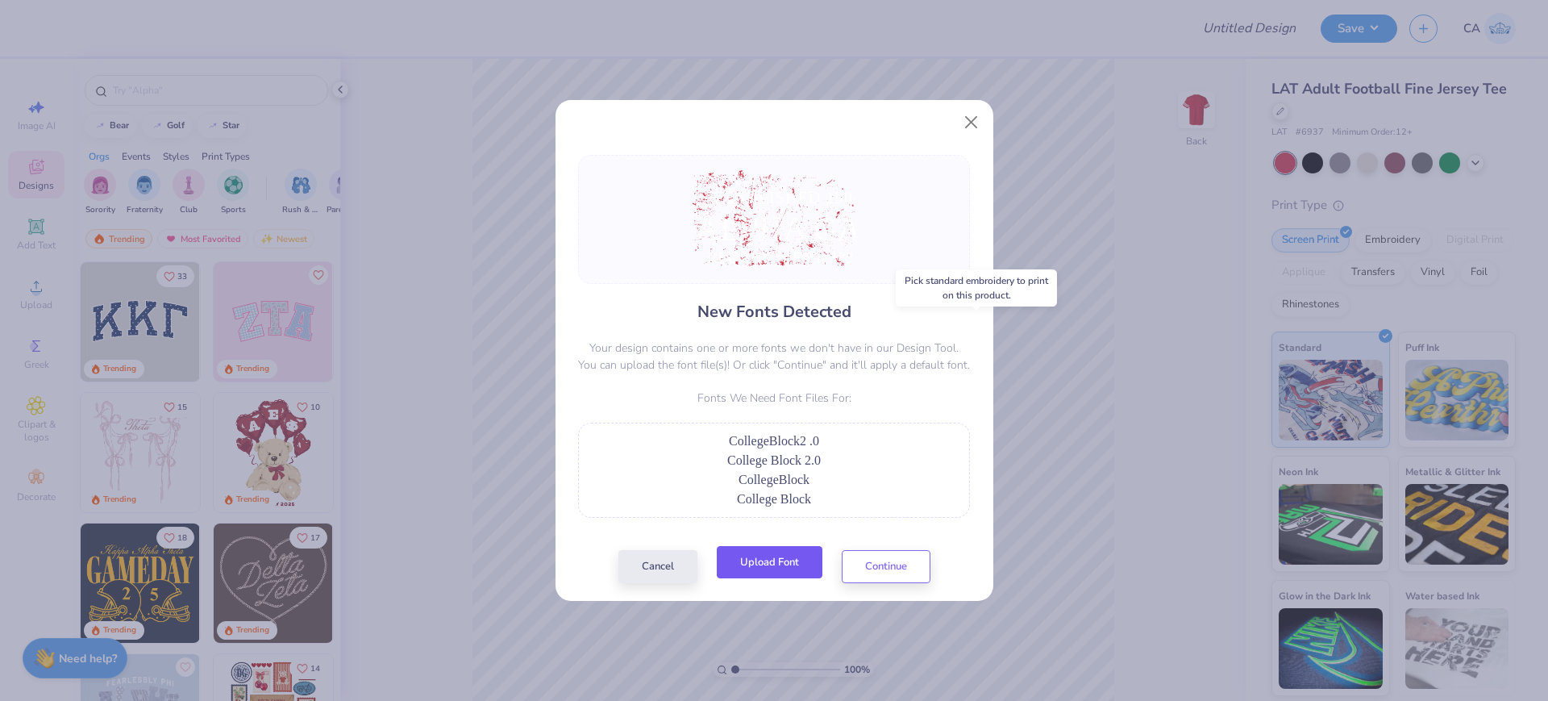
click at [756, 560] on button "Upload Font" at bounding box center [770, 562] width 106 height 33
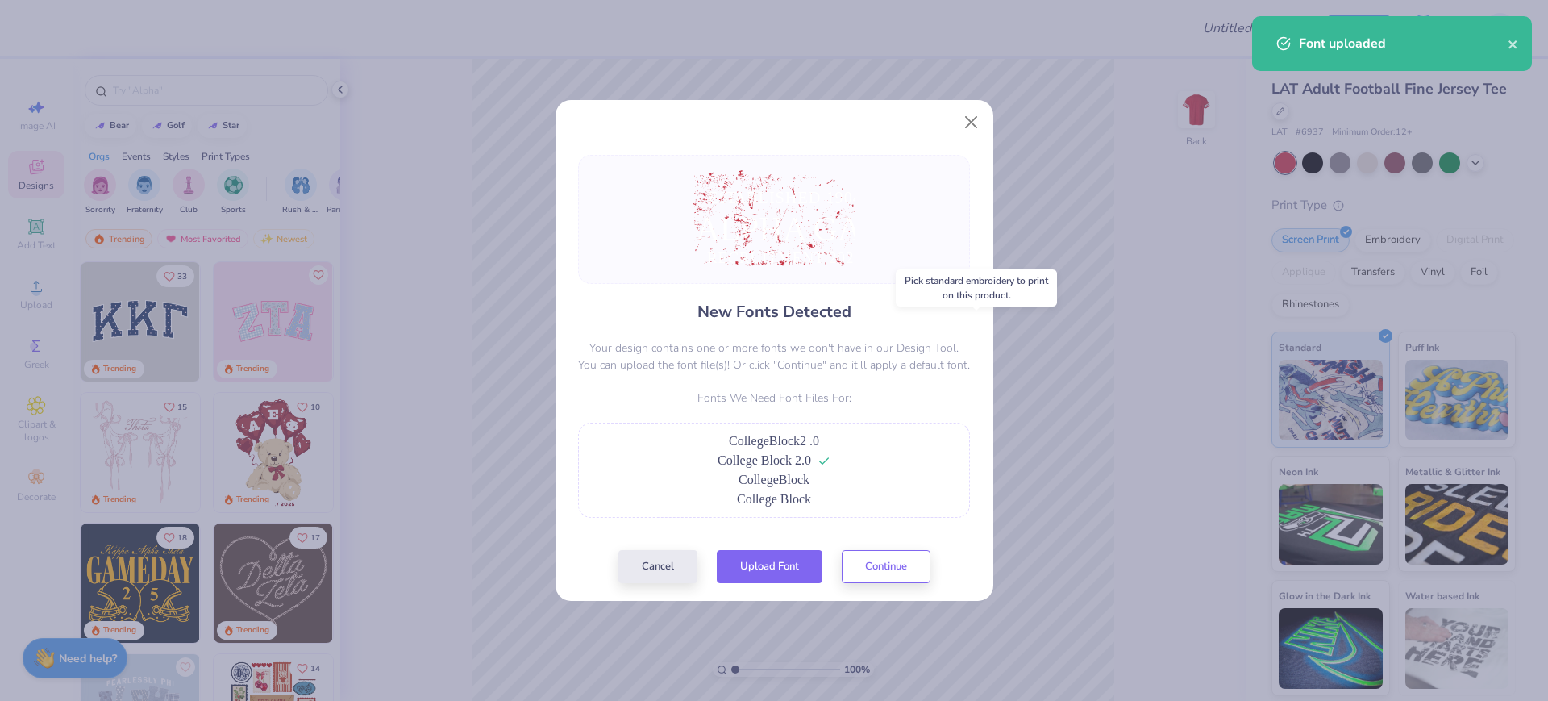
click at [807, 561] on button "Upload Font" at bounding box center [770, 566] width 106 height 33
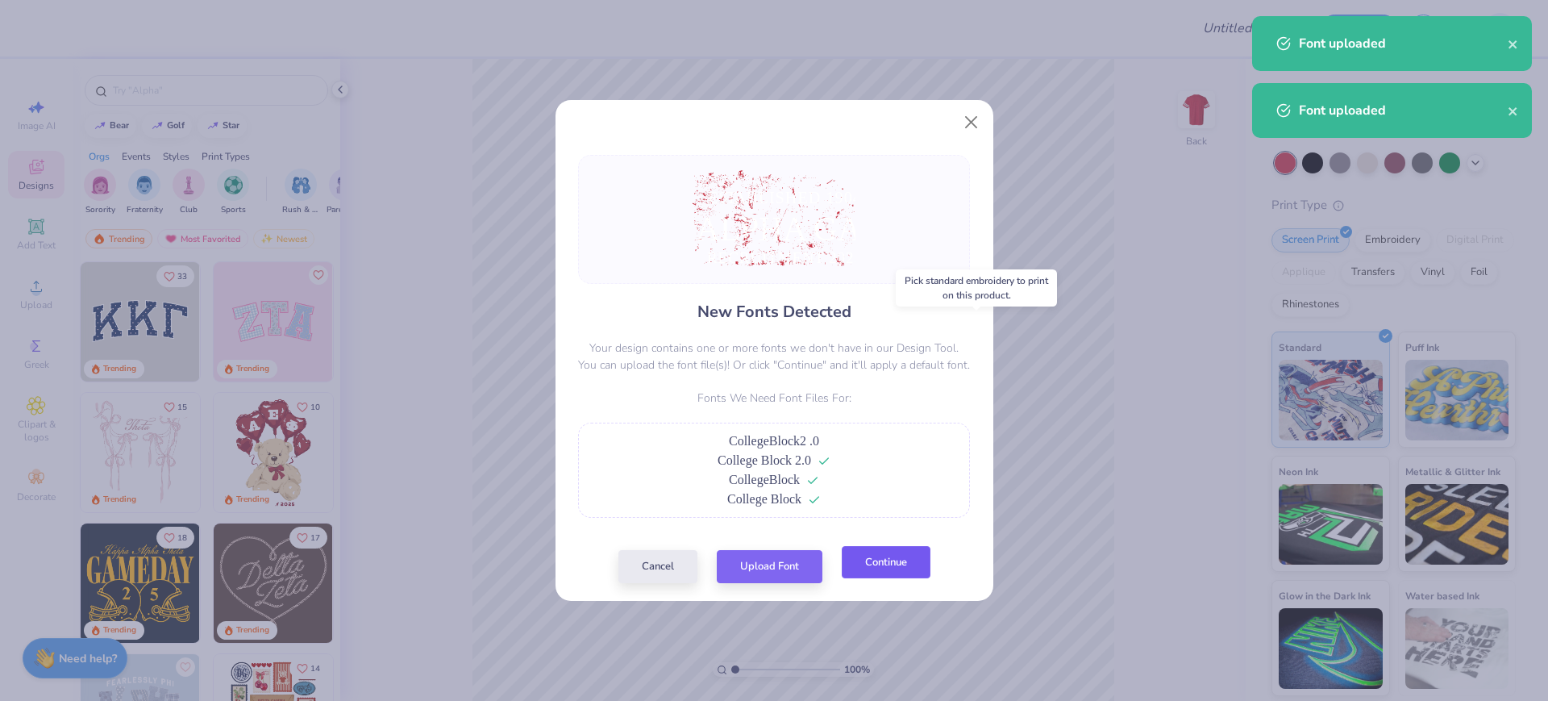
click at [906, 565] on button "Continue" at bounding box center [886, 562] width 89 height 33
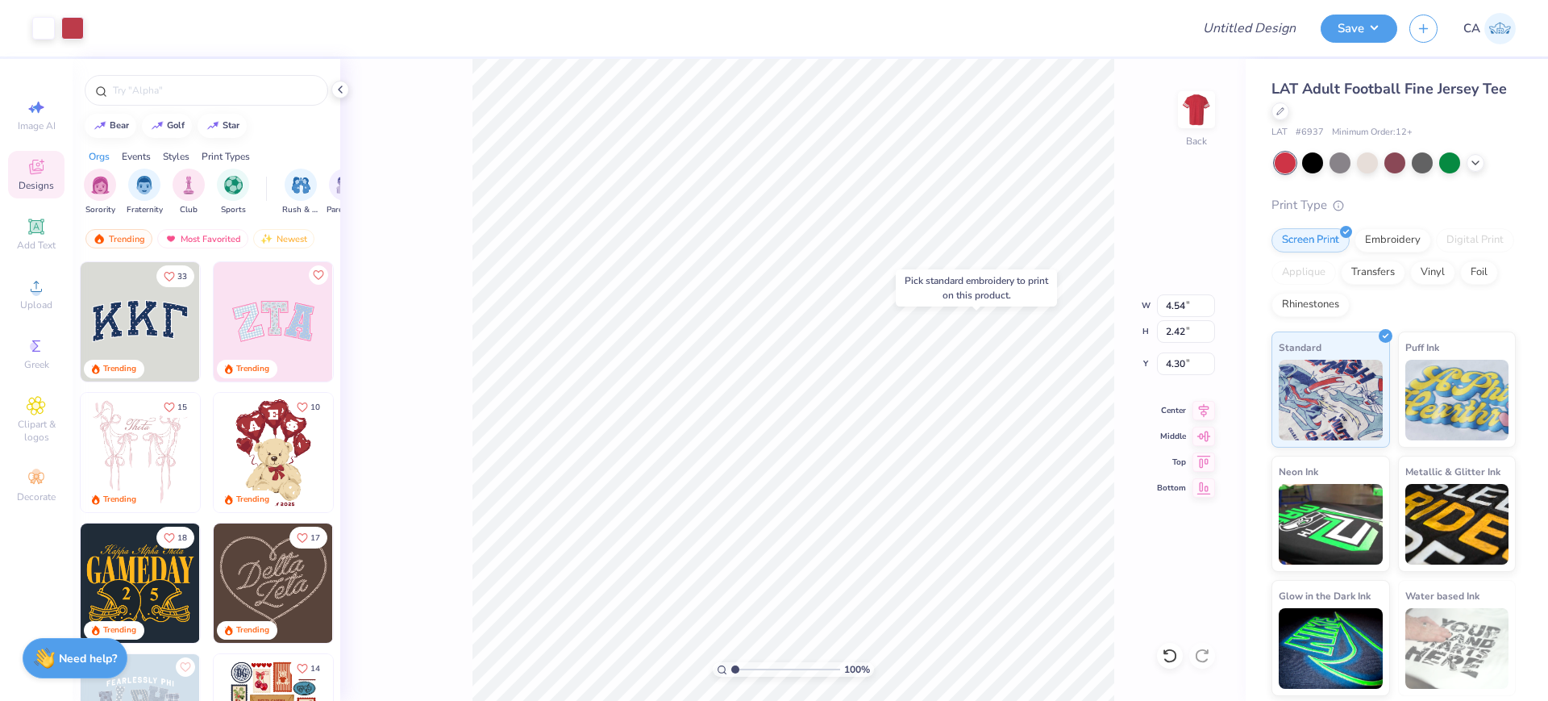
type input "4.54"
type input "2.42"
type input "4.30"
drag, startPoint x: 802, startPoint y: 670, endPoint x: 772, endPoint y: 662, distance: 31.7
click at [772, 663] on input "range" at bounding box center [785, 669] width 109 height 15
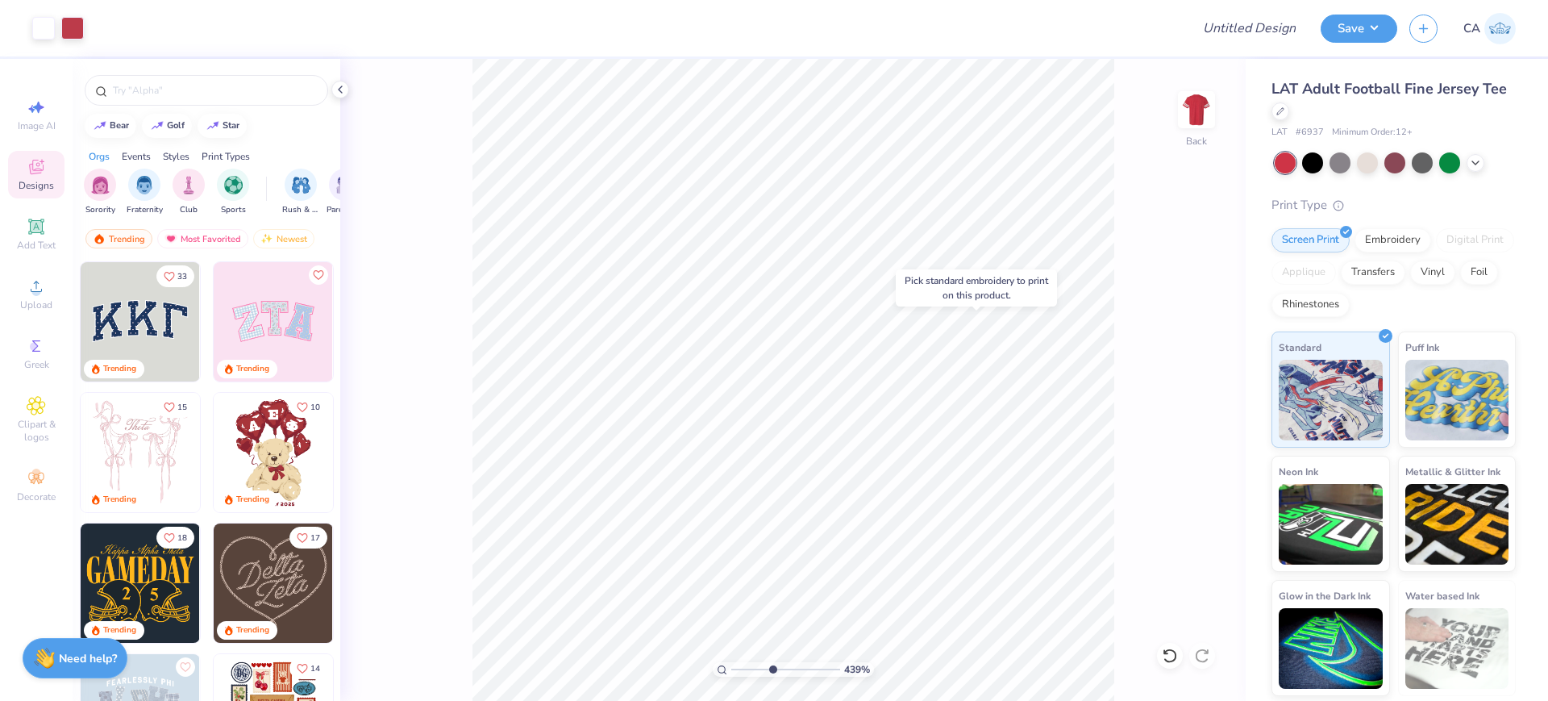
type input "4.39"
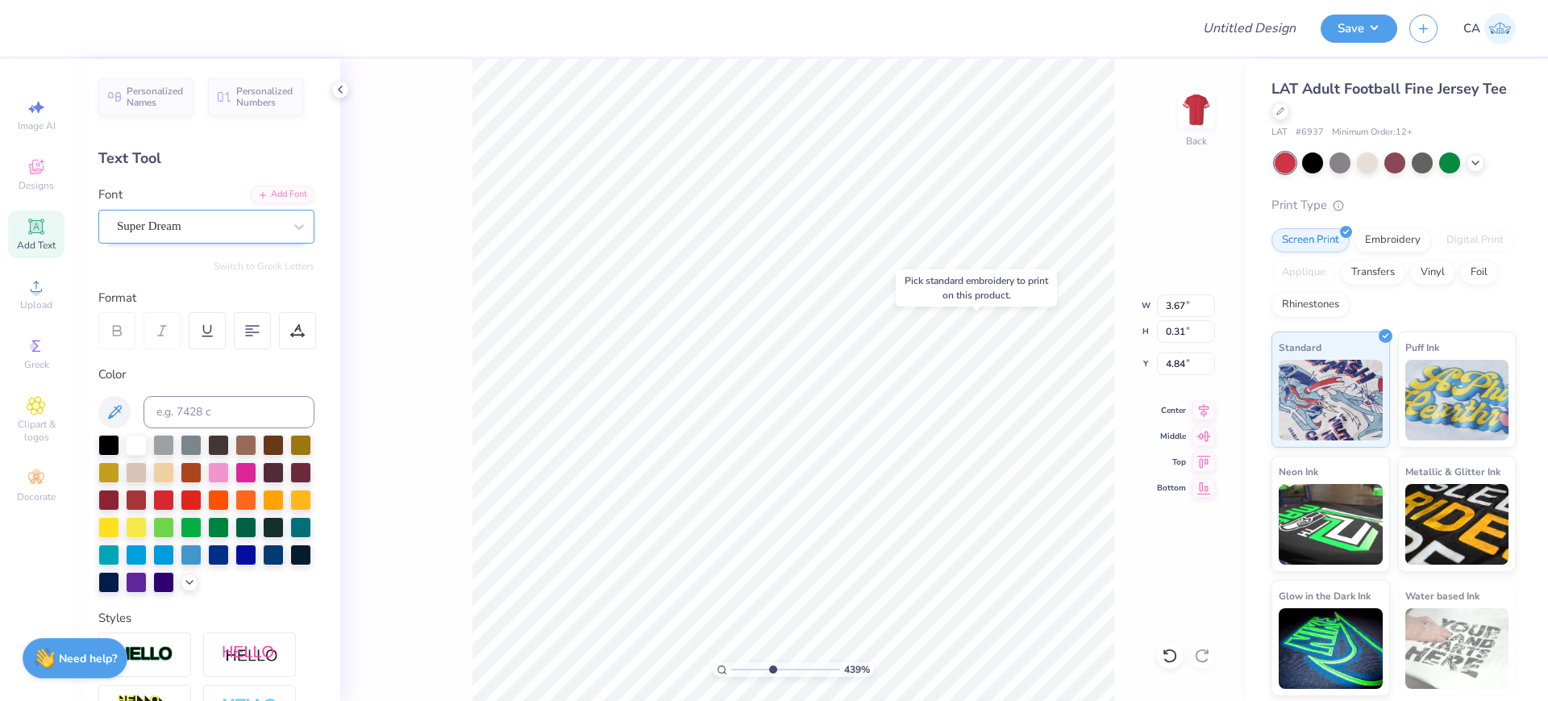
click at [230, 235] on div at bounding box center [200, 226] width 166 height 22
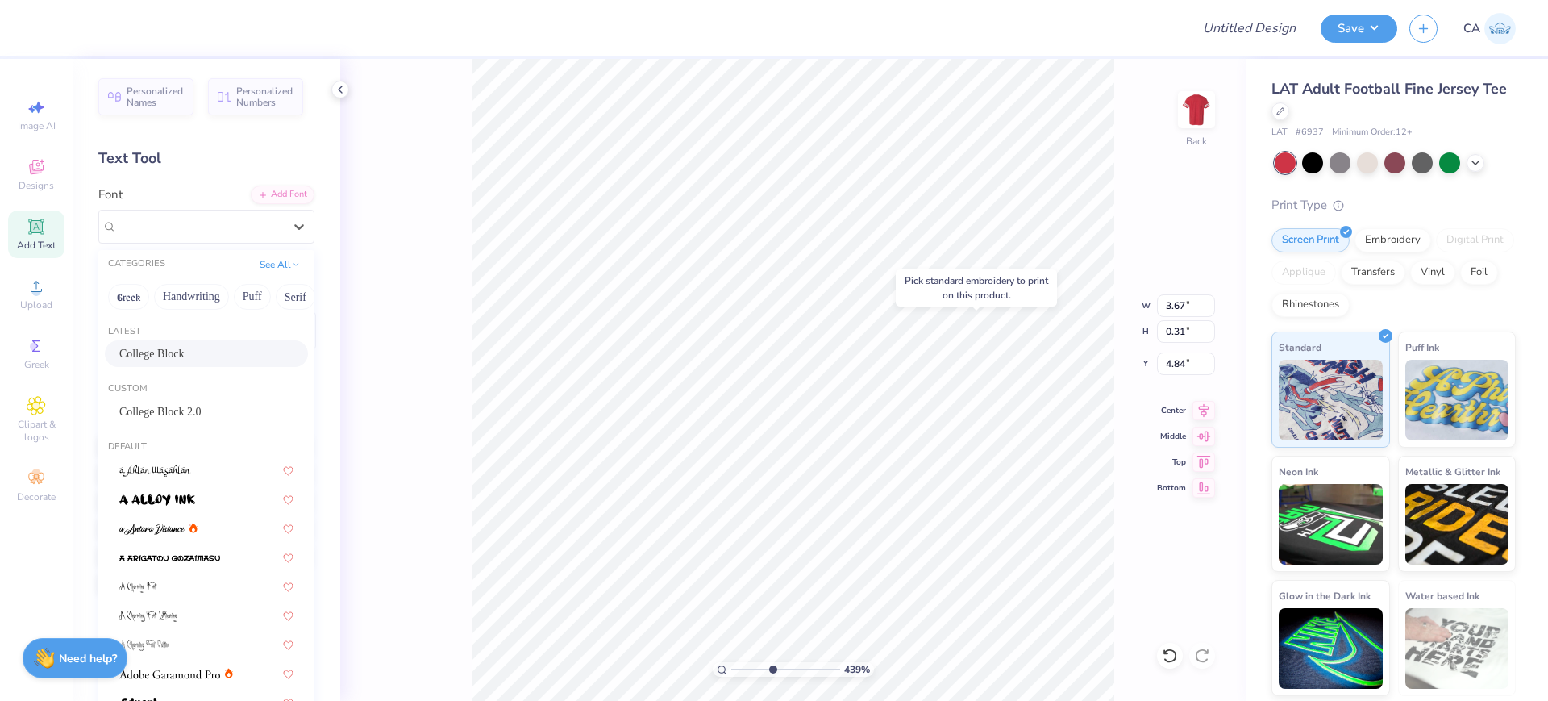
click at [177, 356] on span "College Block" at bounding box center [151, 353] width 65 height 17
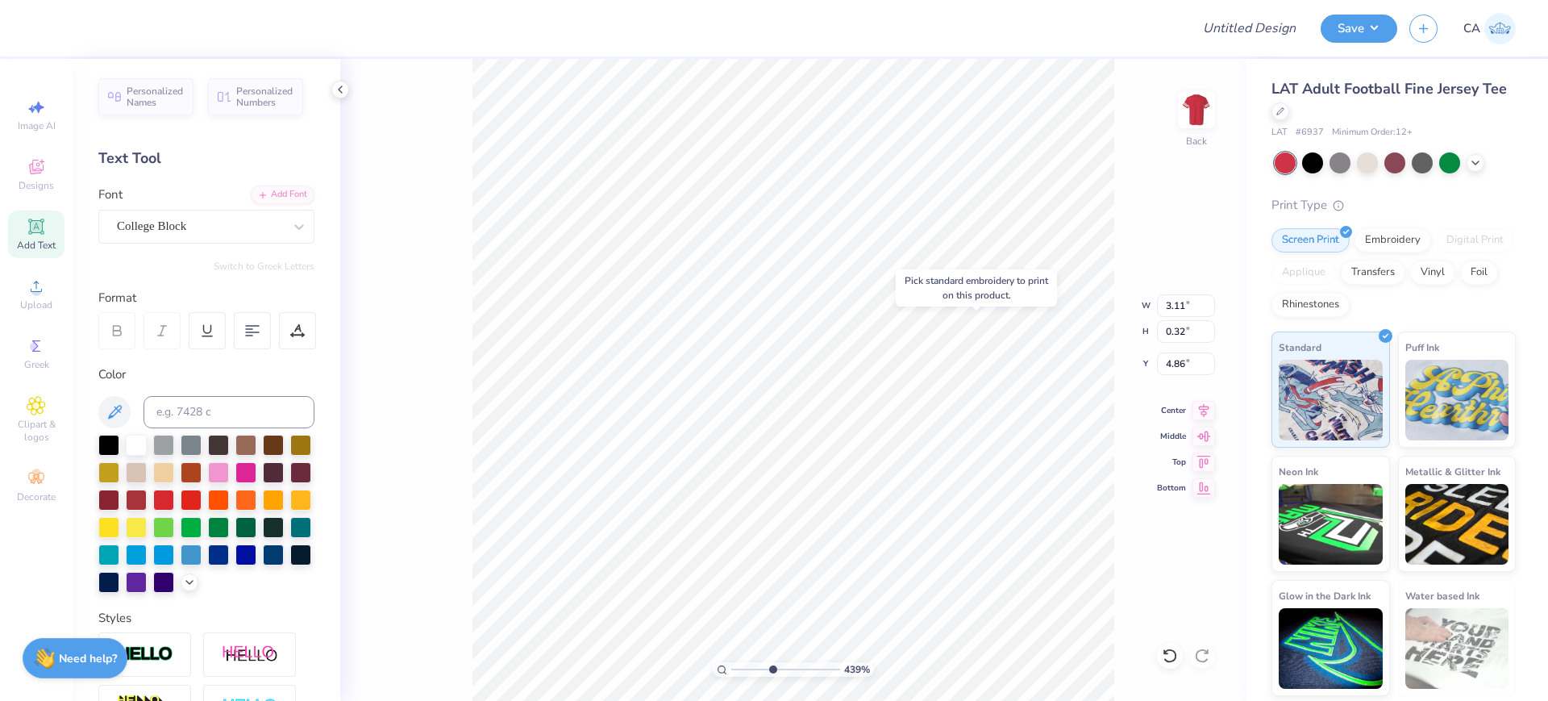
type input "3.11"
type input "0.32"
type input "4.86"
type input "3.87"
type input "0.28"
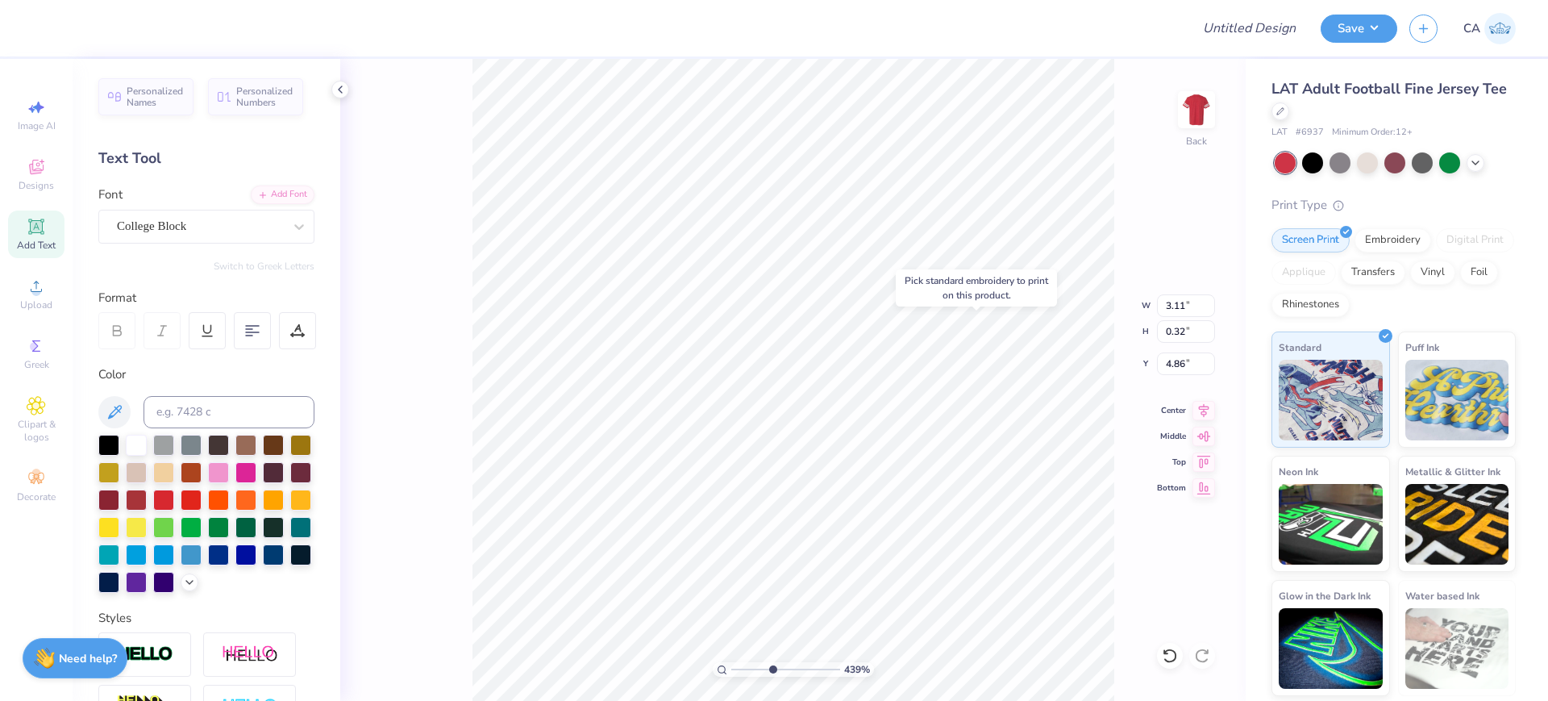
type input "6.38"
click at [184, 223] on div "Super Dream" at bounding box center [199, 226] width 169 height 25
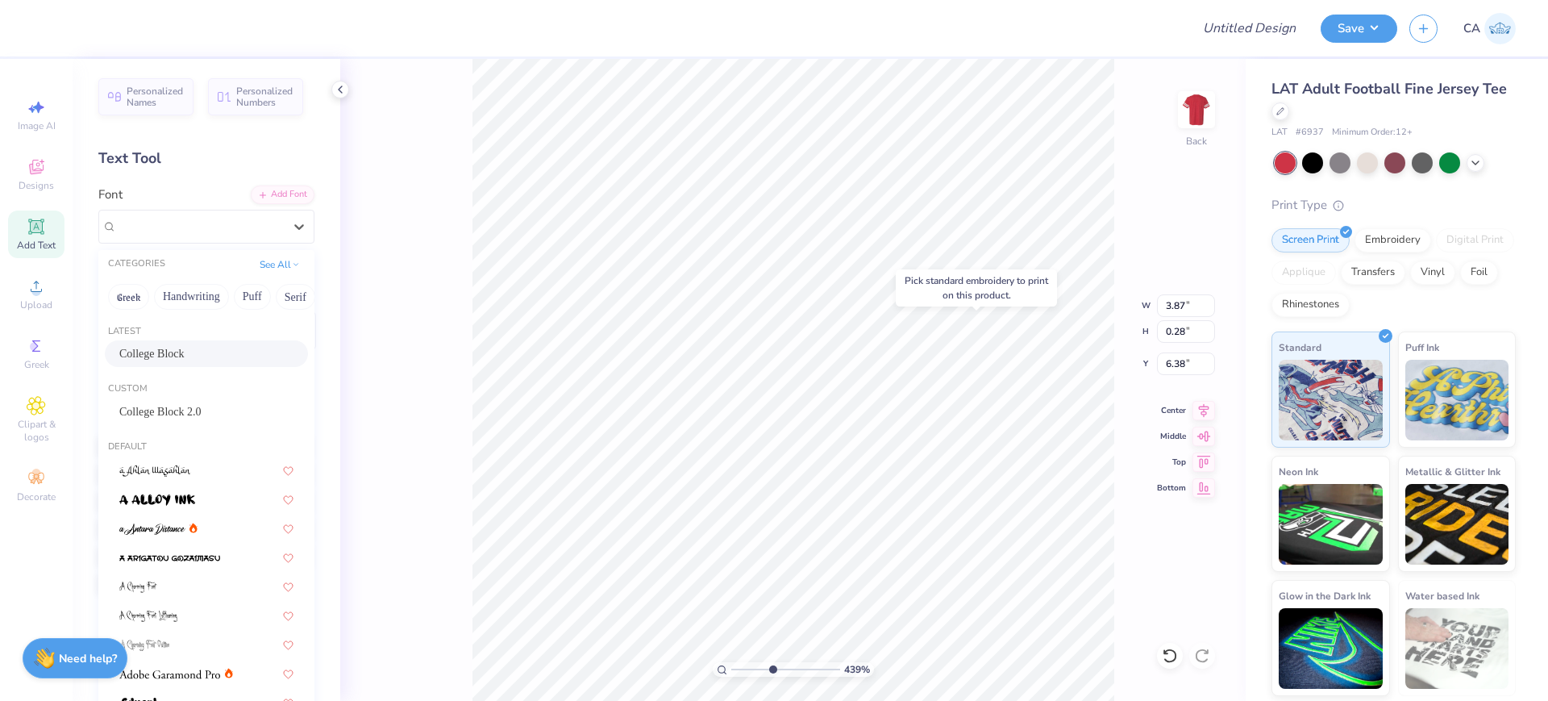
click at [164, 353] on span "College Block" at bounding box center [151, 353] width 65 height 17
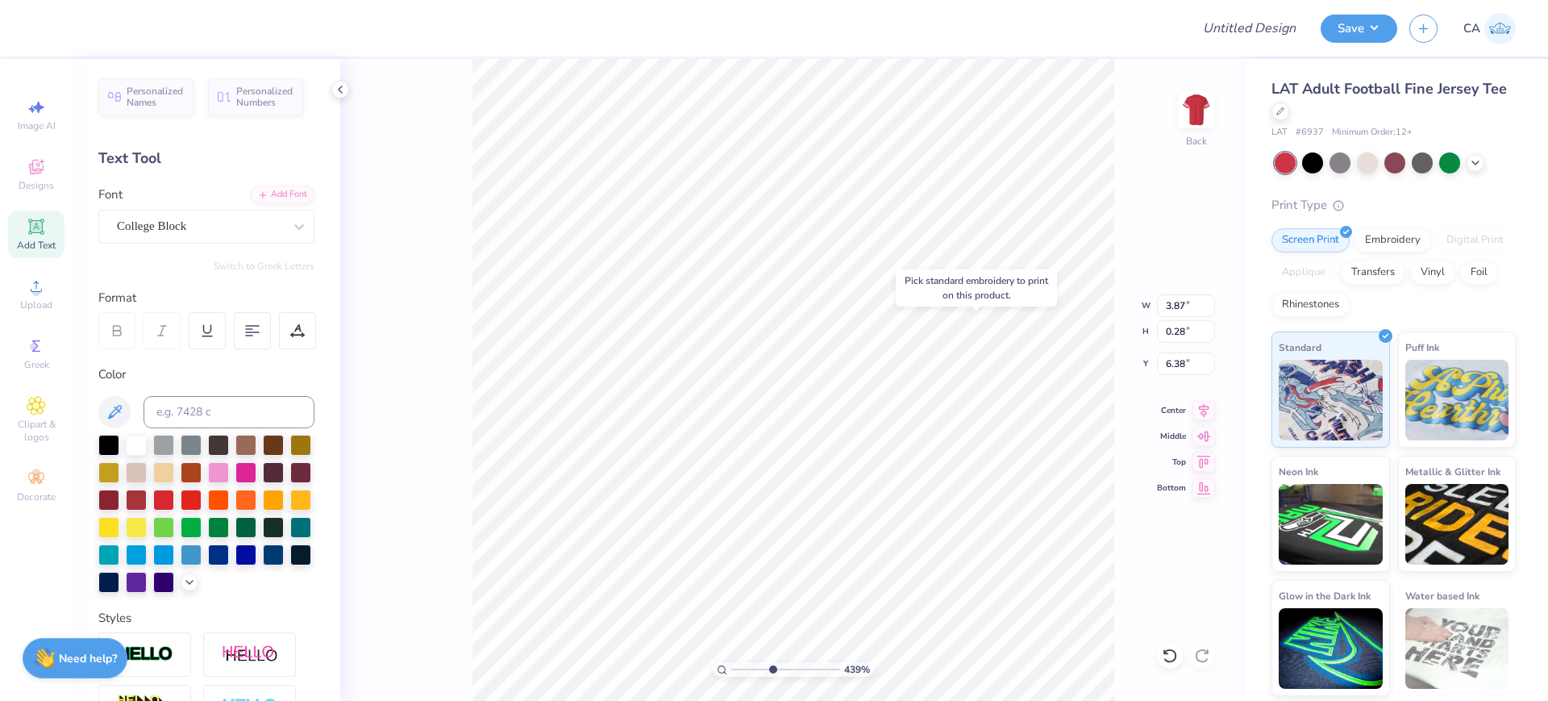
type input "3.48"
type input "0.31"
type input "6.39"
click at [205, 234] on div "College Block" at bounding box center [199, 226] width 169 height 25
type input "4.45"
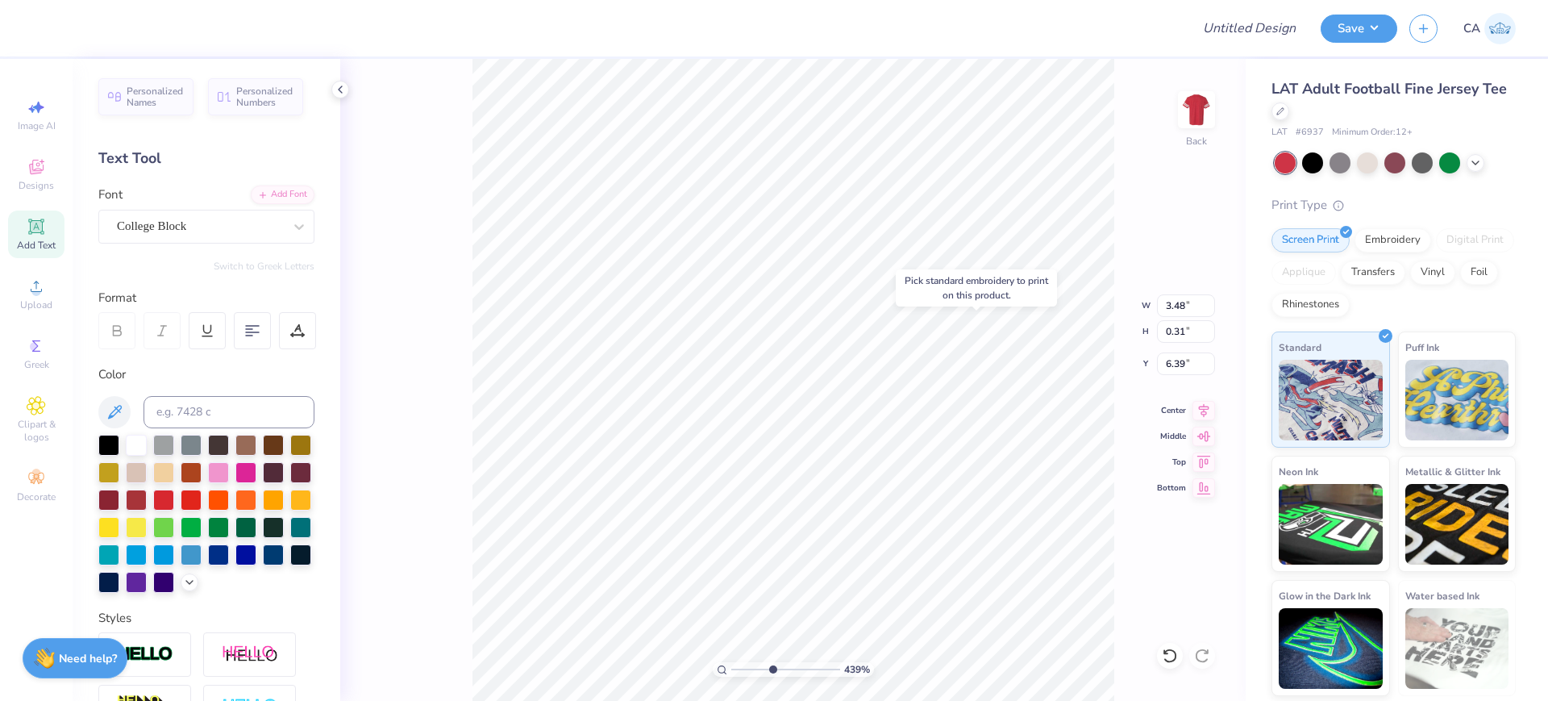
type input "0.60"
type input "5.48"
click at [249, 234] on div "Super Dream" at bounding box center [199, 226] width 169 height 25
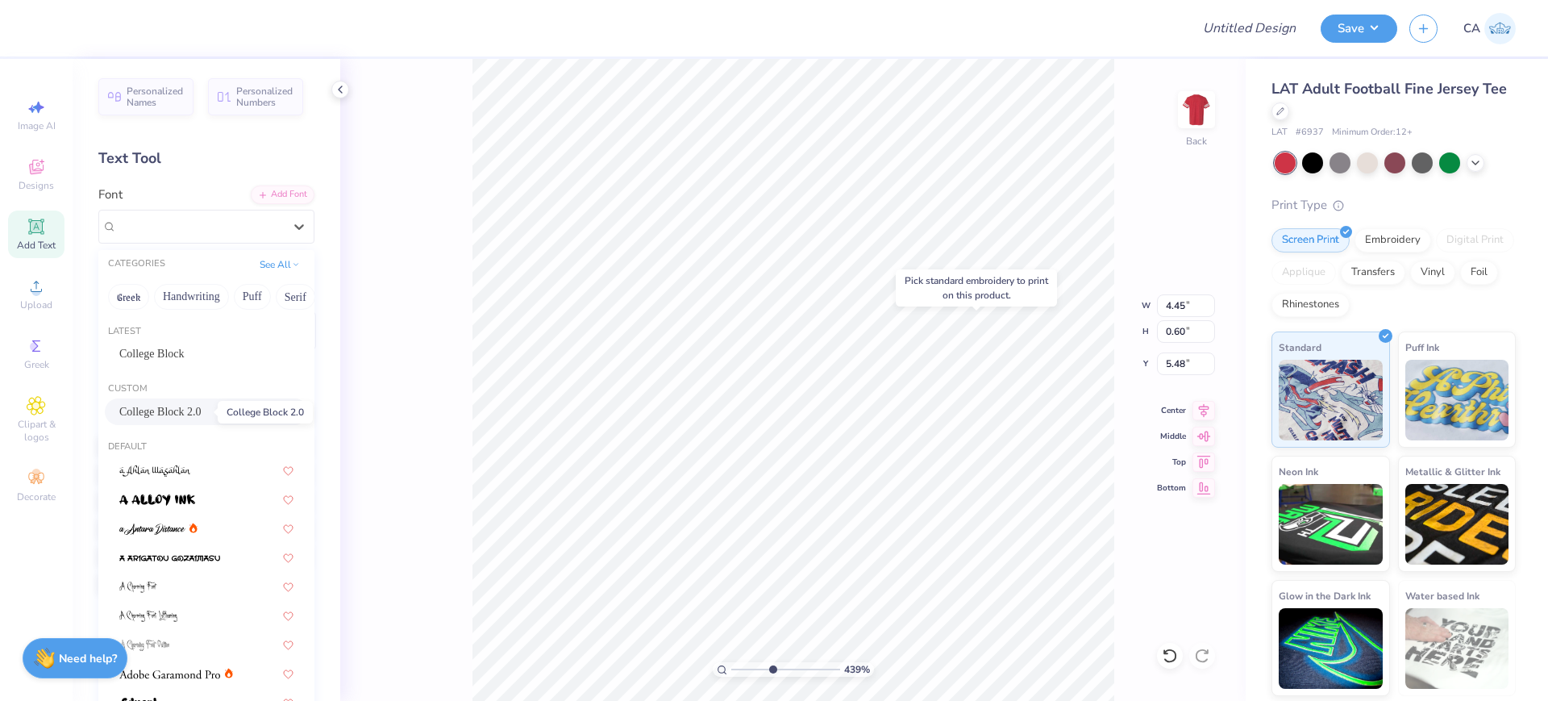
click at [182, 419] on span "College Block 2.0" at bounding box center [160, 411] width 82 height 17
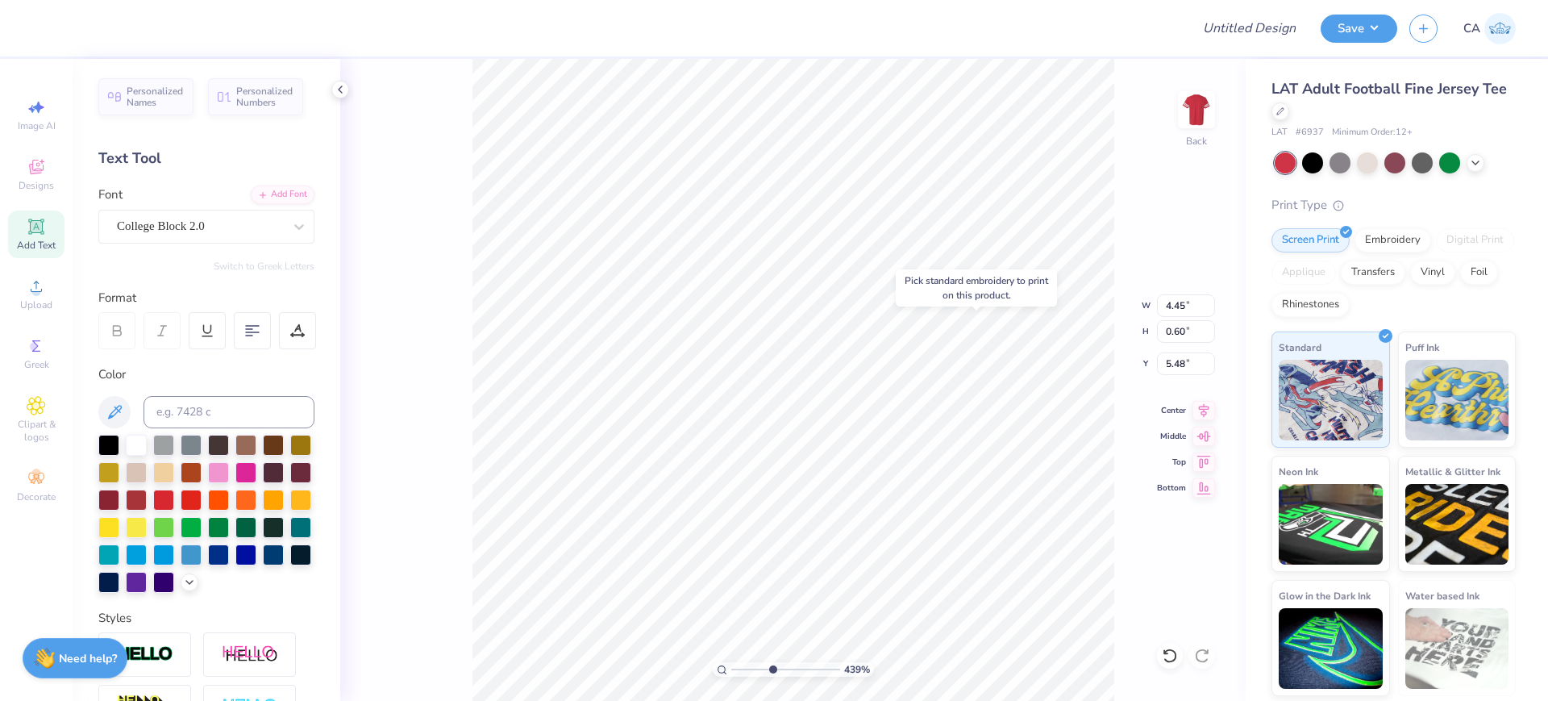
type input "4.01"
type input "0.75"
type input "5.47"
click at [1207, 408] on icon at bounding box center [1204, 407] width 23 height 19
type input "3.48"
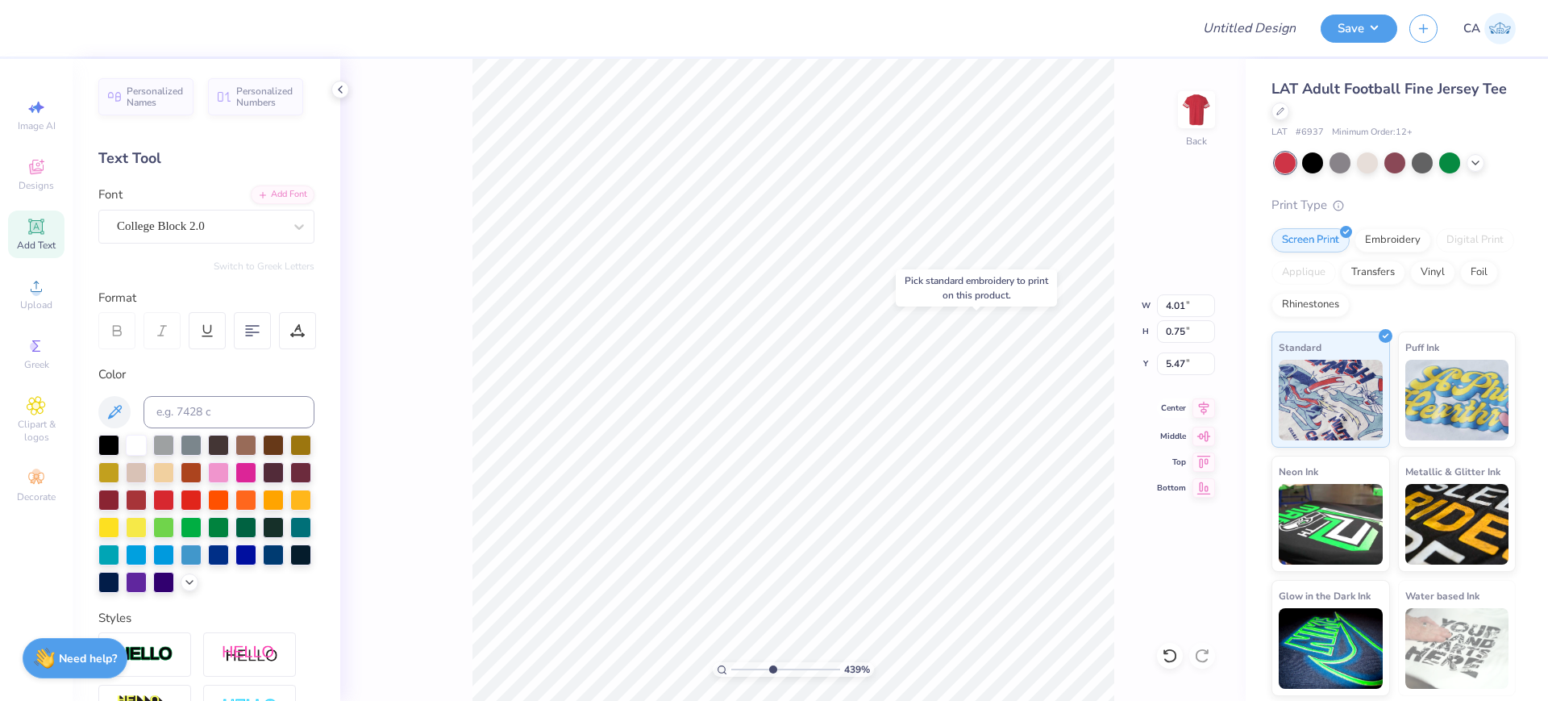
type input "0.31"
type input "6.39"
click at [1198, 409] on icon at bounding box center [1204, 407] width 23 height 19
type input "3.11"
type input "0.32"
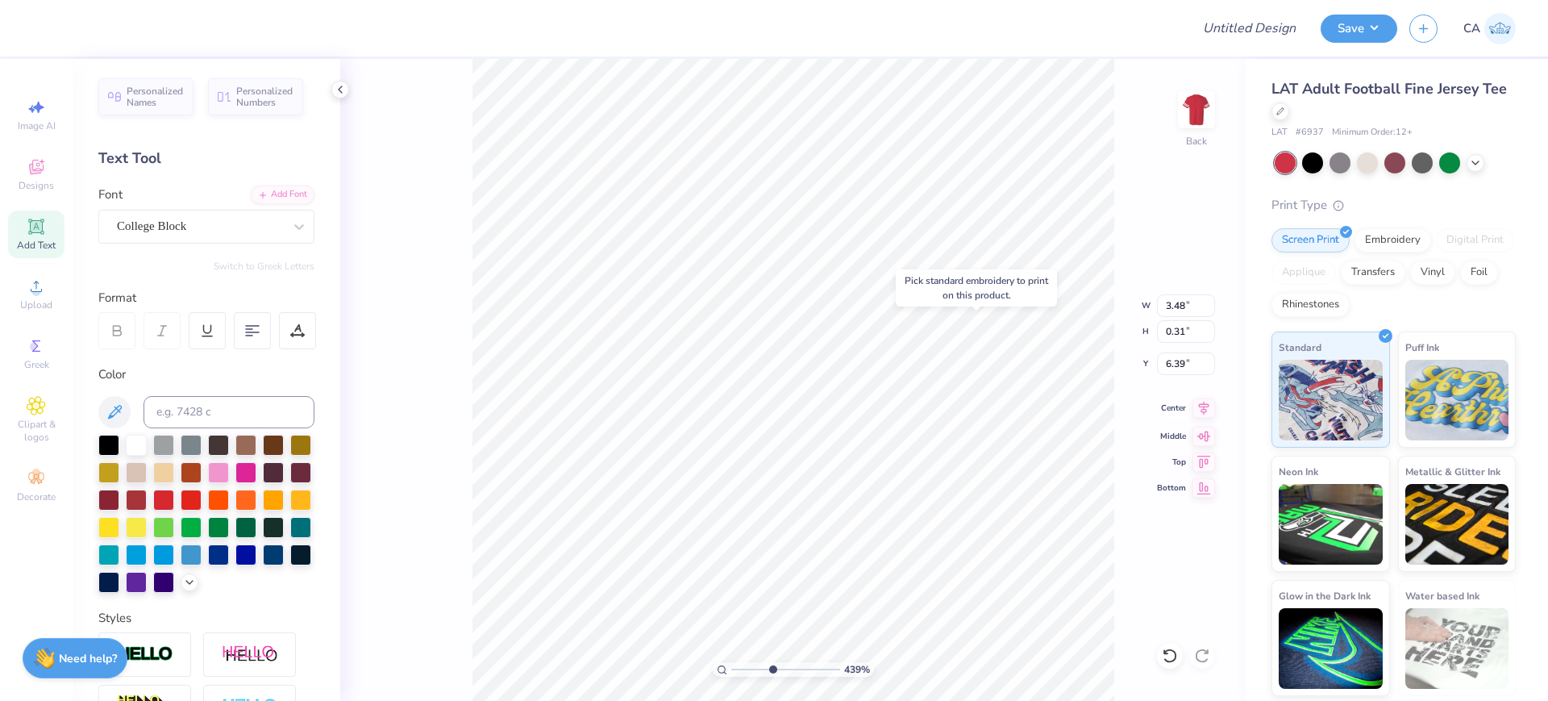
type input "4.86"
click at [1193, 410] on icon at bounding box center [1204, 407] width 23 height 19
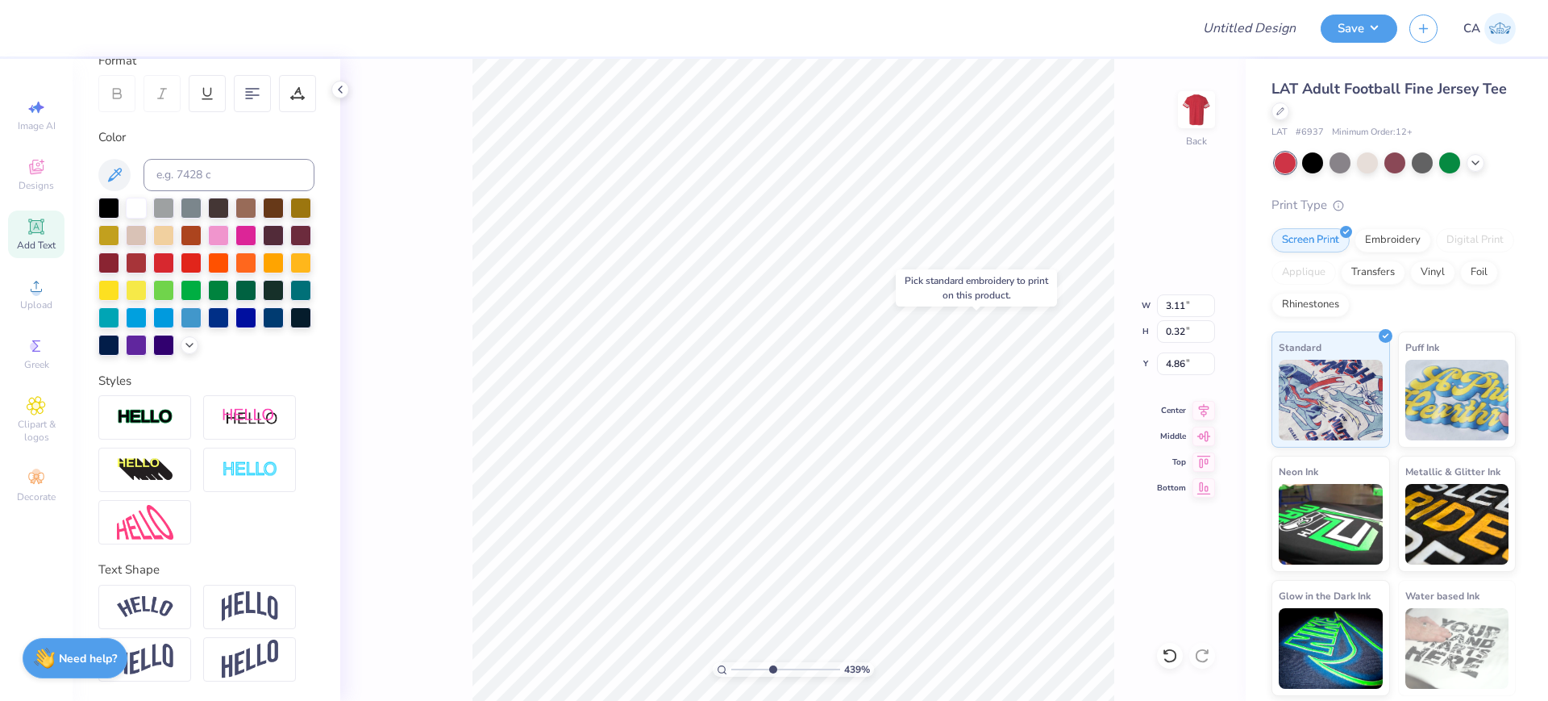
scroll to position [265, 0]
click at [240, 600] on img at bounding box center [250, 606] width 56 height 31
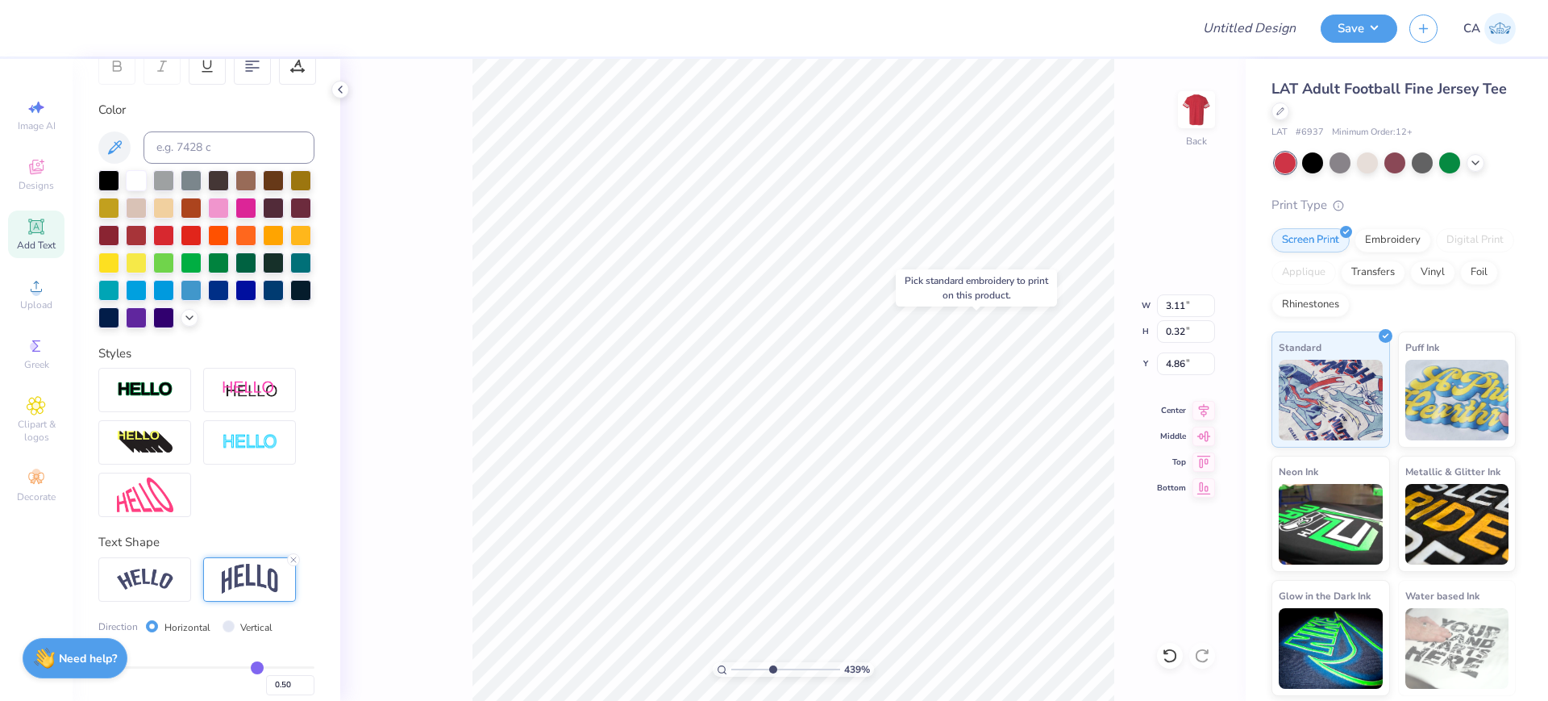
type input "0.97"
type input "4.54"
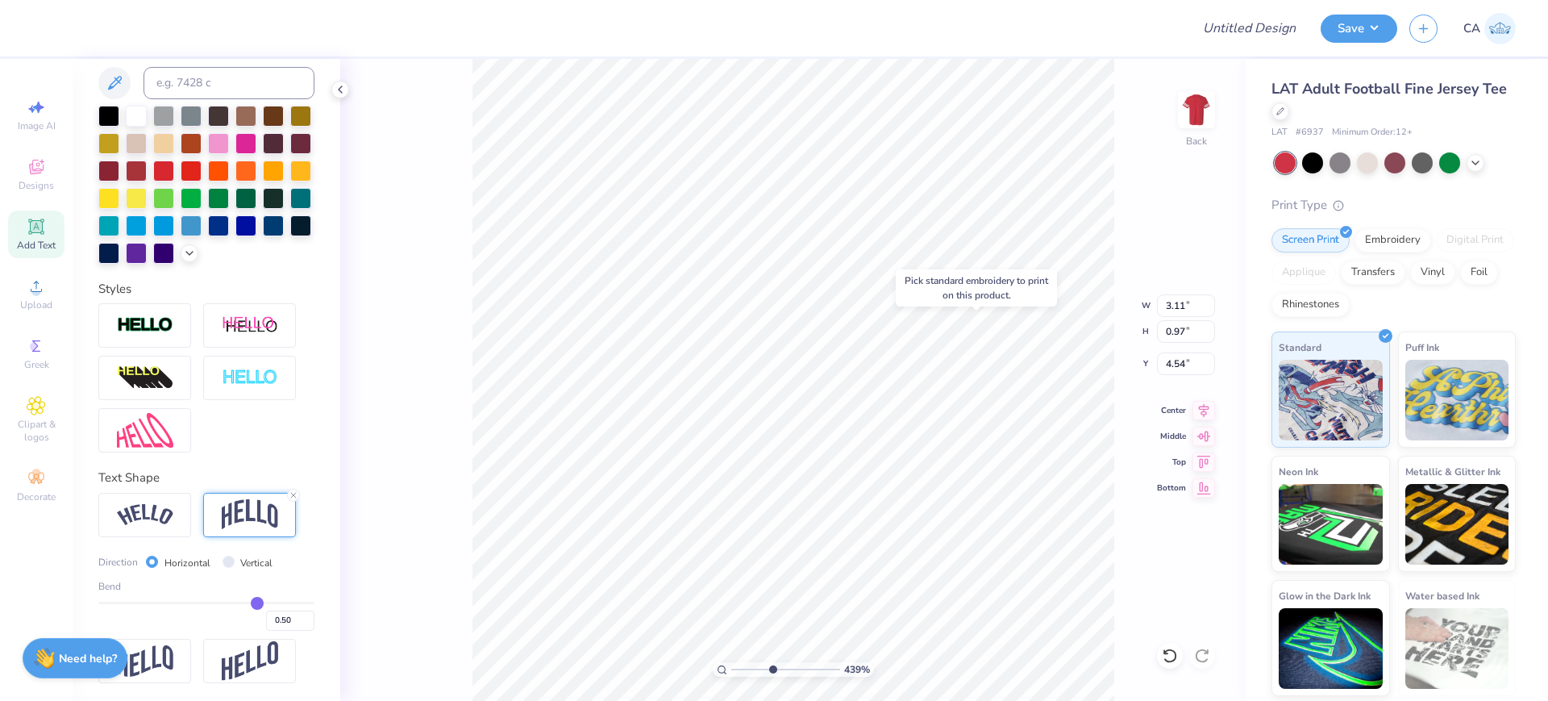
scroll to position [358, 0]
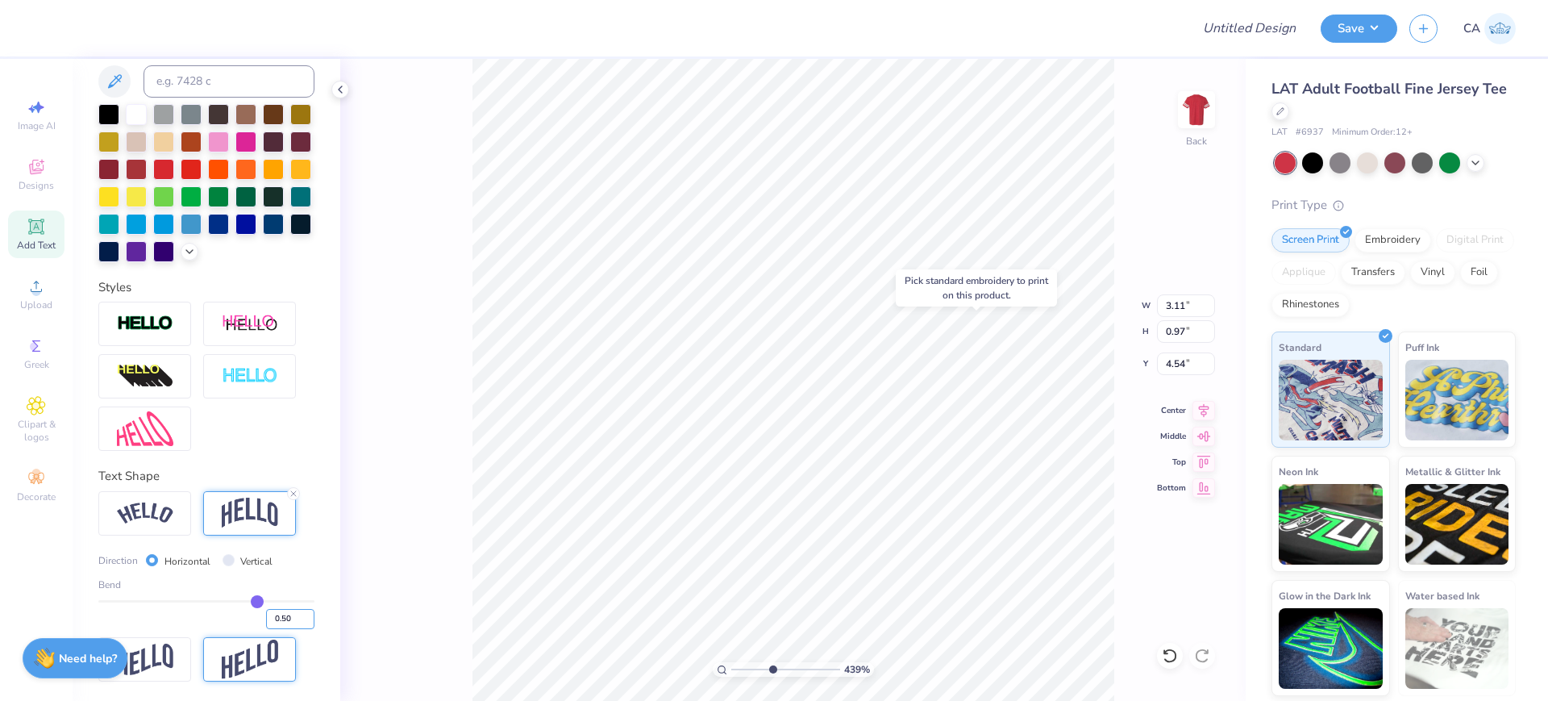
drag, startPoint x: 269, startPoint y: 627, endPoint x: 287, endPoint y: 636, distance: 19.8
click at [287, 636] on div "Direction Horizontal Vertical Bend 0.50" at bounding box center [206, 586] width 216 height 191
type input "0.20"
type input "0.2"
type input "0.57"
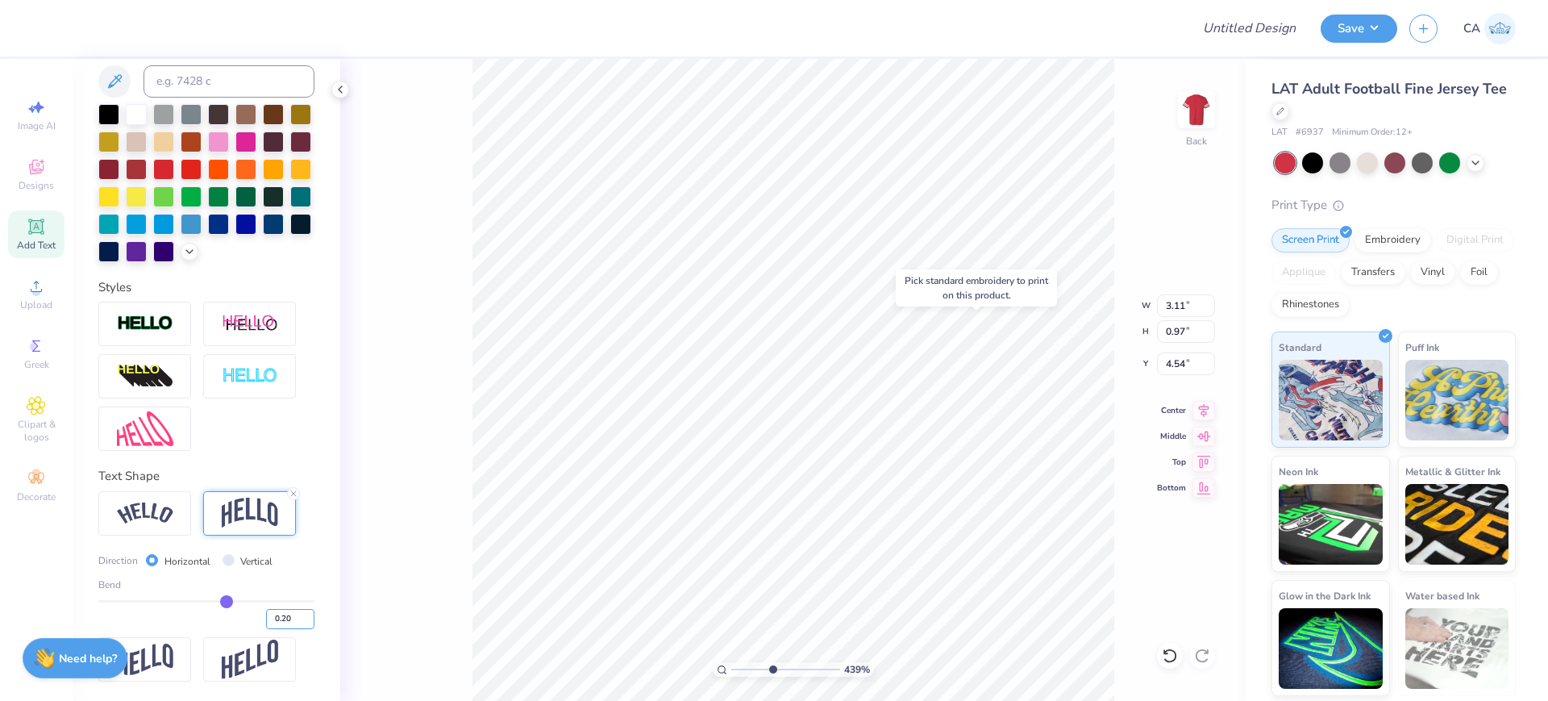
type input "4.74"
click at [981, 296] on div "Pick standard embroidery to print on this product." at bounding box center [977, 287] width 144 height 29
type input "4.73"
type input "3.39"
type input "0.62"
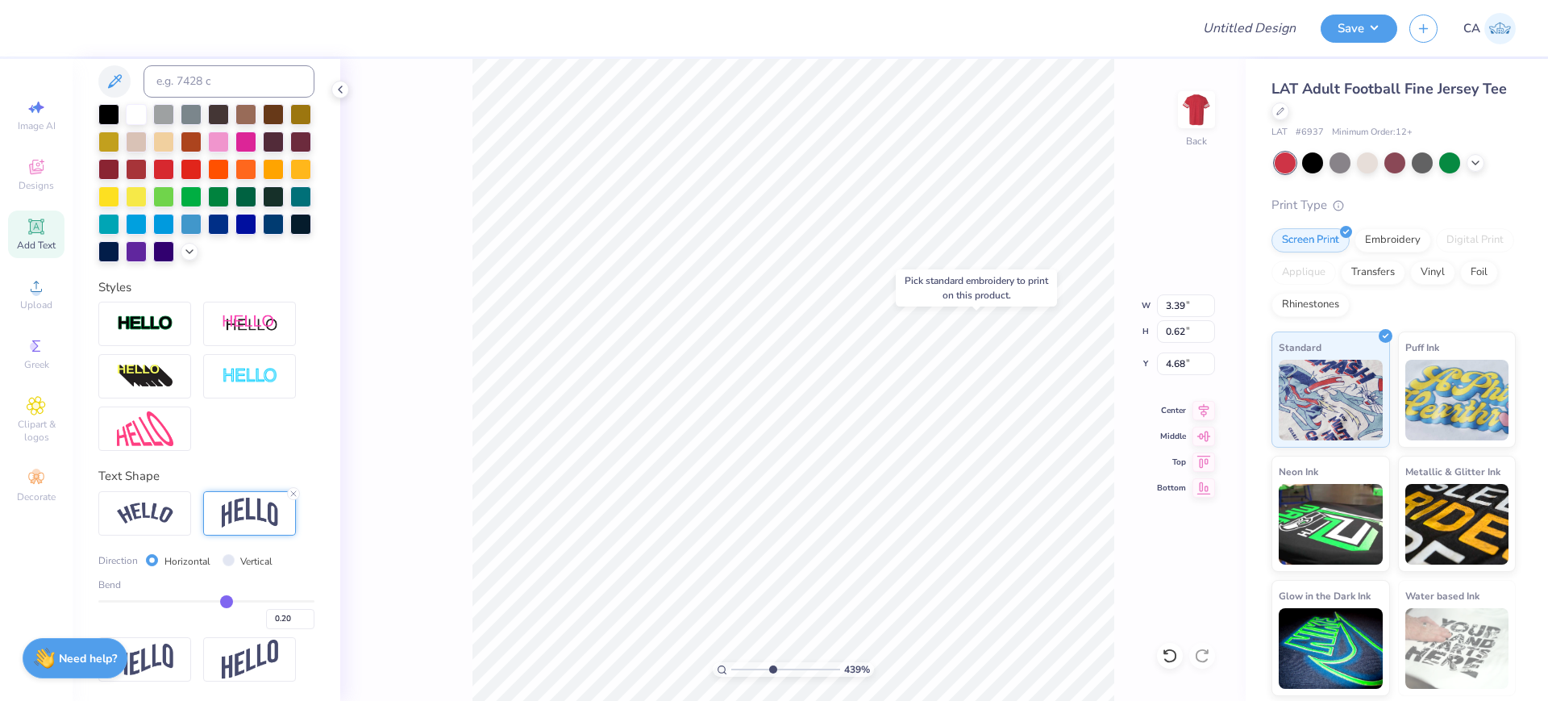
type input "4.68"
type input "6.43"
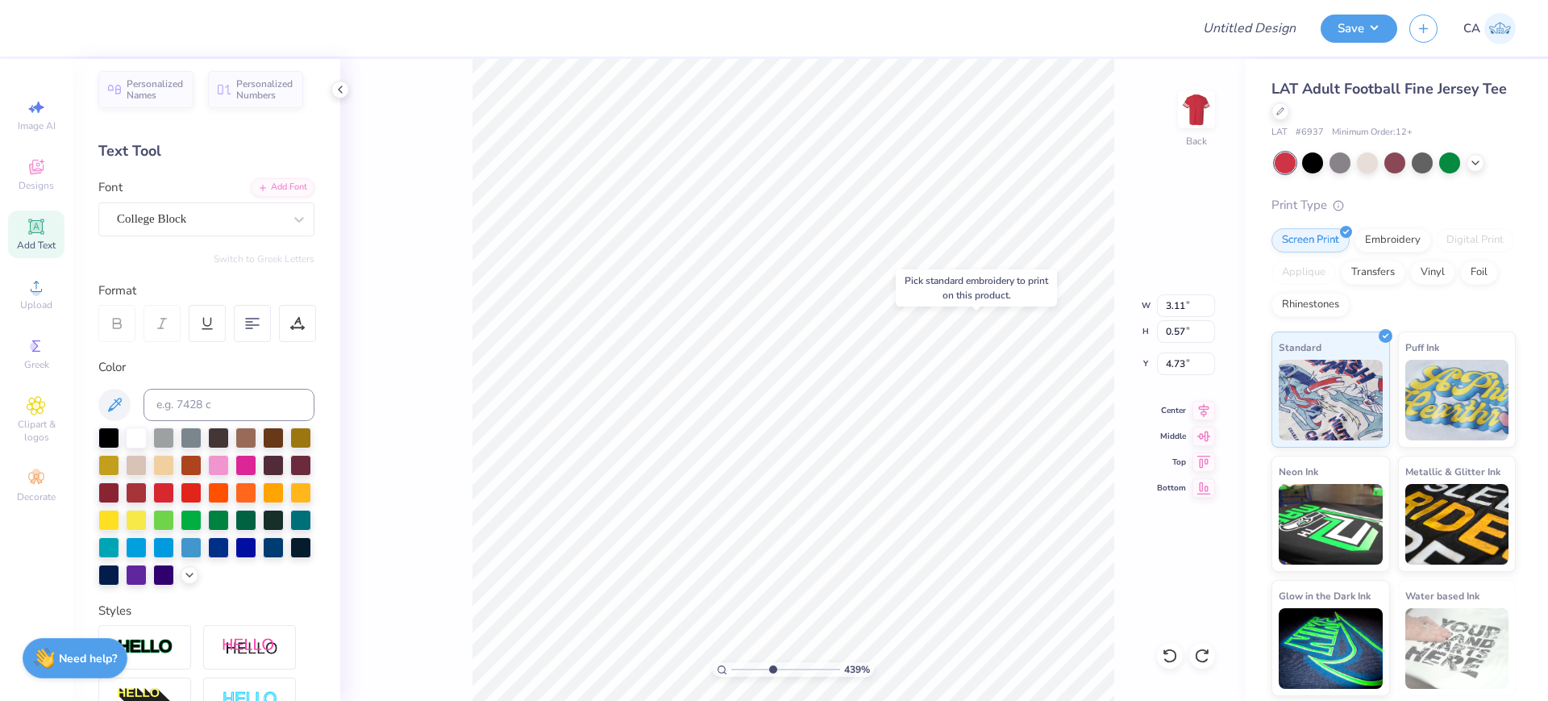
scroll to position [0, 0]
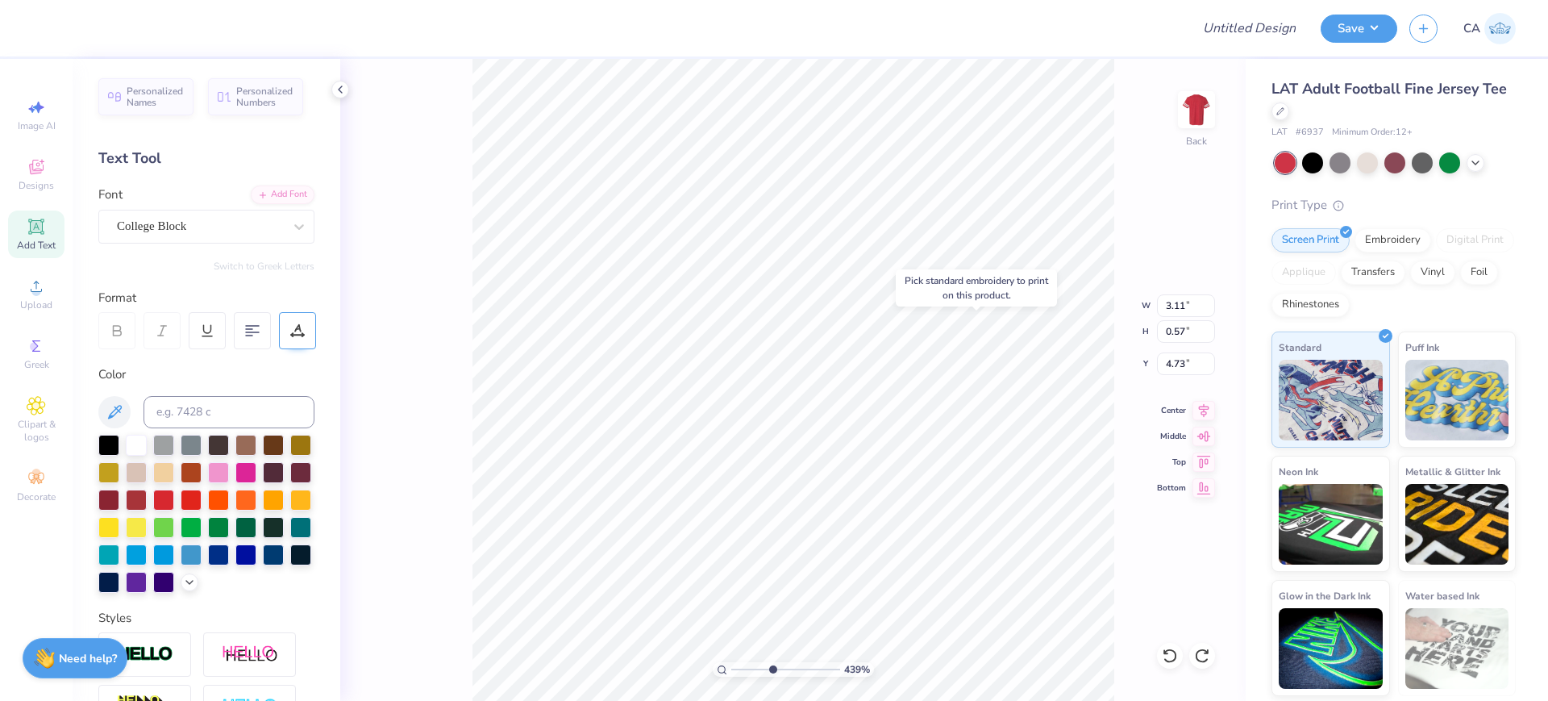
click at [283, 335] on div at bounding box center [297, 330] width 37 height 37
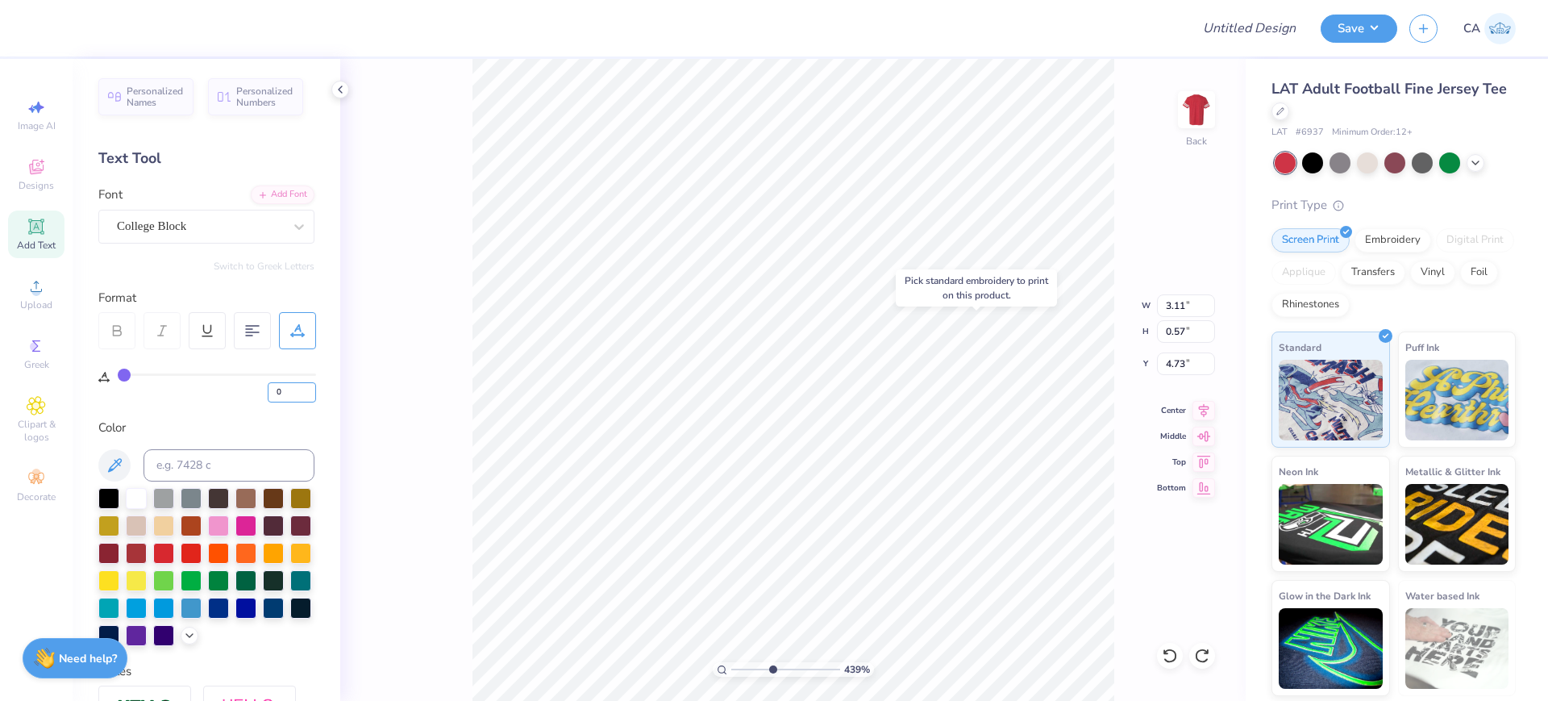
drag, startPoint x: 298, startPoint y: 394, endPoint x: 244, endPoint y: 388, distance: 53.6
click at [245, 388] on div "0" at bounding box center [217, 387] width 198 height 29
type input "5"
click at [255, 414] on div "Personalized Names Personalized Numbers Text Tool Add Font Font College Block S…" at bounding box center [207, 380] width 268 height 642
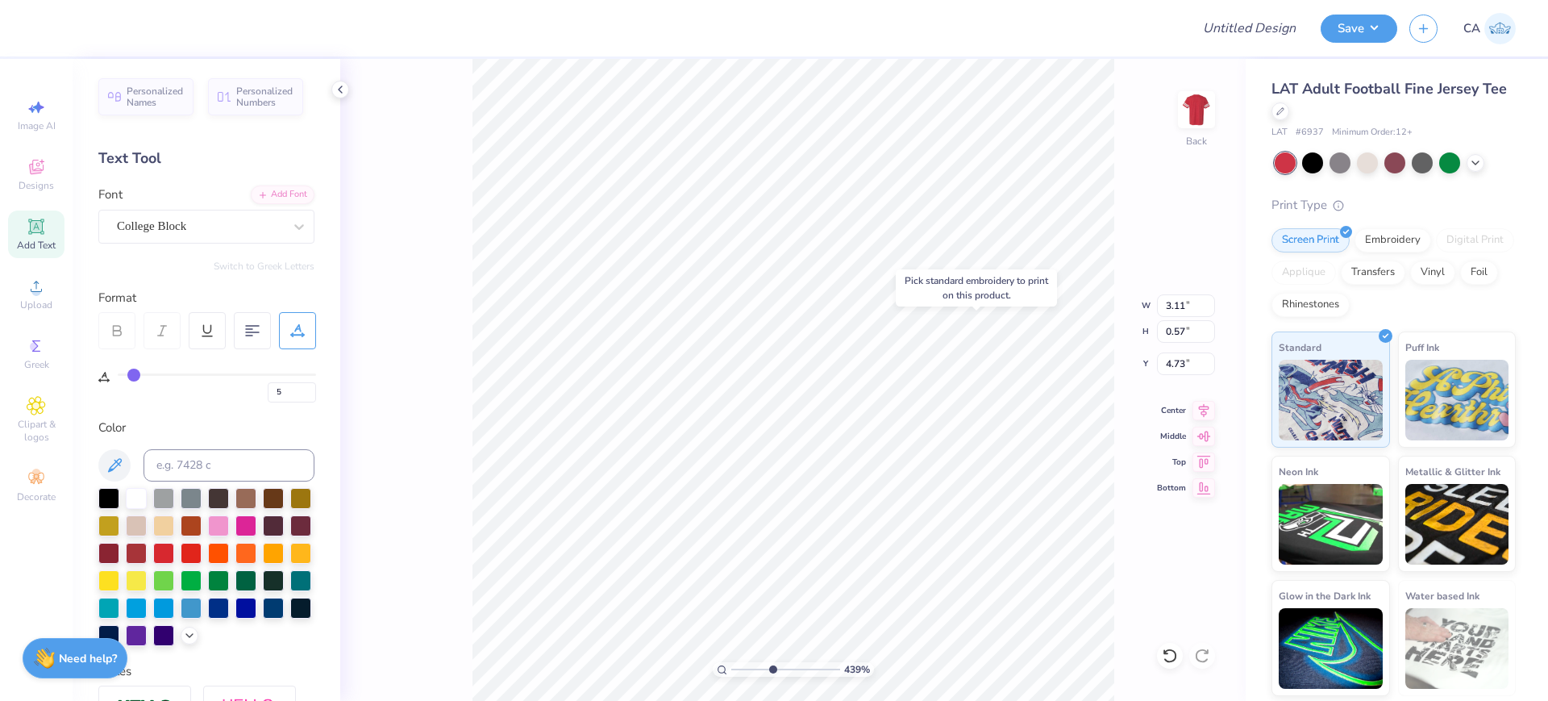
type input "3.42"
type input "0.60"
type input "4.72"
click at [1194, 406] on icon at bounding box center [1204, 407] width 23 height 19
type input "3.48"
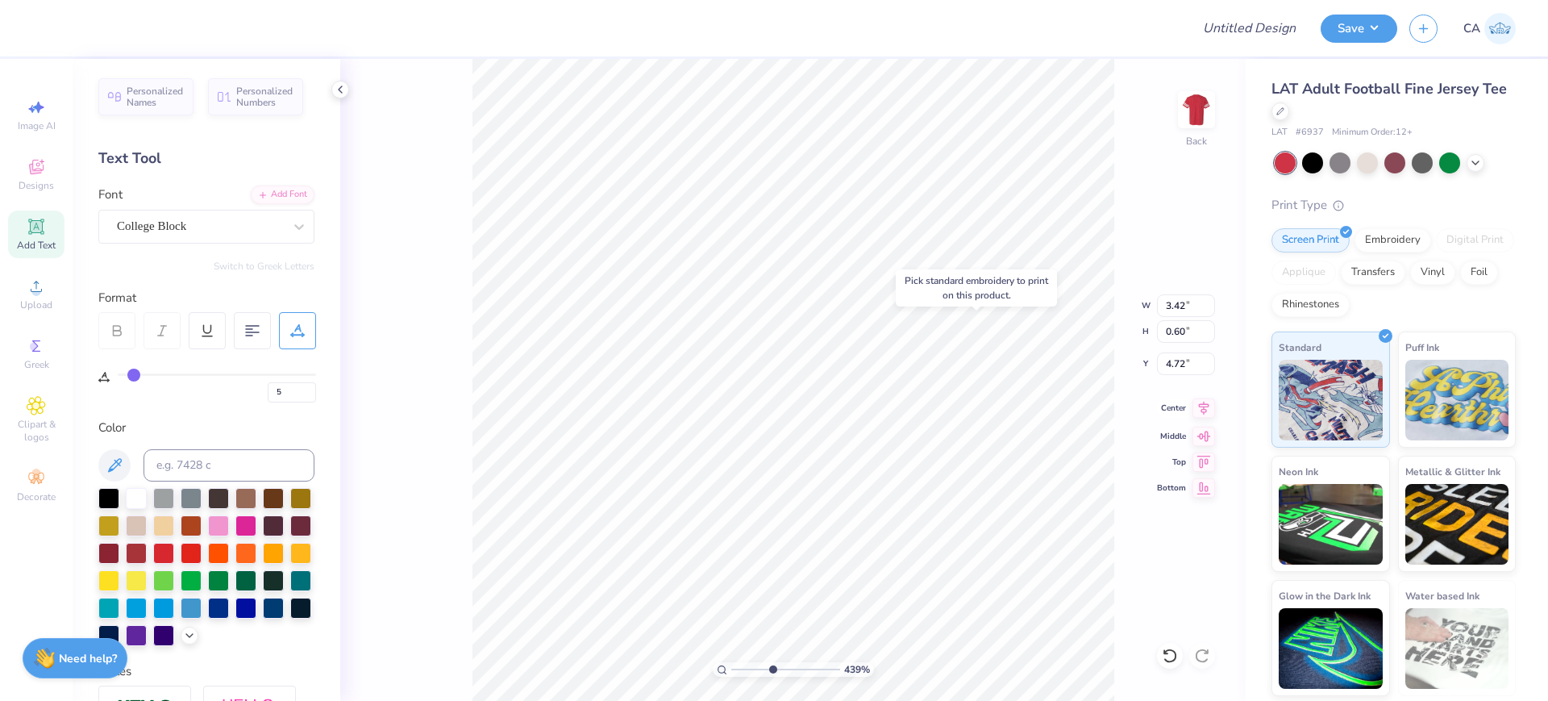
type input "0.31"
type input "6.39"
type input "6.65"
type input "6.63"
type input "0"
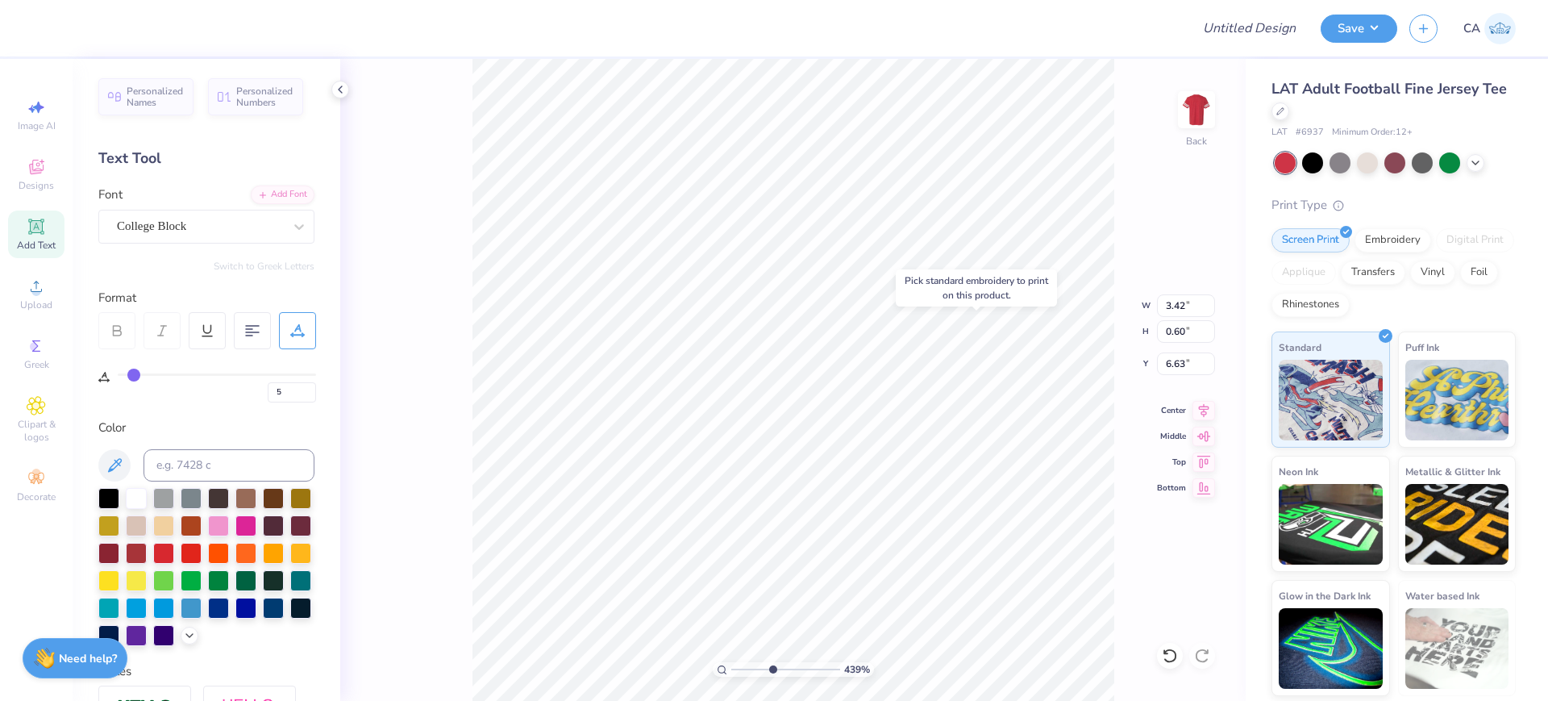
type input "0"
type input "4.01"
type input "0.75"
type input "7.37"
type input "5"
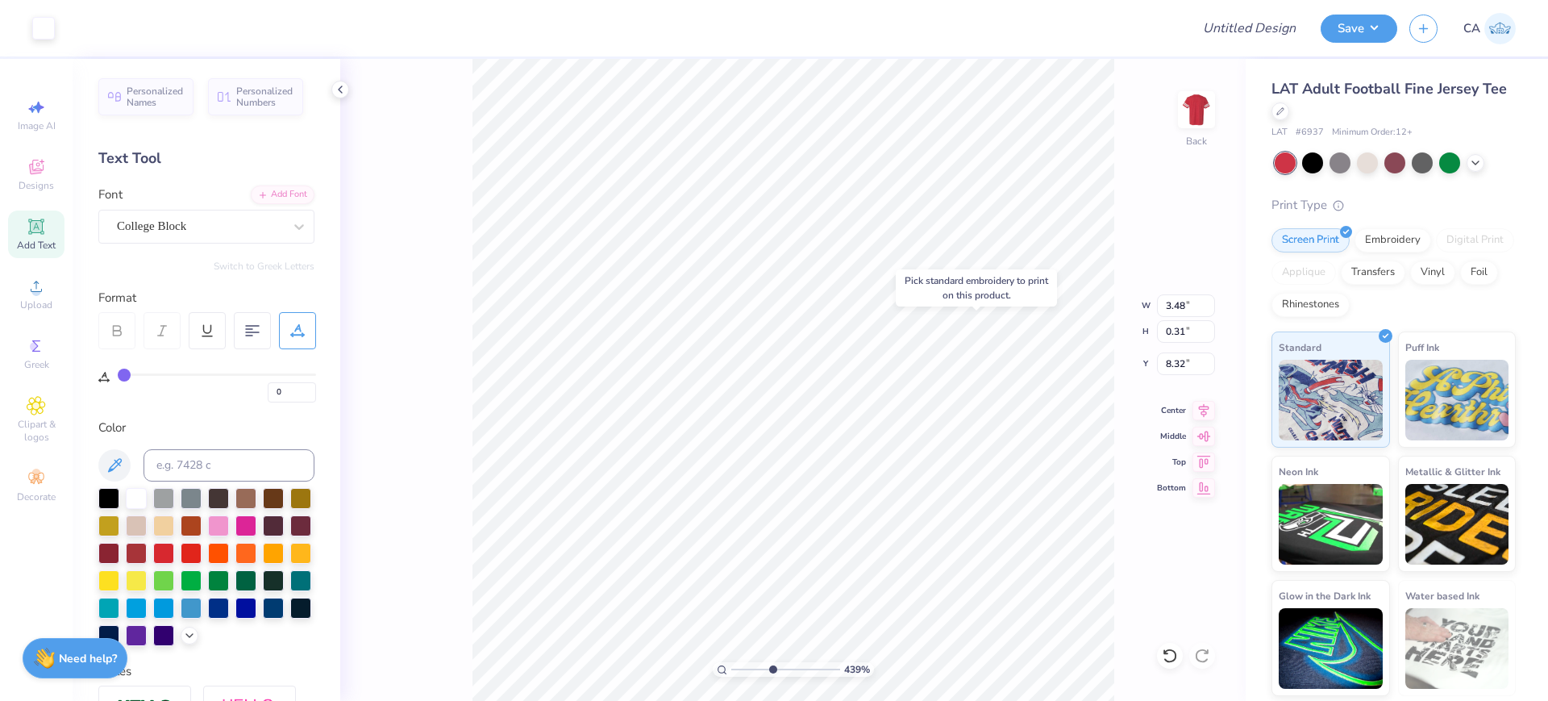
type input "5"
type input "8.35"
type input "3.42"
type input "0.60"
type input "6.63"
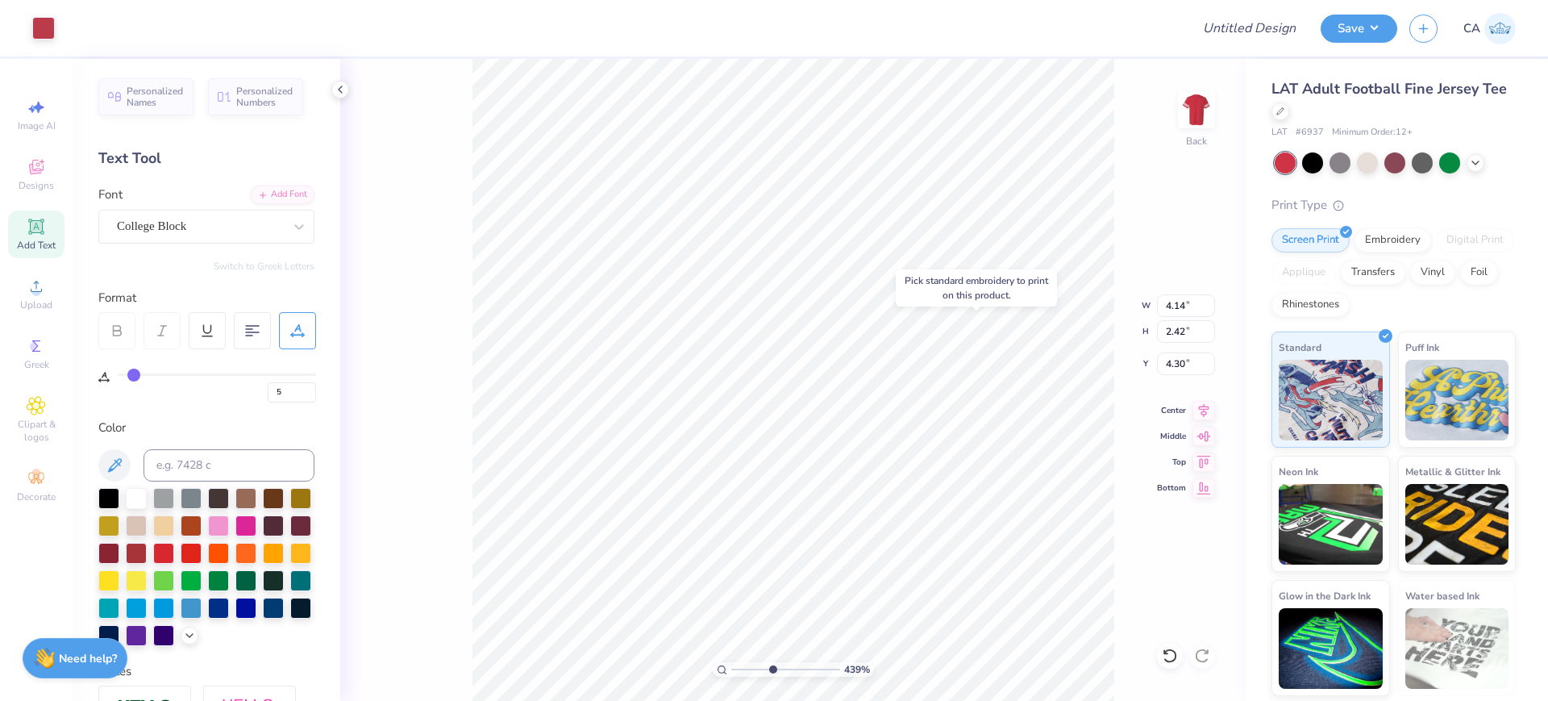
type input "6.43"
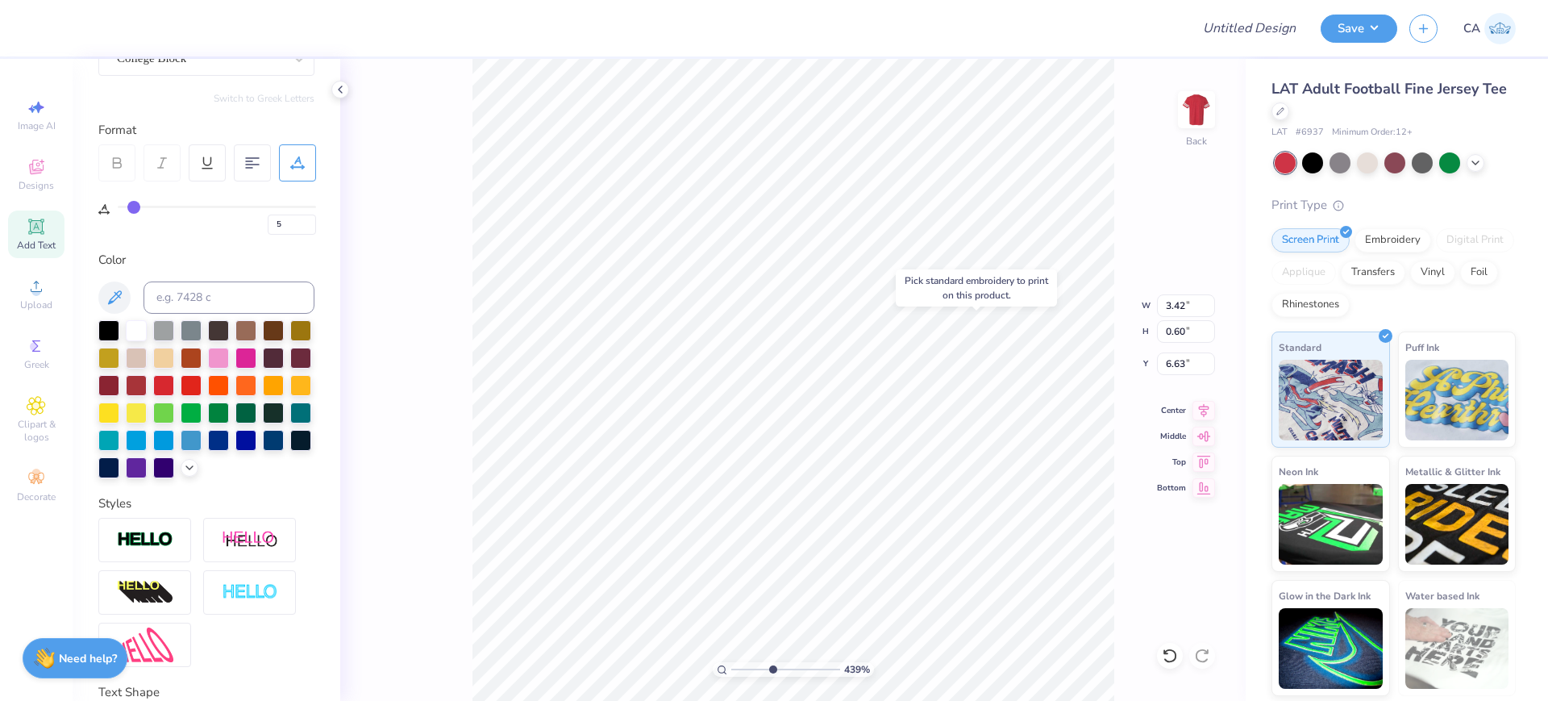
scroll to position [318, 0]
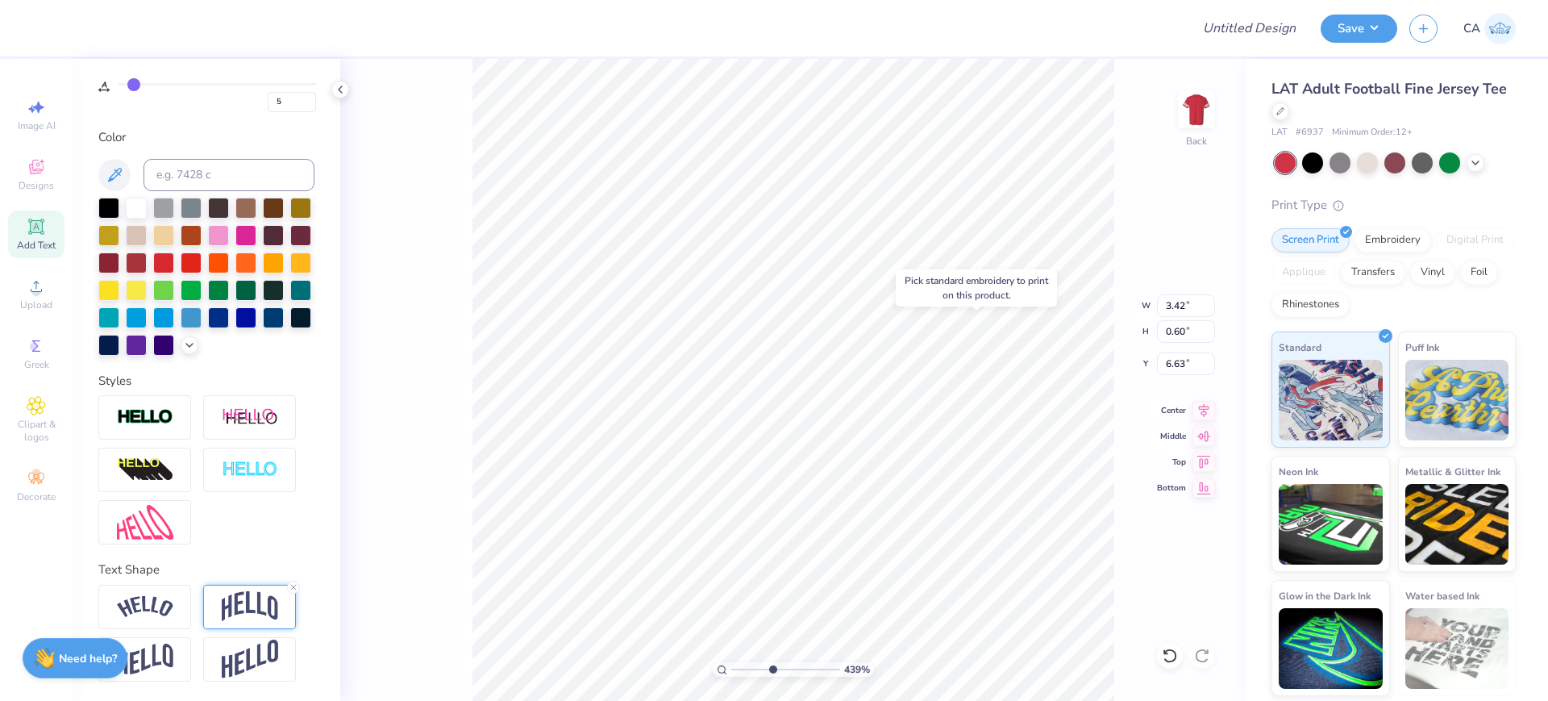
click at [252, 597] on img at bounding box center [250, 606] width 56 height 31
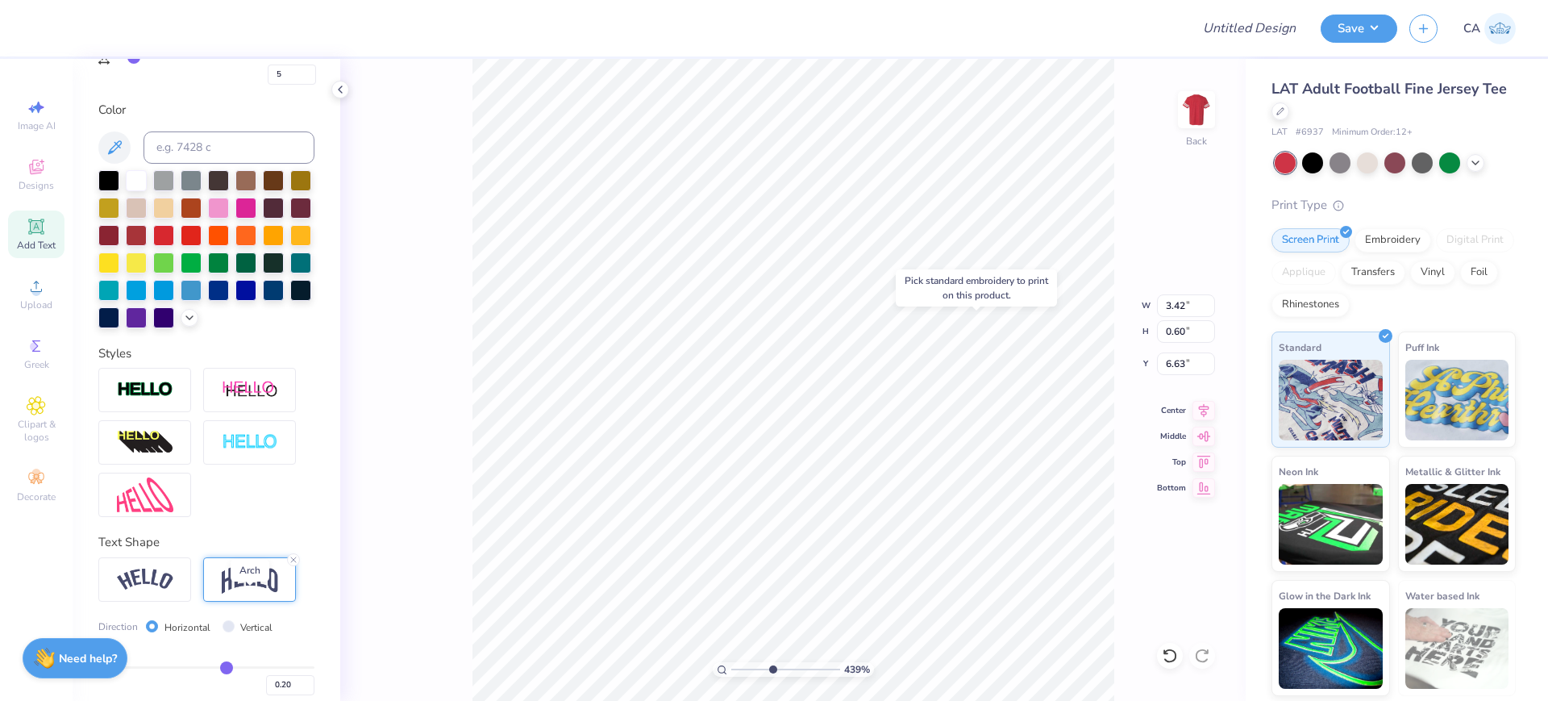
scroll to position [411, 0]
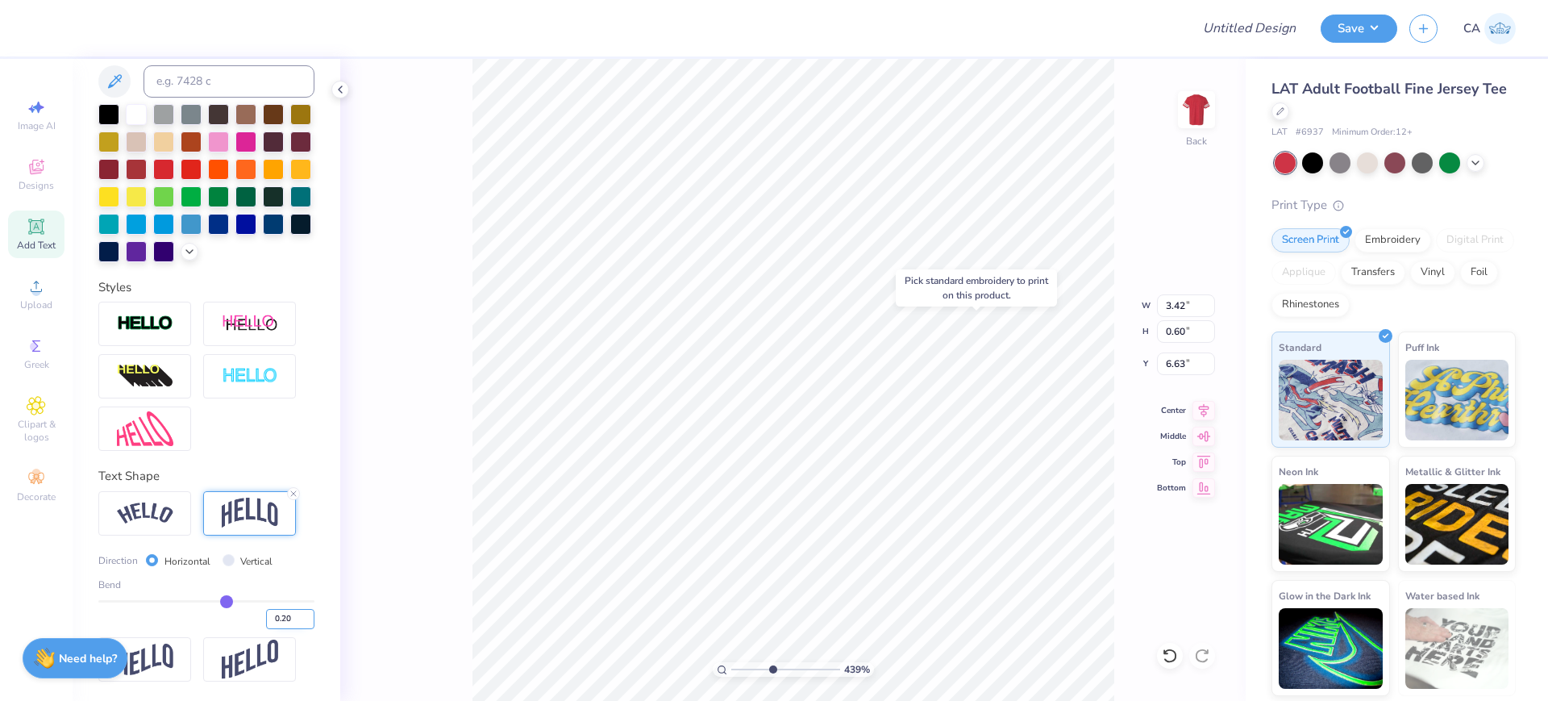
click at [273, 612] on input "0.20" at bounding box center [290, 619] width 48 height 20
type input "0.25"
type input "0.67"
type input "6.53"
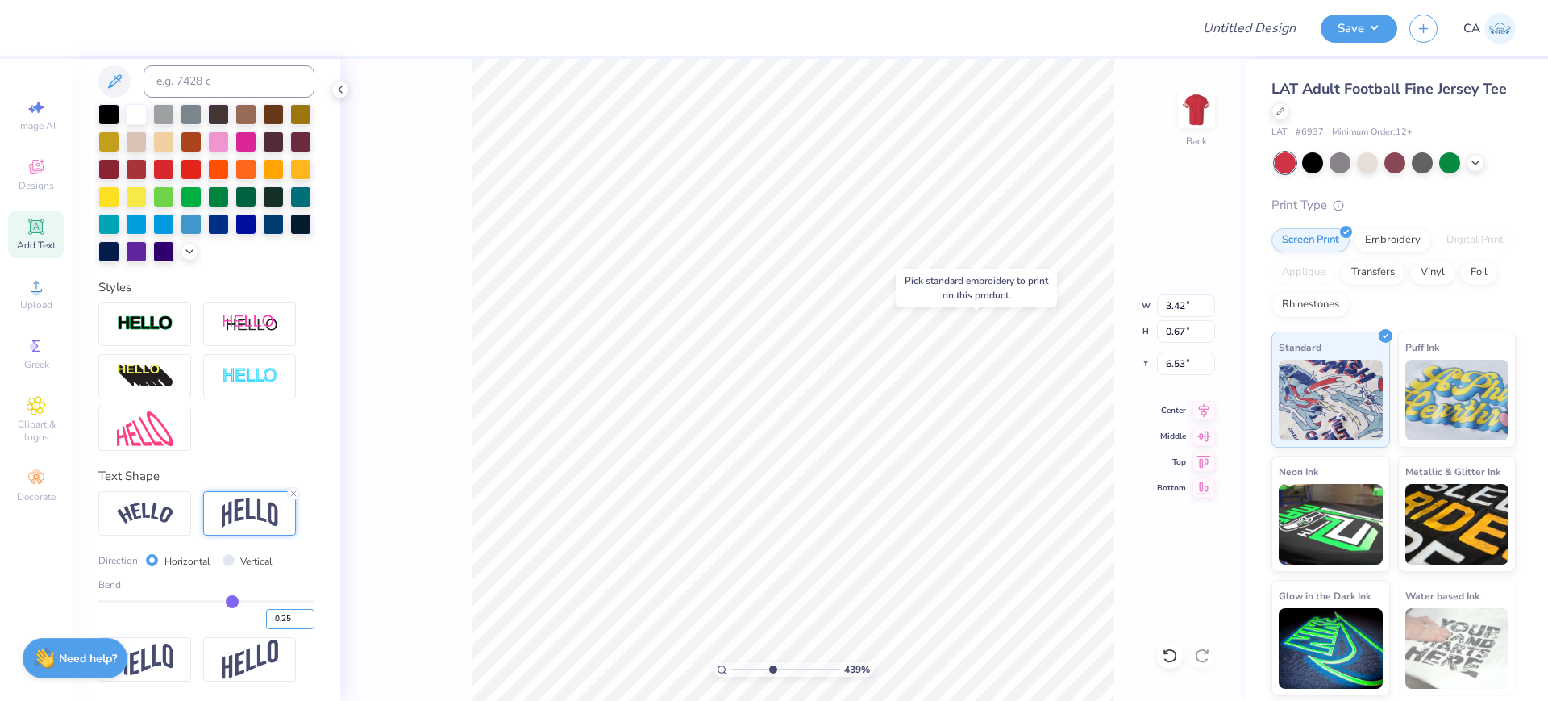
type input "0"
type input "4.01"
type input "0.75"
type input "7.37"
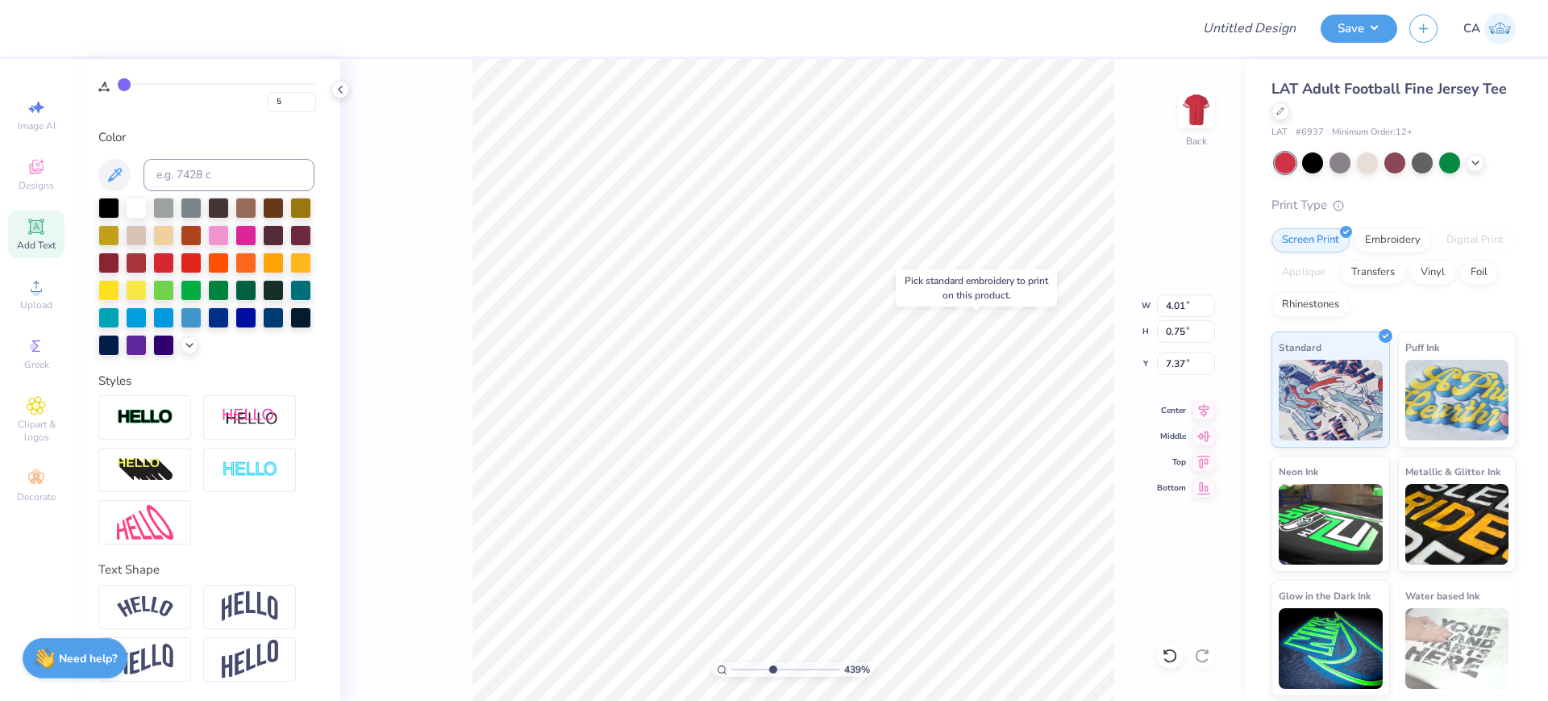
type input "0"
type input "7.36"
type input "6.36"
drag, startPoint x: 751, startPoint y: 671, endPoint x: 727, endPoint y: 661, distance: 26.1
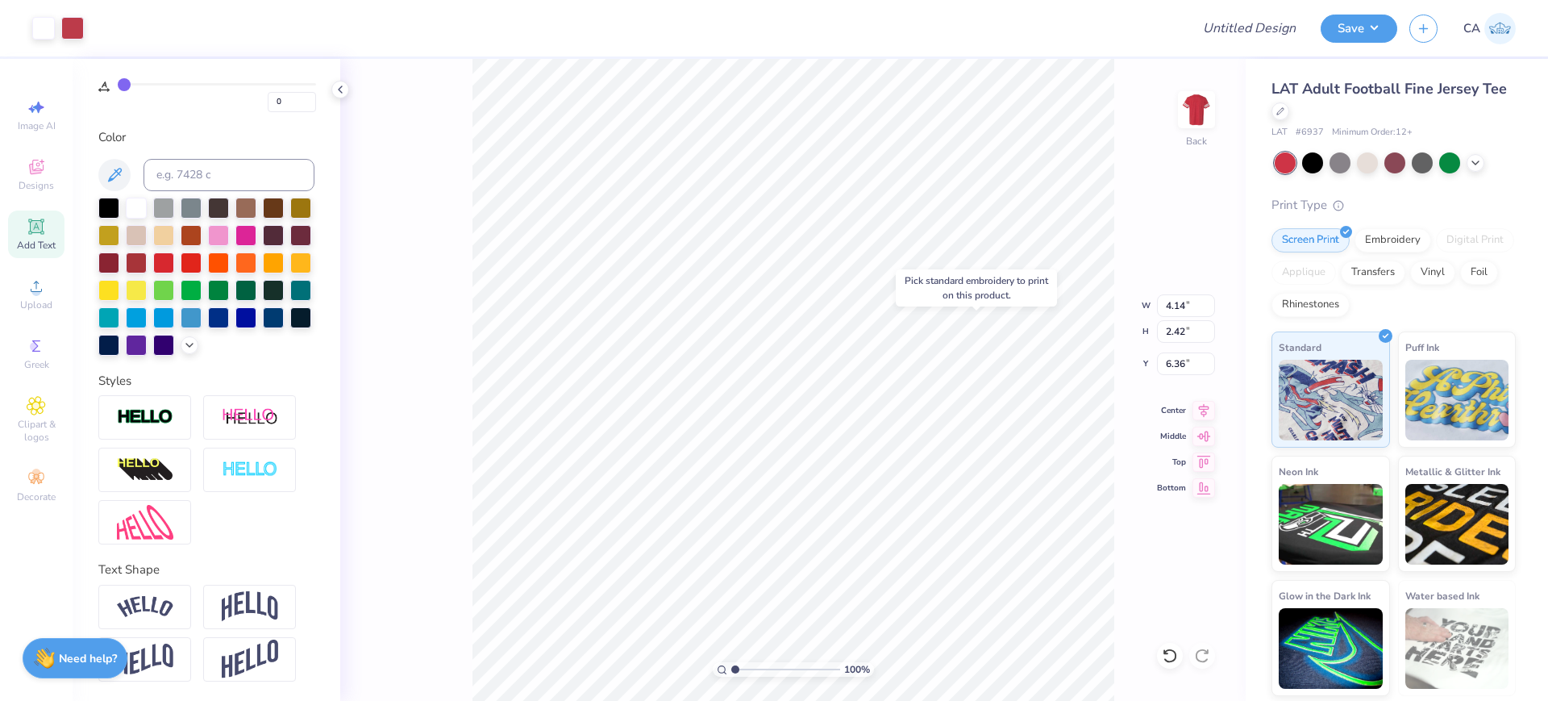
type input "1"
click at [731, 662] on input "range" at bounding box center [785, 669] width 109 height 15
click at [1170, 311] on input "4.14" at bounding box center [1186, 305] width 58 height 23
type input "12.50"
type input "7.32"
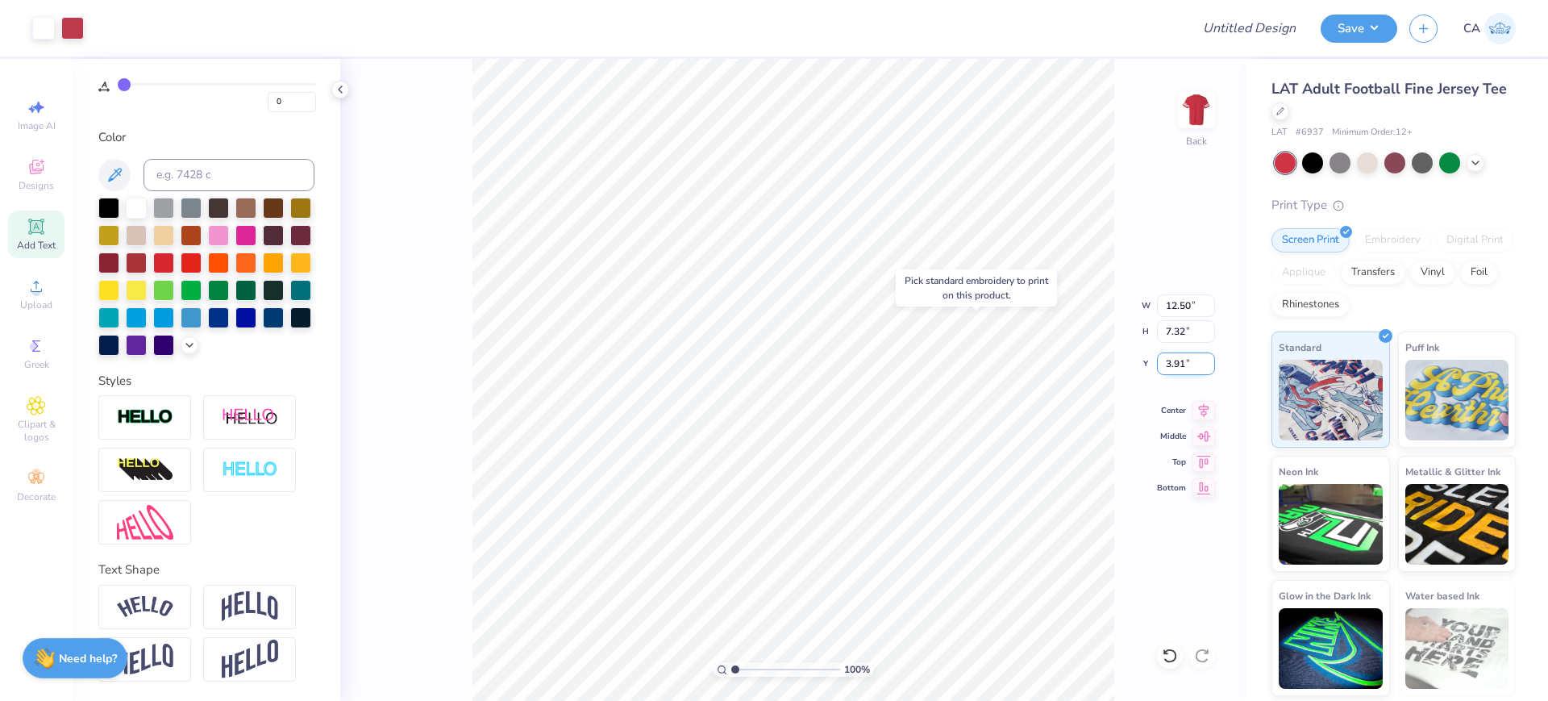
click at [1184, 369] on input "3.91" at bounding box center [1186, 363] width 58 height 23
type input "0.83"
click at [1179, 368] on input "0.83" at bounding box center [1186, 363] width 58 height 23
type input "0.50"
click at [1252, 36] on input "Design Title" at bounding box center [1230, 28] width 158 height 32
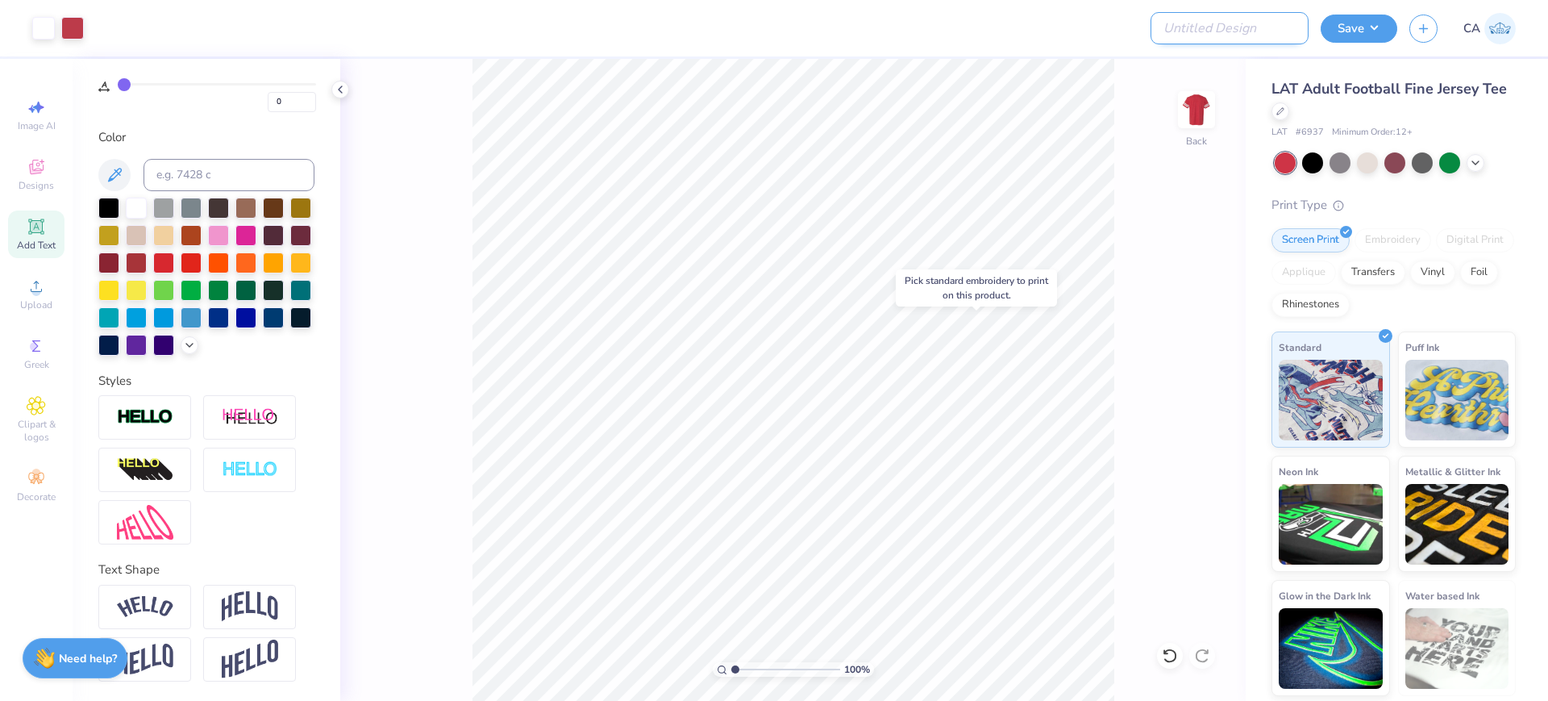
paste input "FPS239338"
type input "FPS239338"
click at [453, 157] on div "100 % Back" at bounding box center [793, 380] width 906 height 642
click at [1352, 34] on button "Save" at bounding box center [1359, 26] width 77 height 28
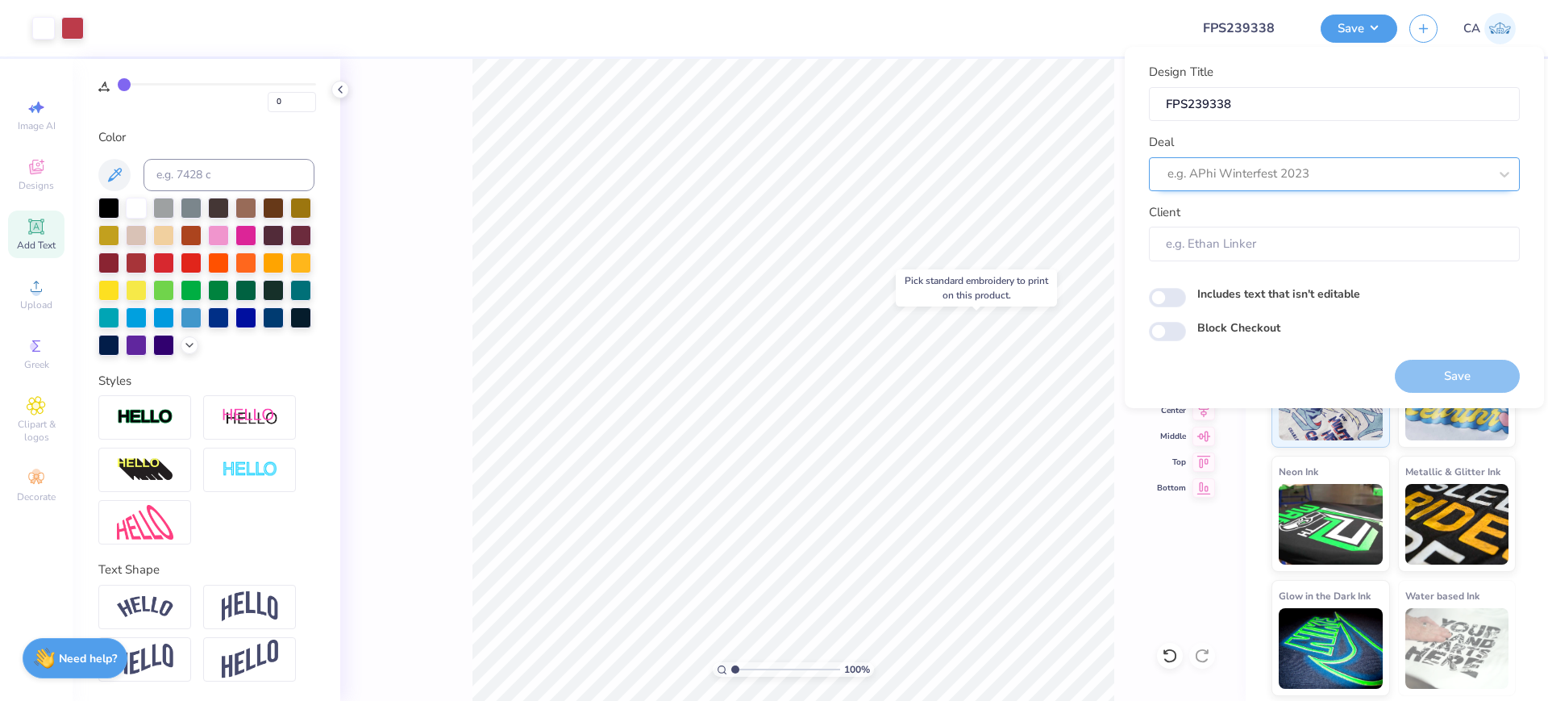
click at [1320, 178] on div at bounding box center [1328, 174] width 321 height 22
click at [1285, 231] on div "Design Tool Gallery" at bounding box center [1334, 218] width 371 height 40
click at [1289, 218] on div "Design Tool Gallery" at bounding box center [1335, 217] width 358 height 27
type input "design tool gall"
type input "Design Tool Gallery User"
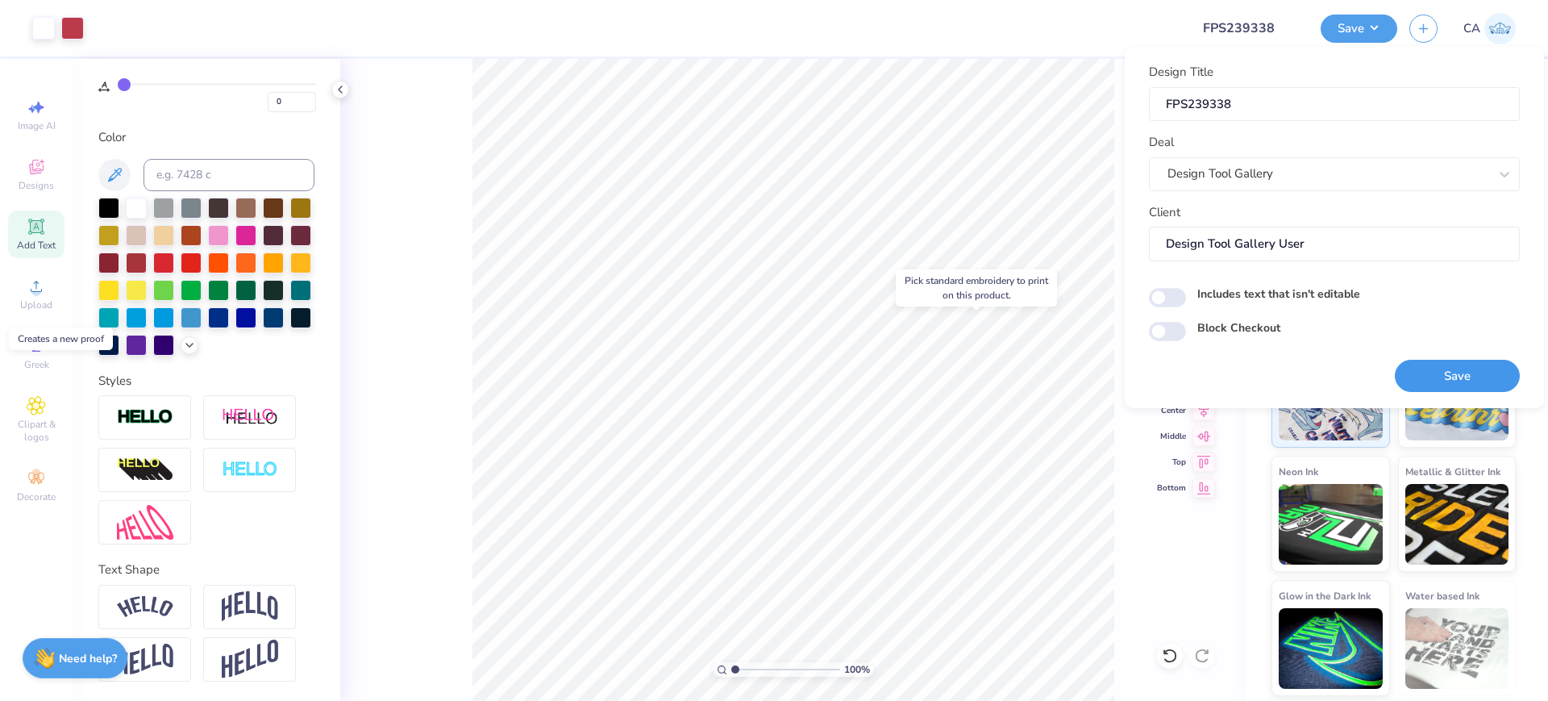
click at [1427, 362] on button "Save" at bounding box center [1457, 376] width 125 height 33
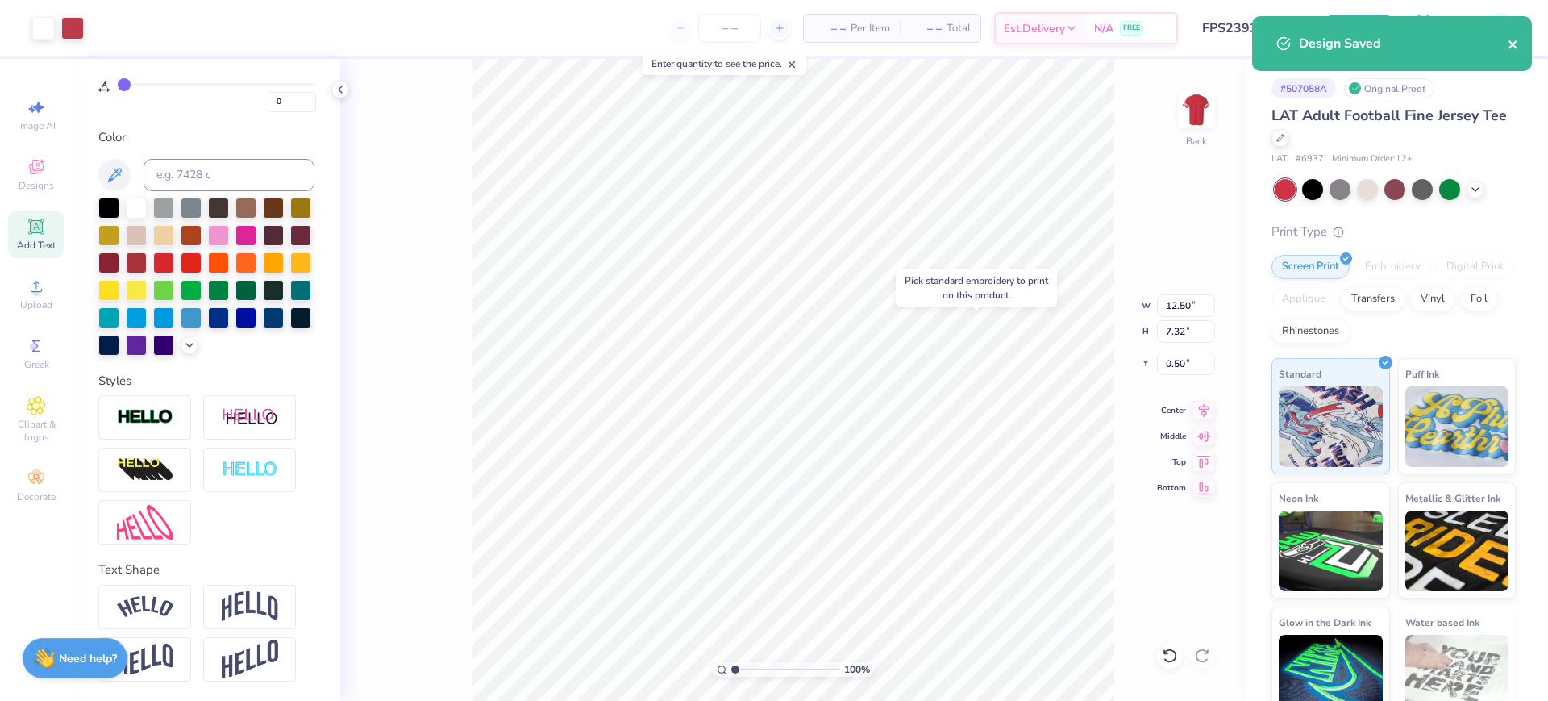
click at [1513, 48] on icon "close" at bounding box center [1513, 44] width 11 height 13
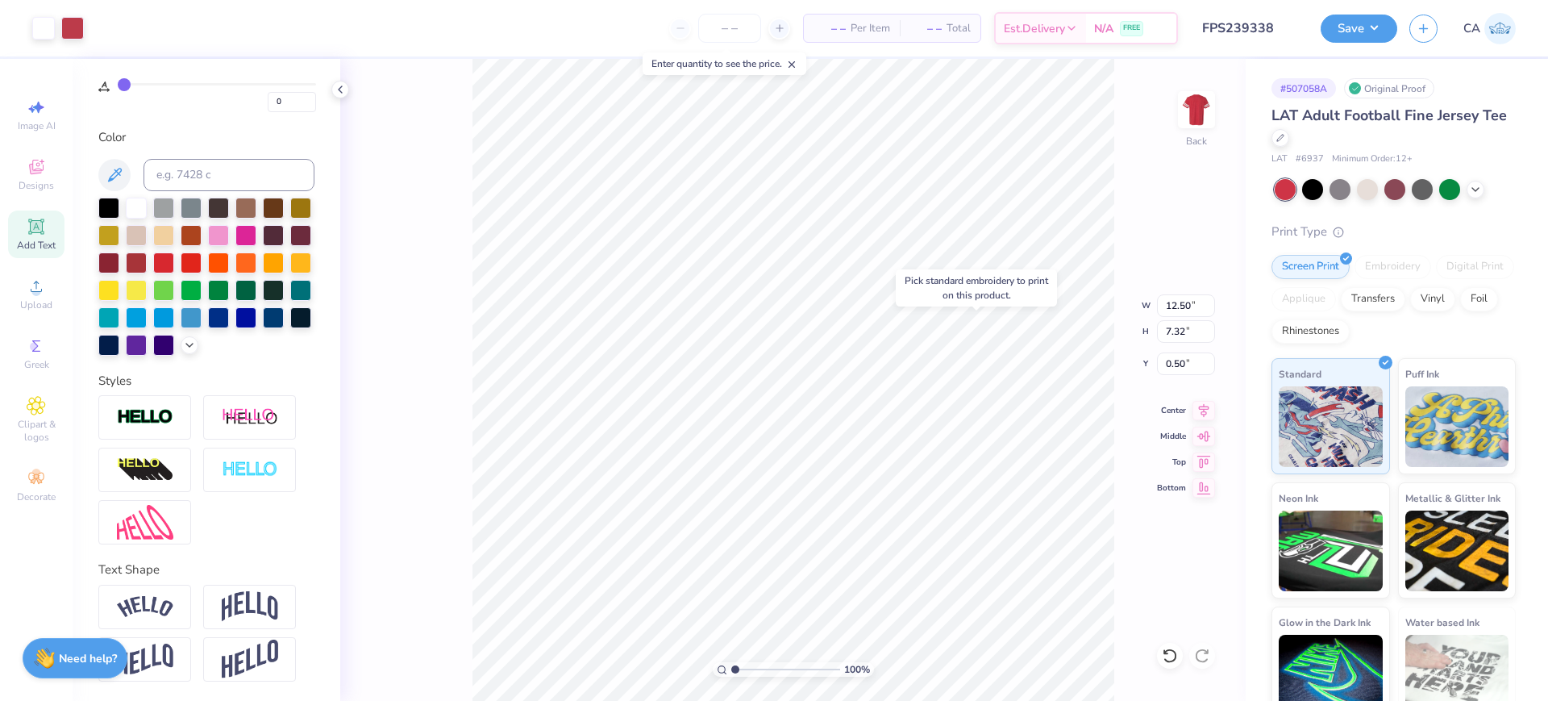
click at [1348, 10] on div "Save CA" at bounding box center [1434, 28] width 227 height 56
click at [1350, 23] on button "Save" at bounding box center [1359, 26] width 77 height 28
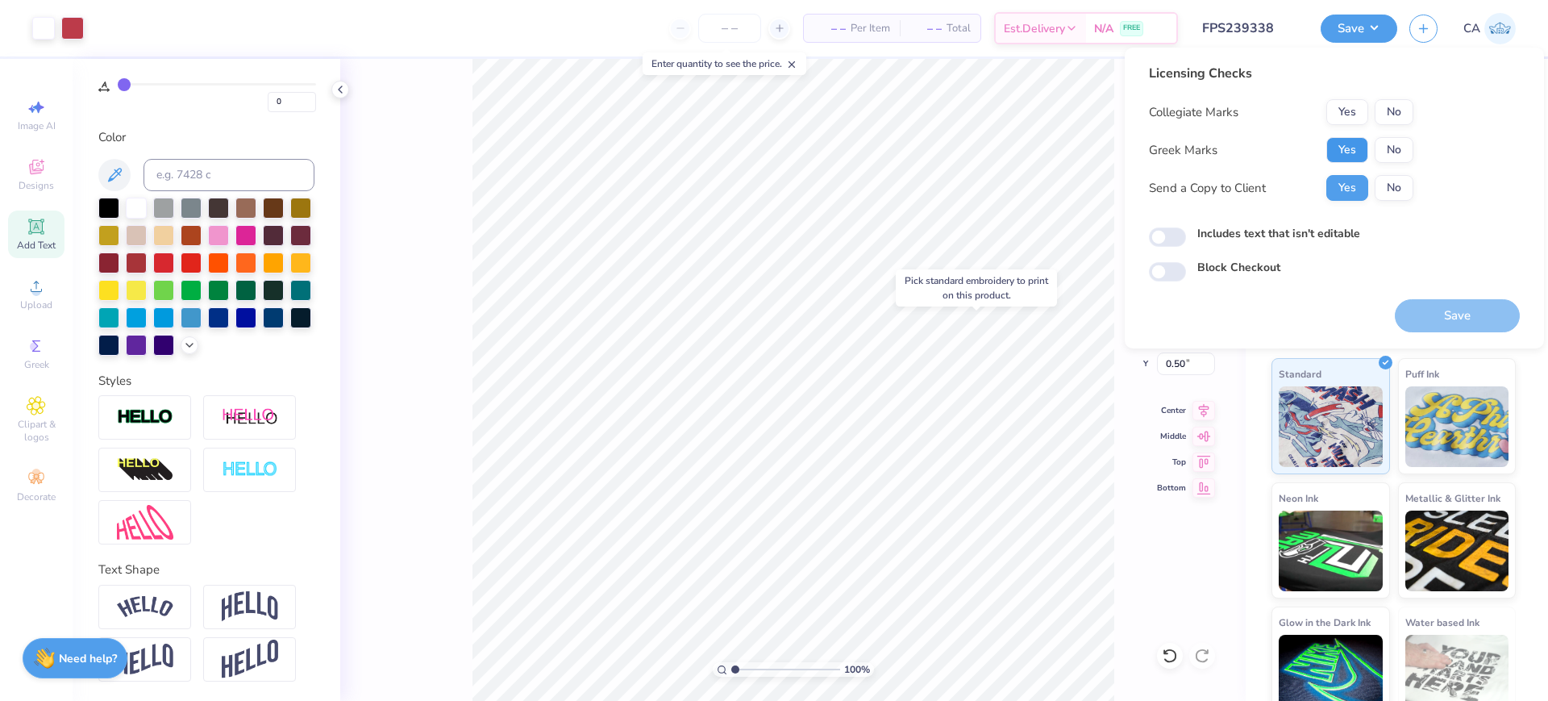
click at [1344, 140] on button "Yes" at bounding box center [1348, 150] width 42 height 26
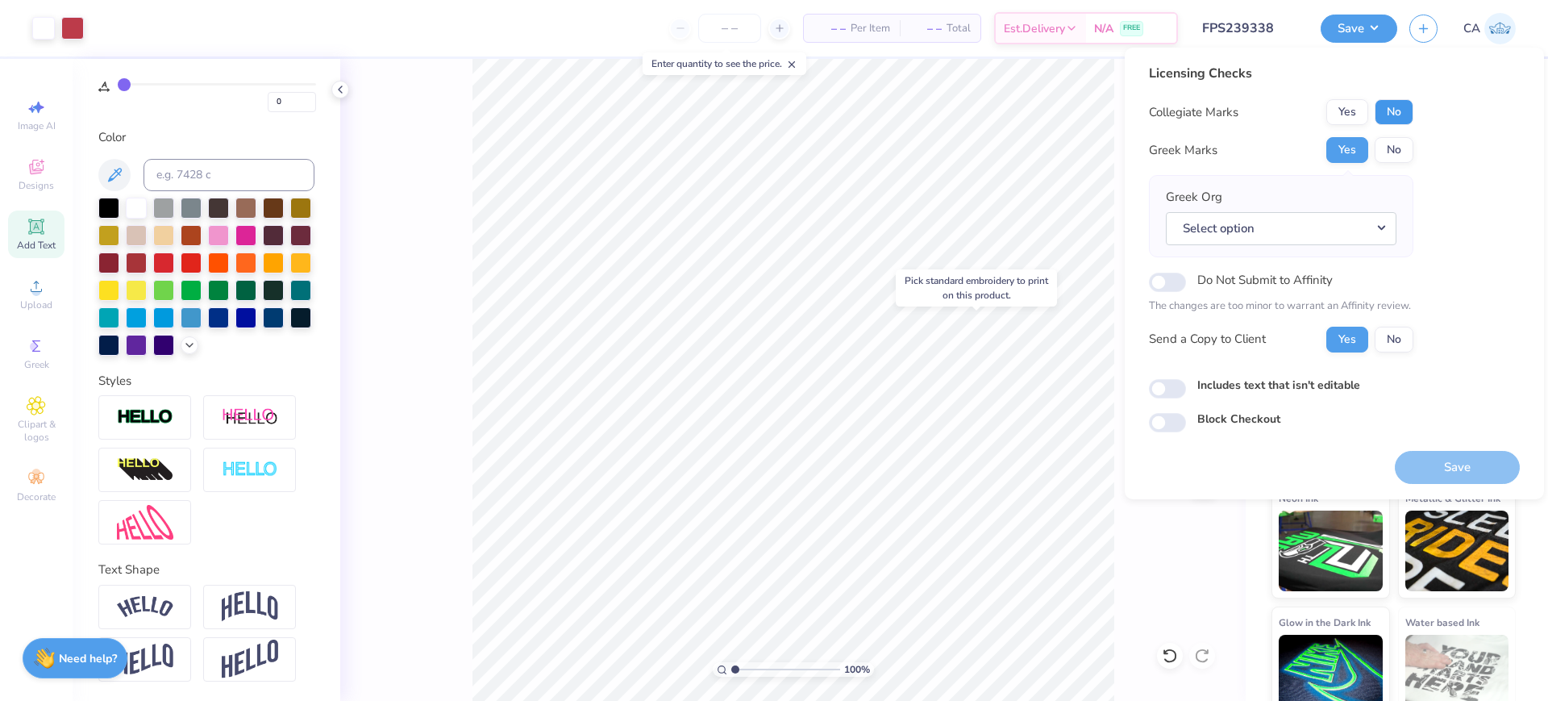
click at [1398, 108] on button "No" at bounding box center [1394, 112] width 39 height 26
click at [1306, 215] on button "Select option" at bounding box center [1281, 228] width 231 height 33
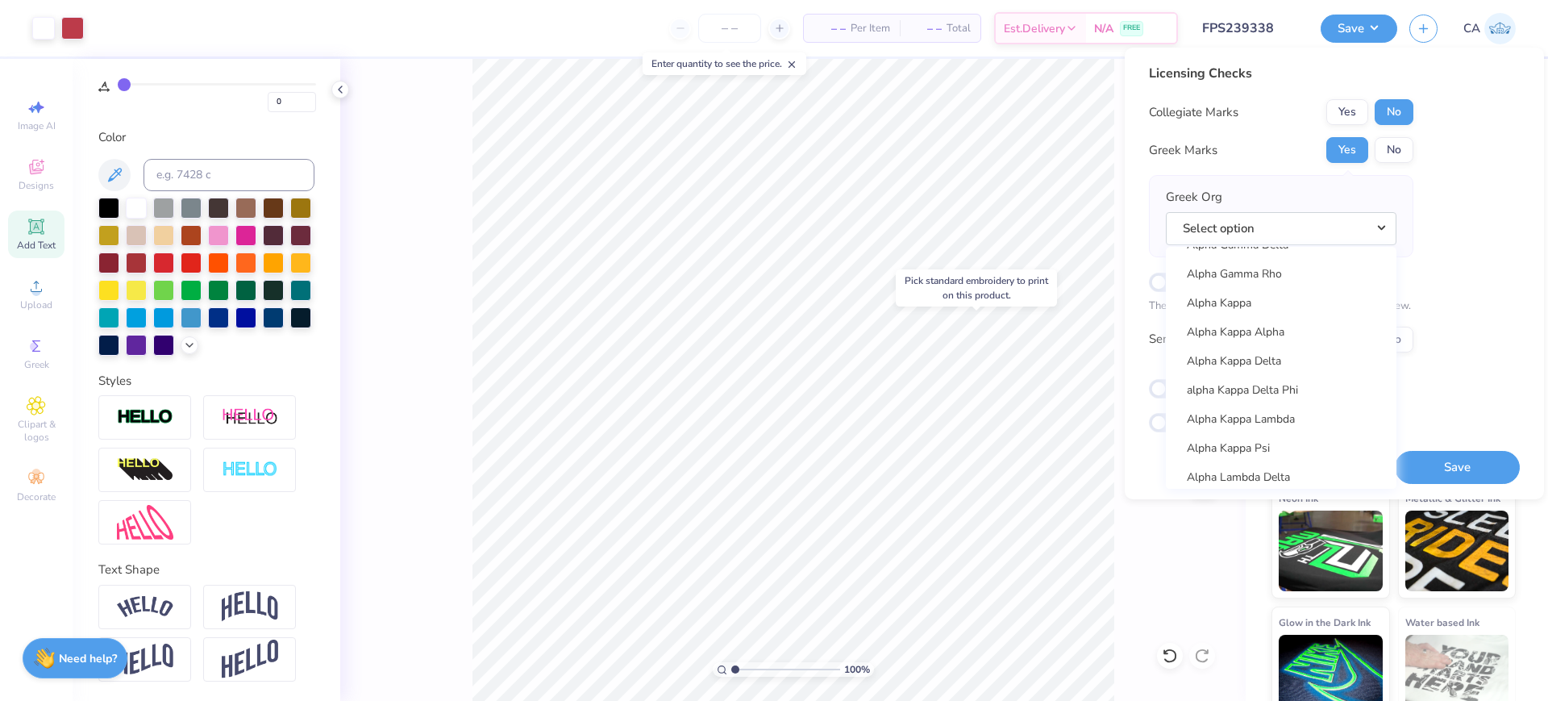
scroll to position [597, 0]
click at [1276, 280] on link "Alpha Gamma Delta" at bounding box center [1282, 279] width 218 height 27
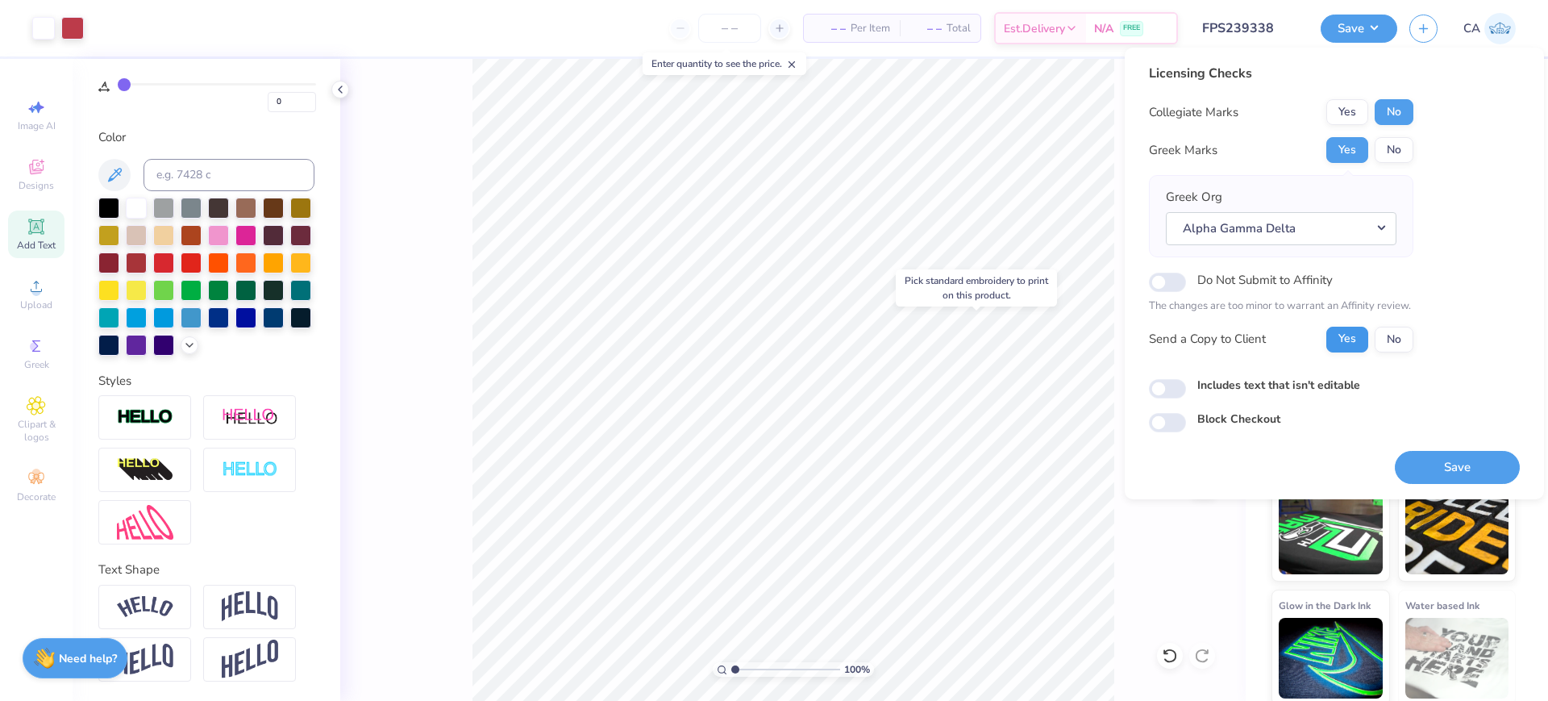
scroll to position [22, 0]
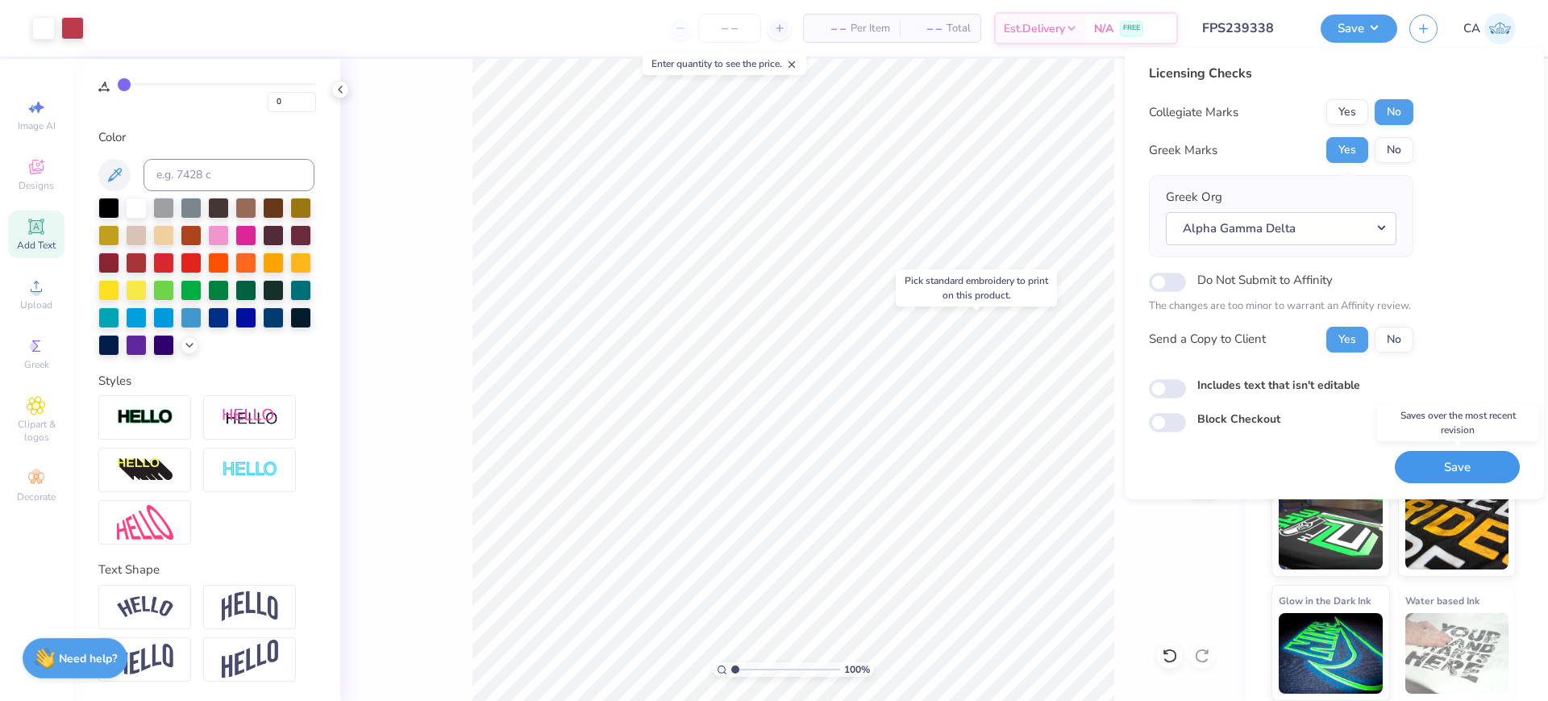
click at [1442, 462] on button "Save" at bounding box center [1457, 467] width 125 height 33
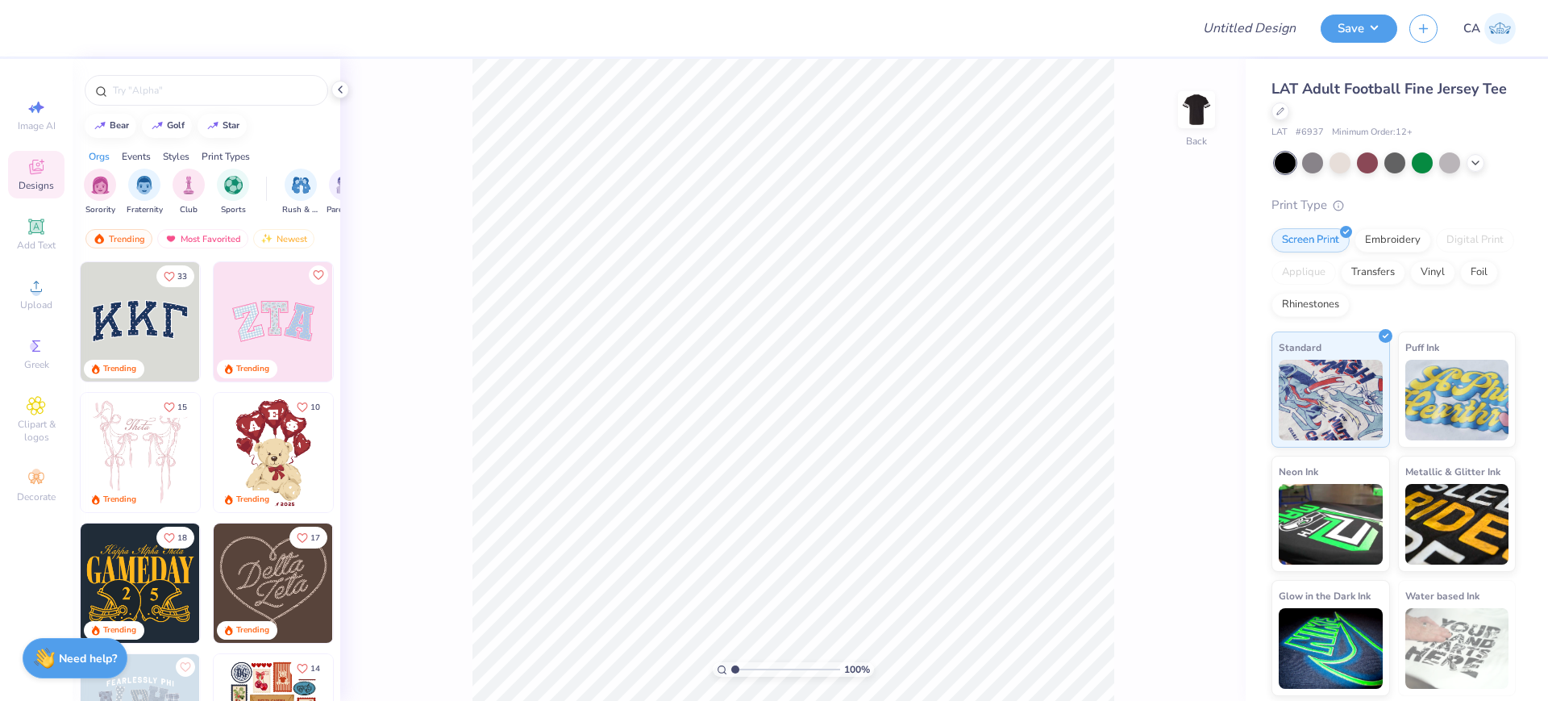
click at [1319, 127] on span "# 6937" at bounding box center [1310, 133] width 28 height 14
copy span "6937"
